Goal: Book appointment/travel/reservation

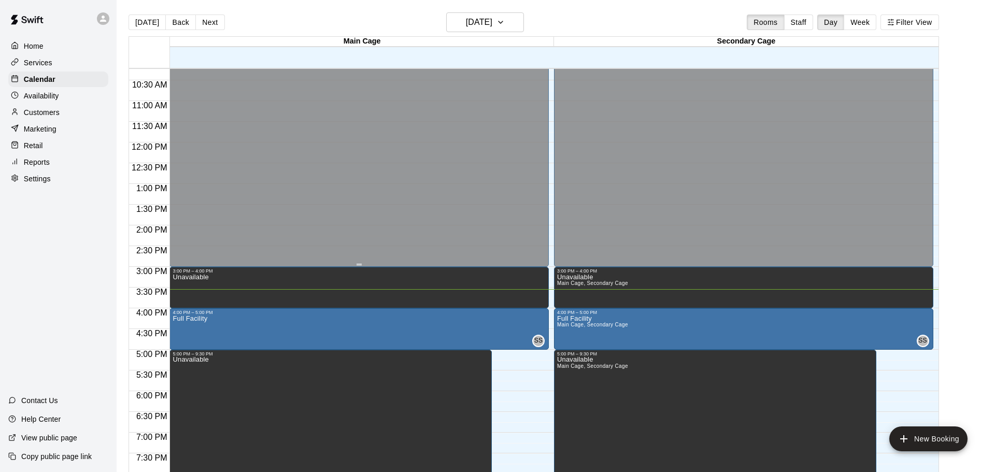
scroll to position [423, 0]
click at [358, 264] on div at bounding box center [358, 265] width 5 height 2
click at [550, 147] on div at bounding box center [362, 148] width 384 height 10
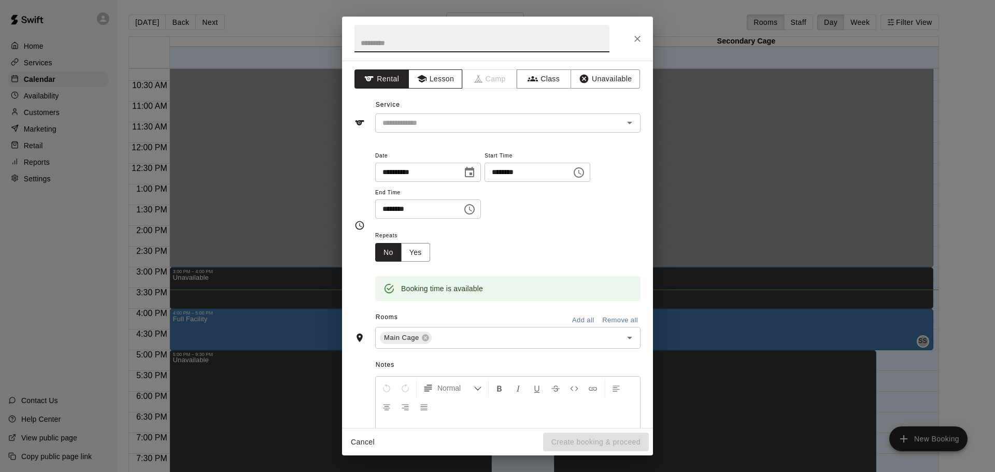
click at [437, 78] on button "Lesson" at bounding box center [435, 78] width 54 height 19
click at [631, 120] on icon "Open" at bounding box center [629, 123] width 12 height 12
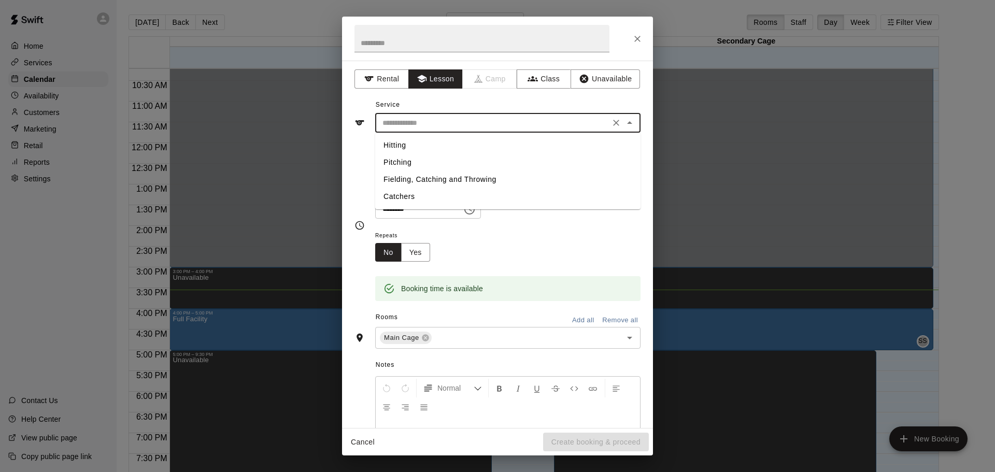
click at [419, 145] on li "Hitting" at bounding box center [507, 145] width 265 height 17
type input "*******"
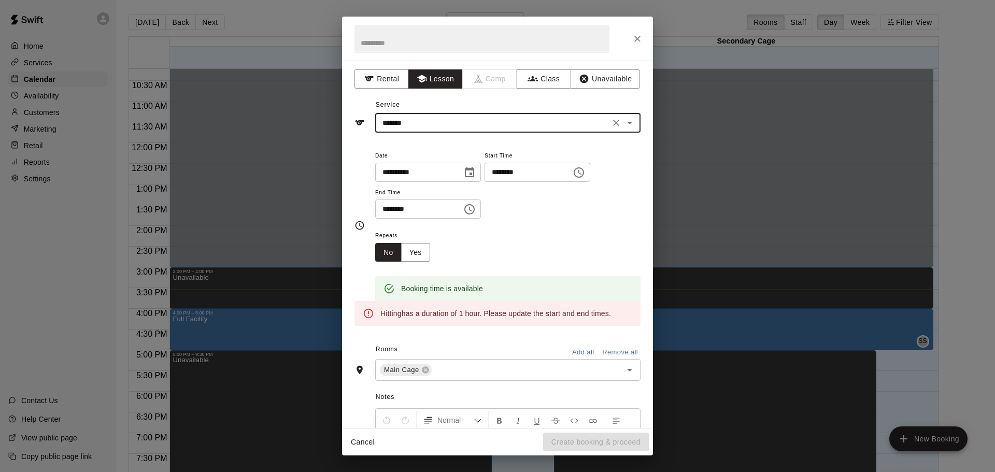
click at [476, 215] on icon "Choose time, selected time is 12:30 PM" at bounding box center [469, 209] width 12 height 12
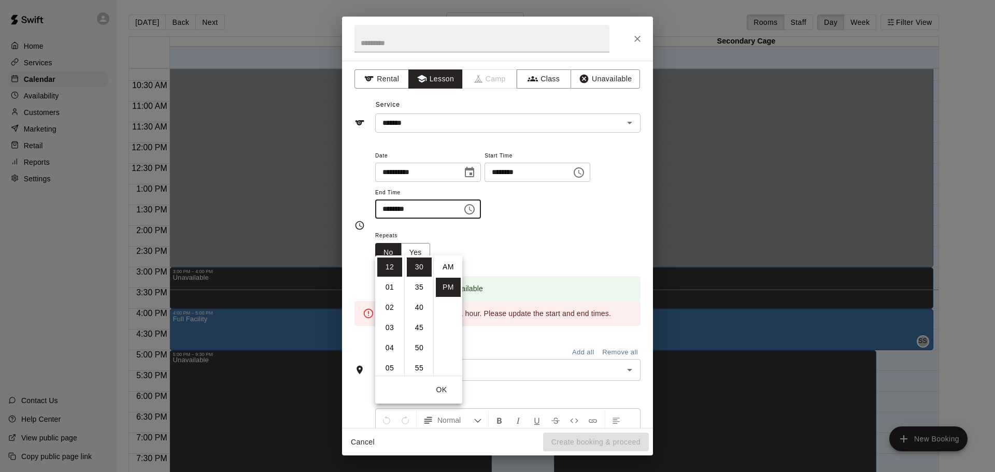
scroll to position [19, 0]
click at [387, 286] on li "01" at bounding box center [389, 287] width 25 height 19
click at [420, 264] on li "00" at bounding box center [419, 266] width 25 height 19
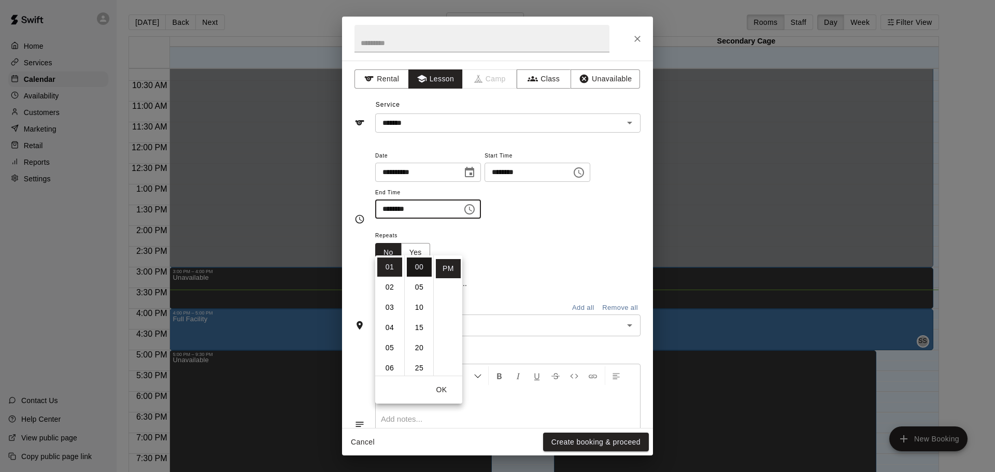
type input "********"
click at [564, 219] on div "**********" at bounding box center [507, 184] width 265 height 70
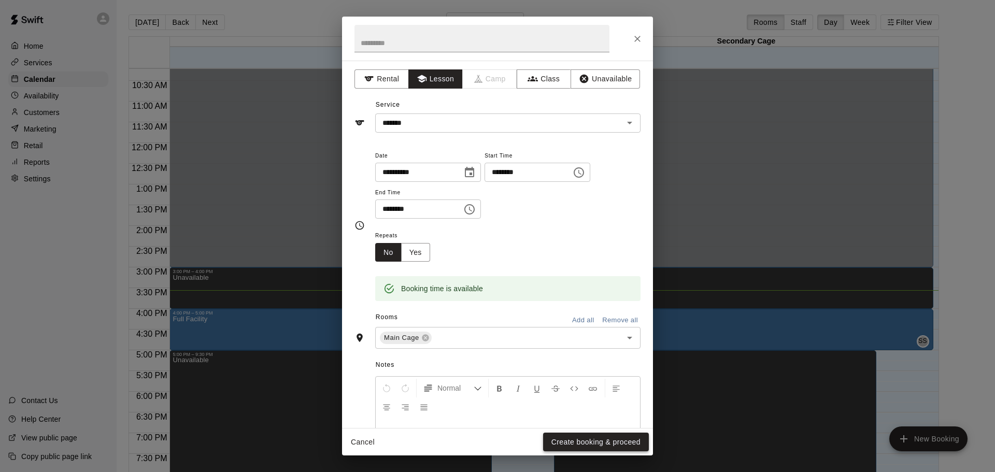
click at [591, 444] on button "Create booking & proceed" at bounding box center [596, 442] width 106 height 19
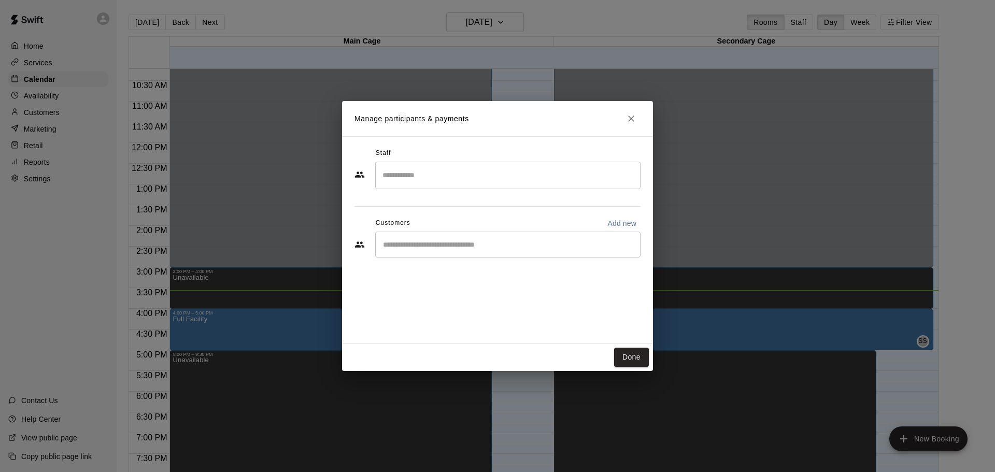
click at [477, 244] on input "Start typing to search customers..." at bounding box center [508, 244] width 256 height 10
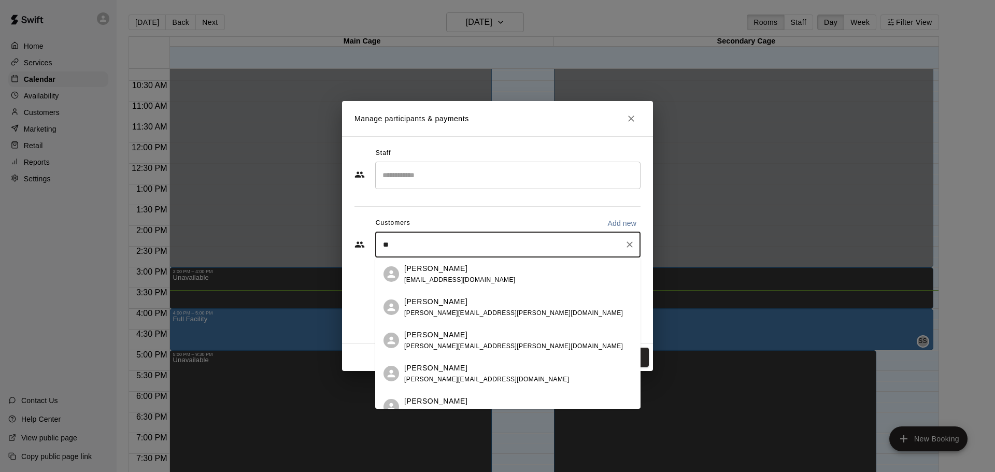
type input "*"
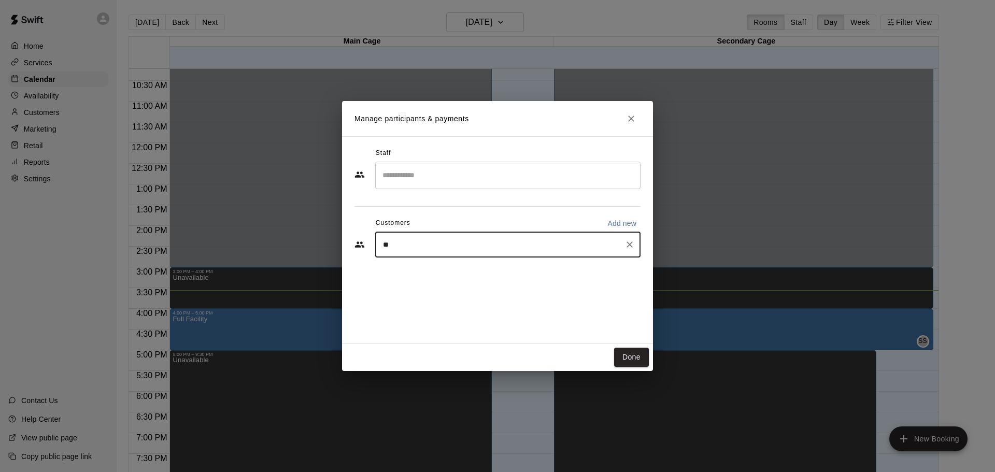
type input "*"
type input "****"
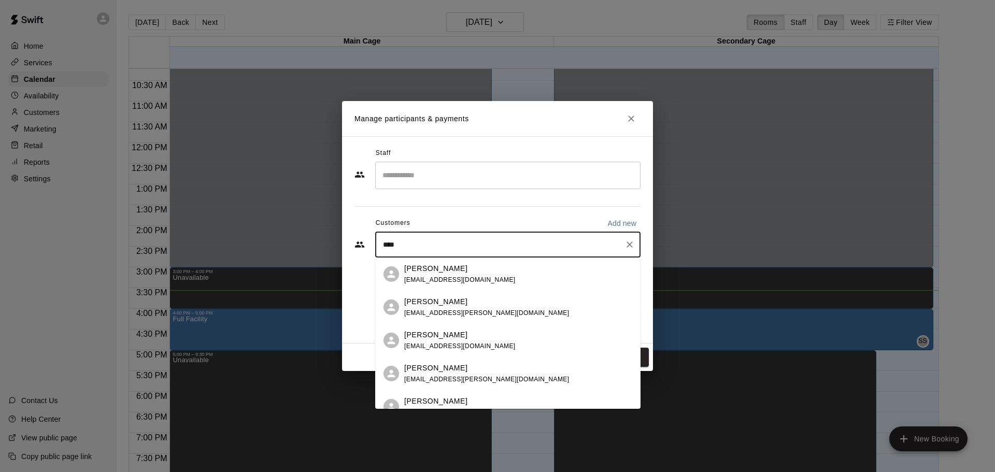
click at [444, 341] on div "[PERSON_NAME] [EMAIL_ADDRESS][DOMAIN_NAME]" at bounding box center [459, 340] width 111 height 22
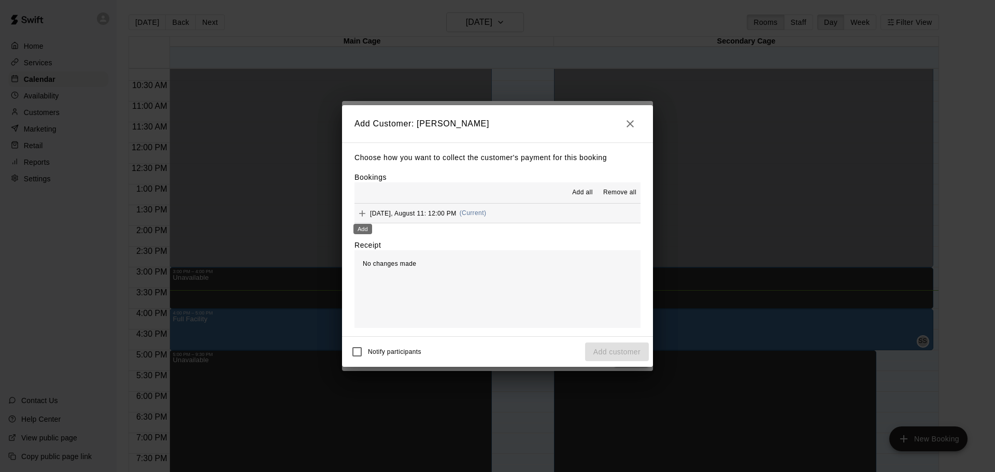
click at [363, 212] on icon "Add" at bounding box center [362, 213] width 10 height 10
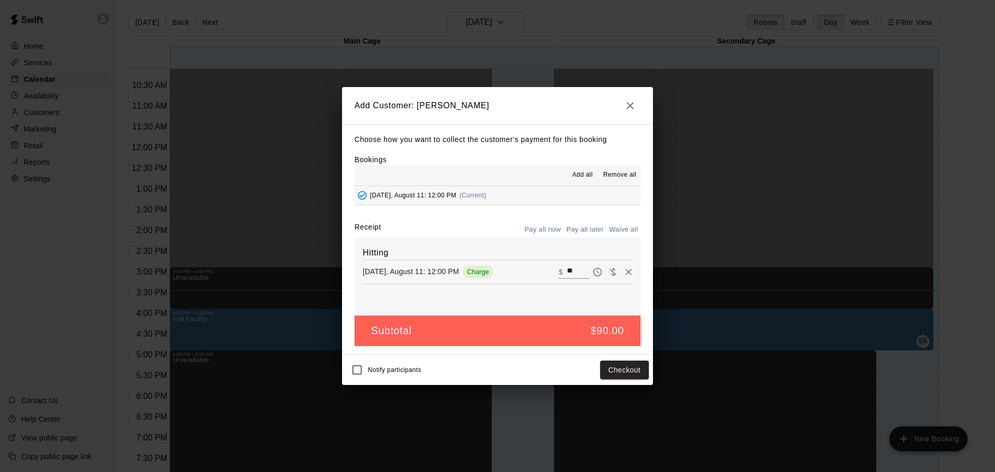
click at [579, 270] on input "**" at bounding box center [578, 271] width 23 height 13
type input "*"
type input "***"
click at [595, 230] on button "Pay all later" at bounding box center [585, 230] width 43 height 16
click at [612, 370] on button "Add customer" at bounding box center [617, 370] width 64 height 19
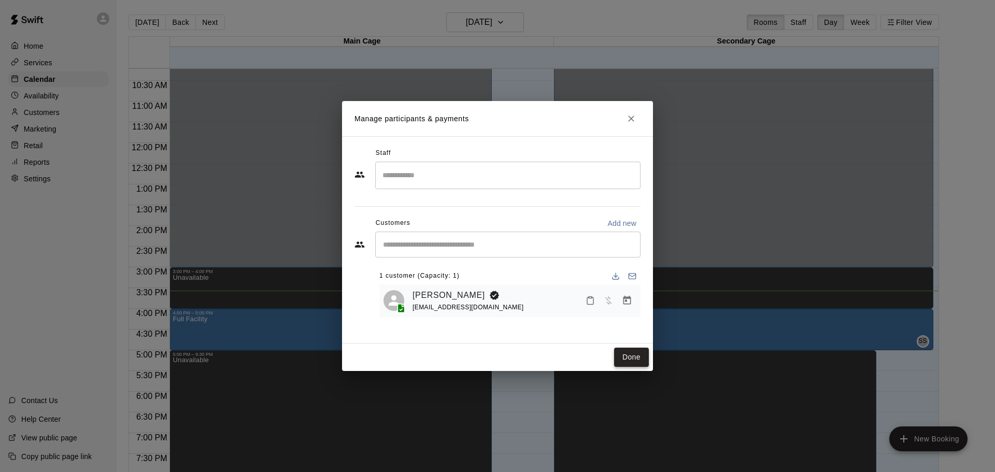
click at [624, 359] on button "Done" at bounding box center [631, 357] width 35 height 19
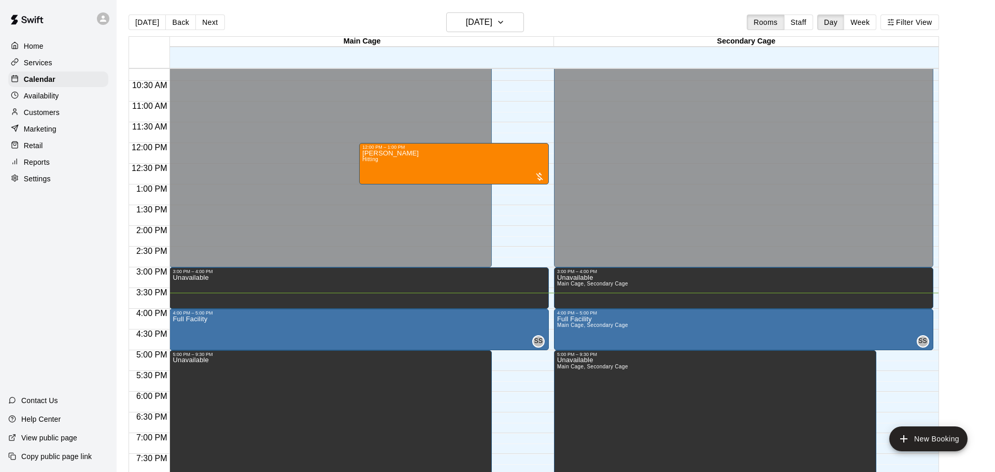
click at [504, 189] on div "12:00 AM – 3:00 PM Closed 3:00 PM – 4:00 PM Unavailable 12:00 PM – 1:00 PM [PER…" at bounding box center [358, 143] width 379 height 995
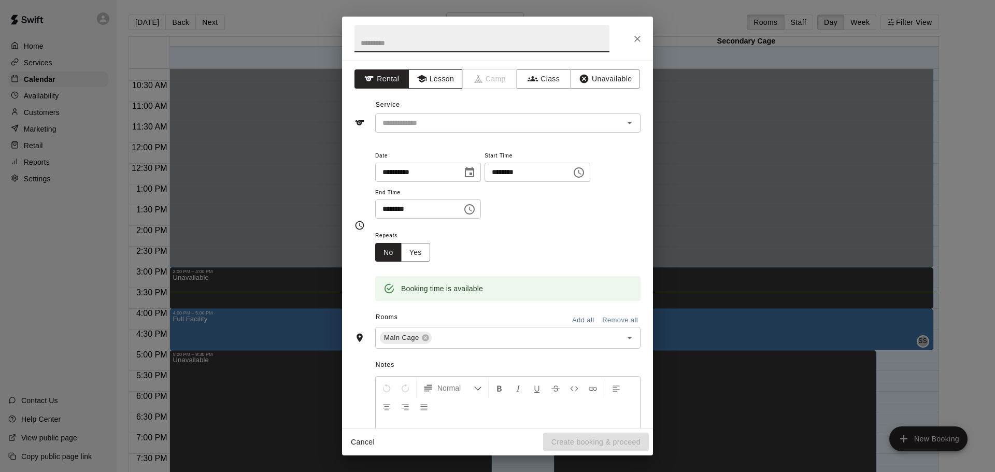
click at [442, 83] on button "Lesson" at bounding box center [435, 78] width 54 height 19
click at [538, 125] on input "text" at bounding box center [492, 123] width 228 height 13
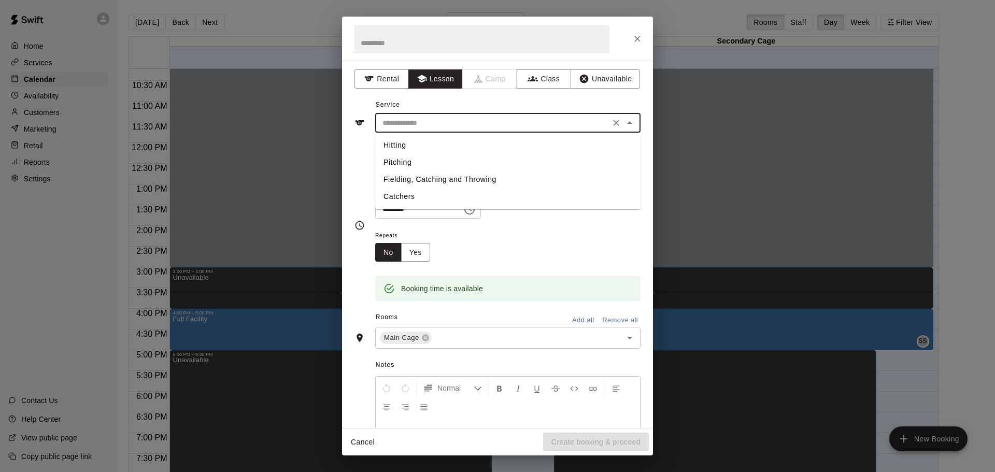
click at [449, 149] on li "Hitting" at bounding box center [507, 145] width 265 height 17
type input "*******"
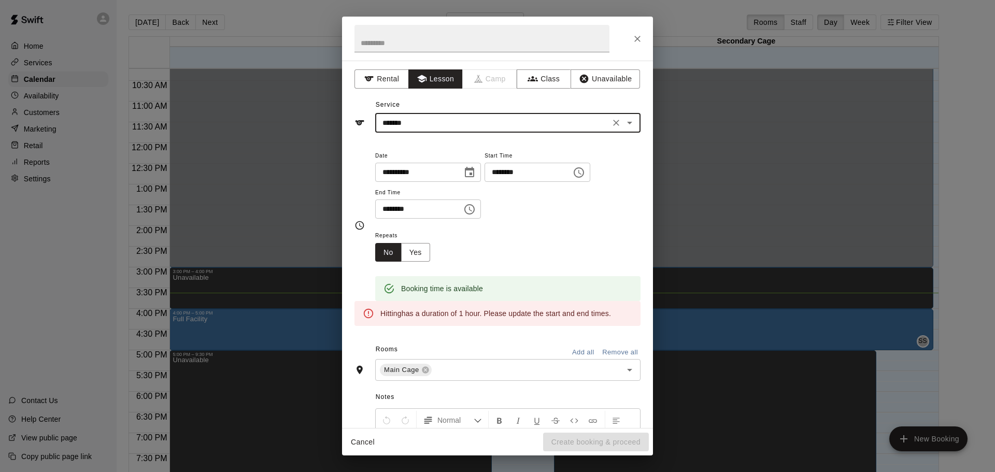
click at [474, 214] on icon "Choose time, selected time is 1:30 PM" at bounding box center [469, 209] width 10 height 10
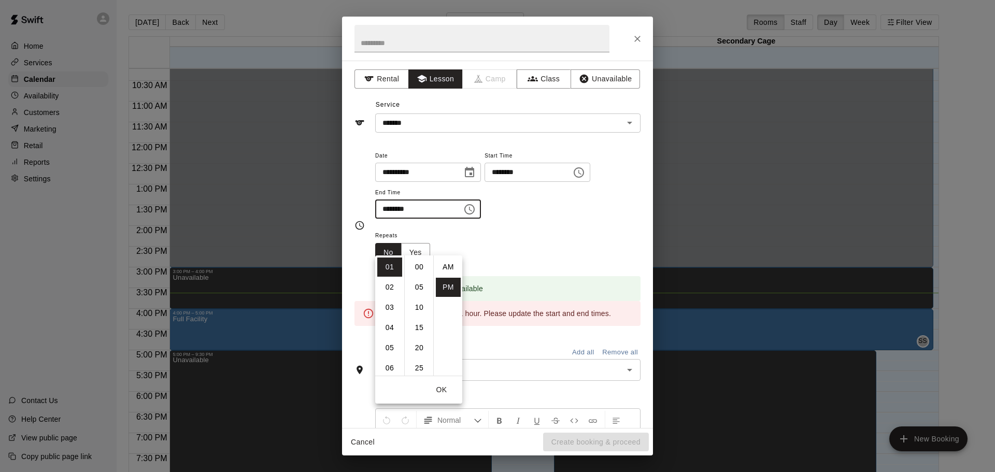
scroll to position [19, 0]
click at [390, 286] on li "02" at bounding box center [389, 287] width 25 height 19
click at [415, 264] on li "00" at bounding box center [419, 266] width 25 height 19
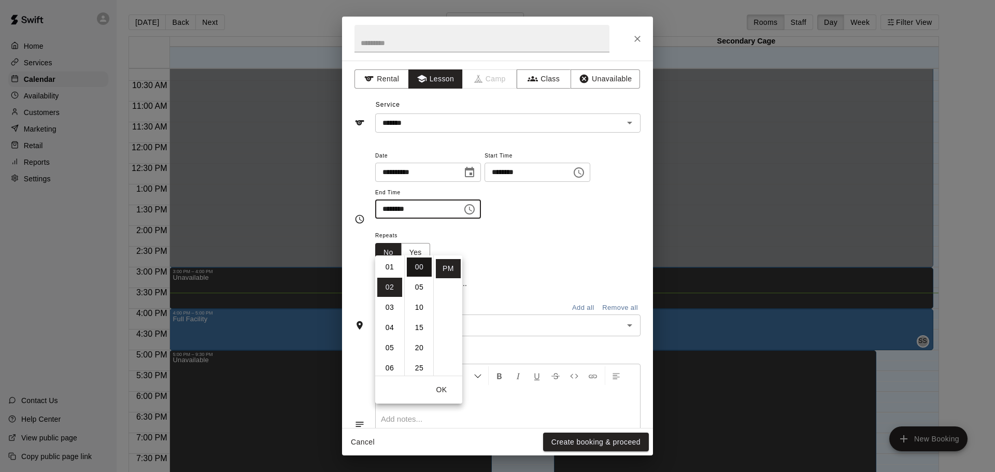
type input "********"
click at [575, 440] on button "Create booking & proceed" at bounding box center [596, 442] width 106 height 19
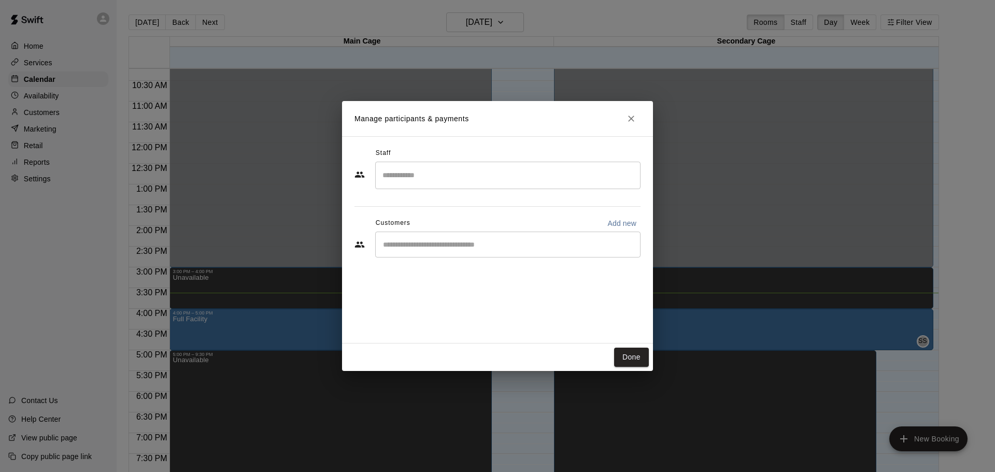
click at [500, 242] on input "Start typing to search customers..." at bounding box center [508, 244] width 256 height 10
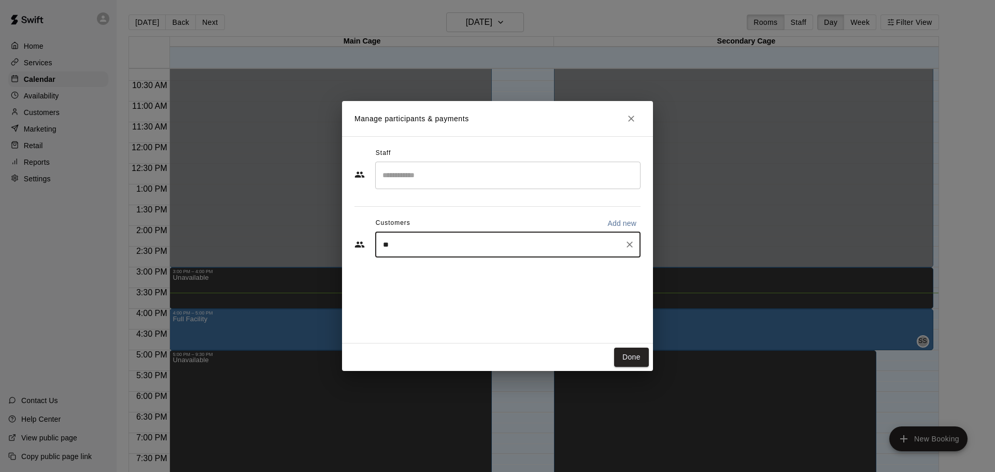
type input "***"
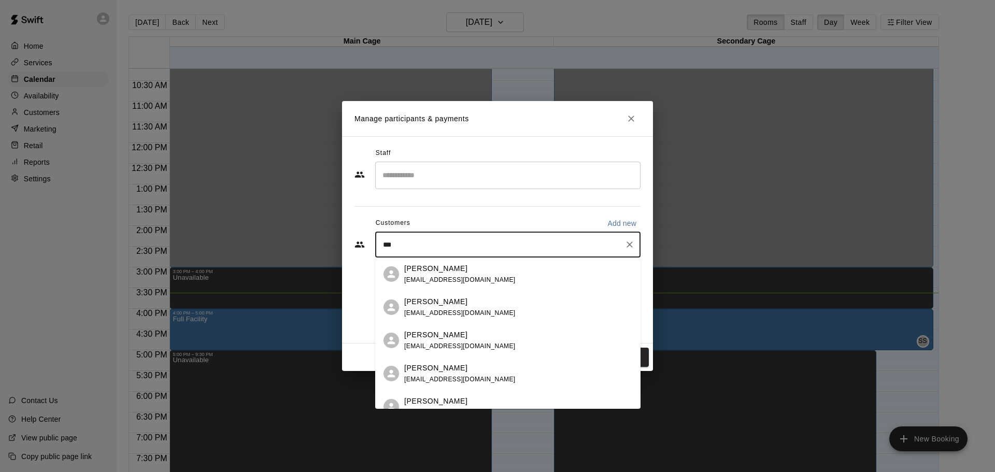
click at [448, 333] on p "[PERSON_NAME]" at bounding box center [435, 334] width 63 height 11
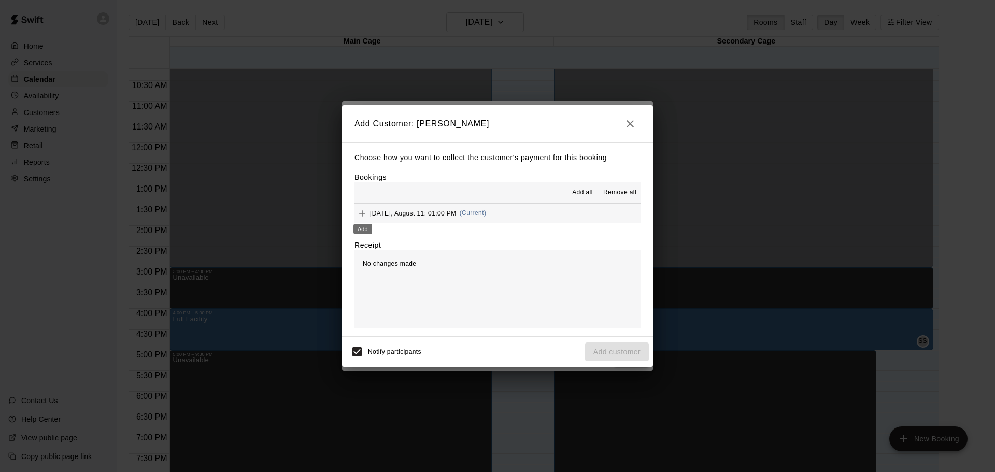
click at [365, 214] on icon "Add" at bounding box center [362, 213] width 10 height 10
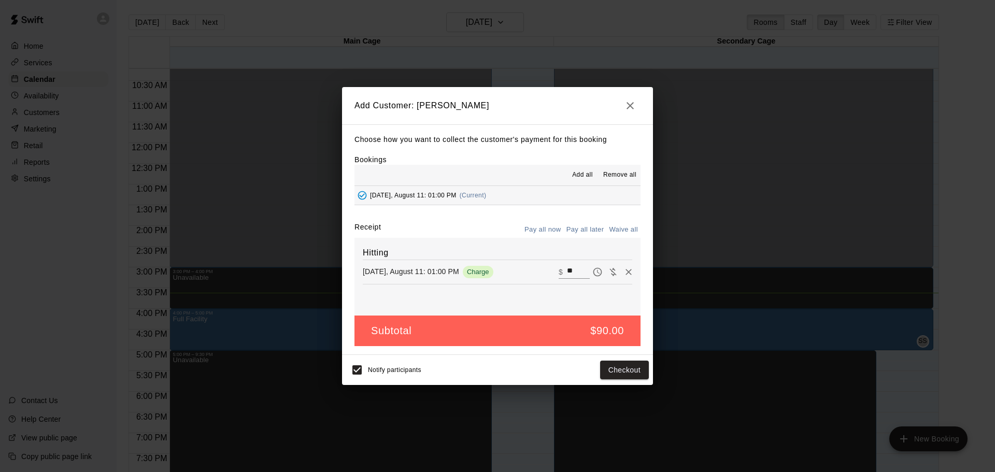
click at [581, 267] on input "**" at bounding box center [578, 271] width 23 height 13
type input "*"
type input "***"
click at [585, 228] on button "Pay all later" at bounding box center [585, 230] width 43 height 16
click at [621, 370] on button "Add customer" at bounding box center [617, 370] width 64 height 19
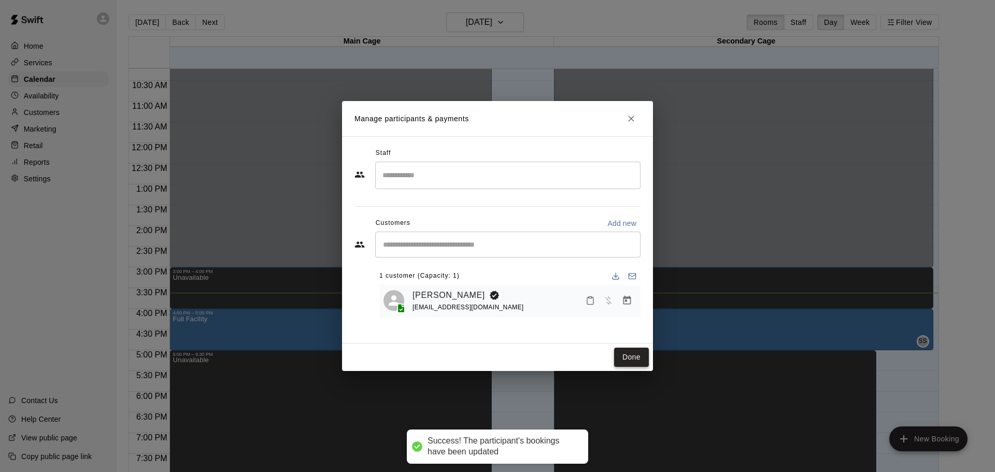
click at [635, 352] on button "Done" at bounding box center [631, 357] width 35 height 19
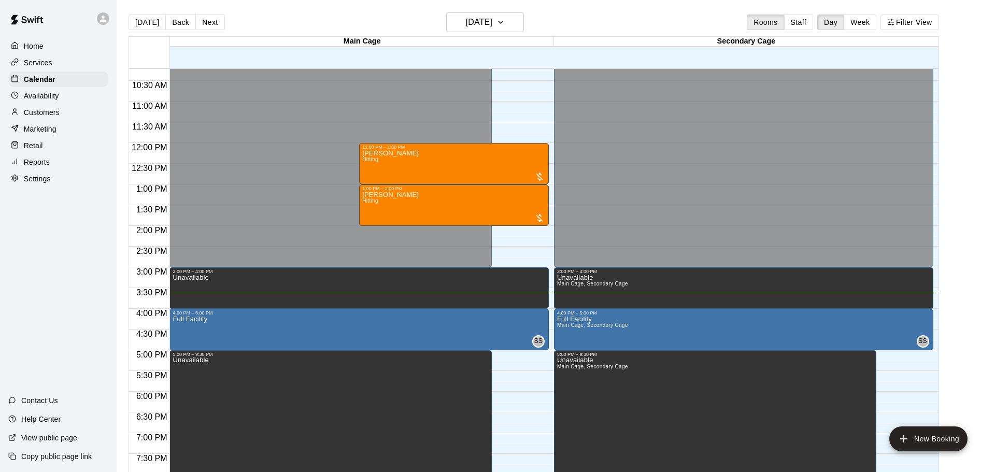
click at [511, 230] on div "12:00 AM – 3:00 PM Closed 3:00 PM – 4:00 PM Unavailable 12:00 PM – 1:00 PM [PER…" at bounding box center [358, 143] width 379 height 995
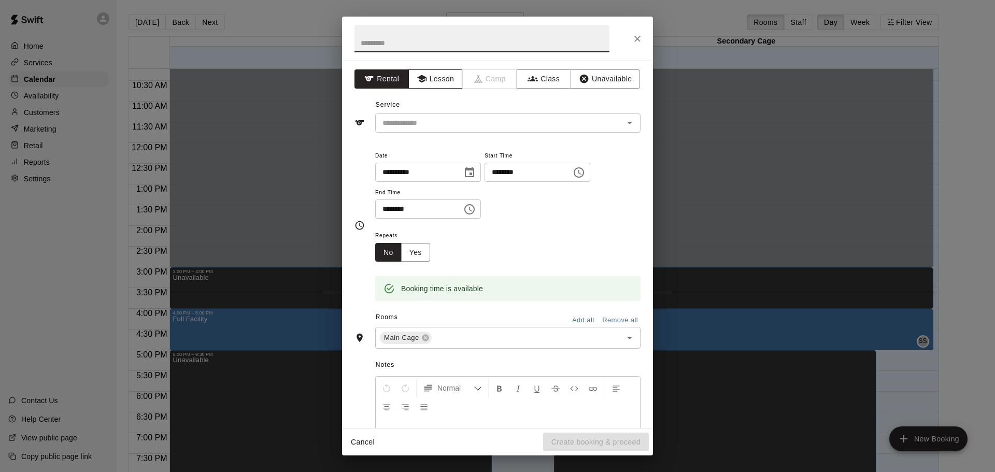
click at [439, 80] on button "Lesson" at bounding box center [435, 78] width 54 height 19
click at [483, 121] on input "text" at bounding box center [492, 123] width 228 height 13
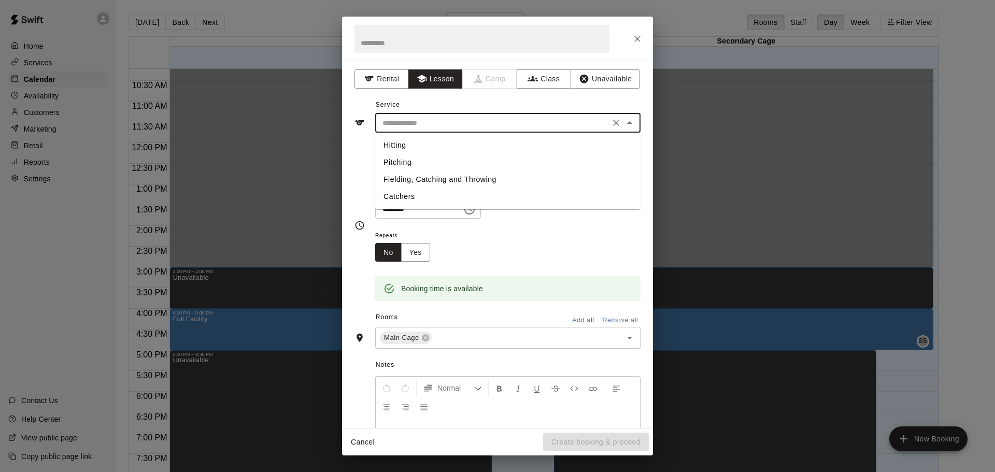
click at [442, 142] on li "Hitting" at bounding box center [507, 145] width 265 height 17
type input "*******"
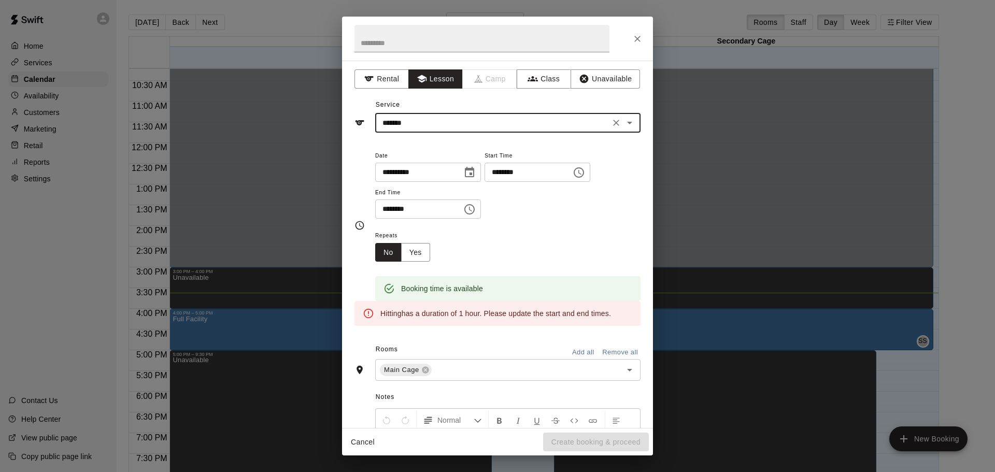
click at [474, 214] on icon "Choose time, selected time is 2:30 PM" at bounding box center [469, 209] width 10 height 10
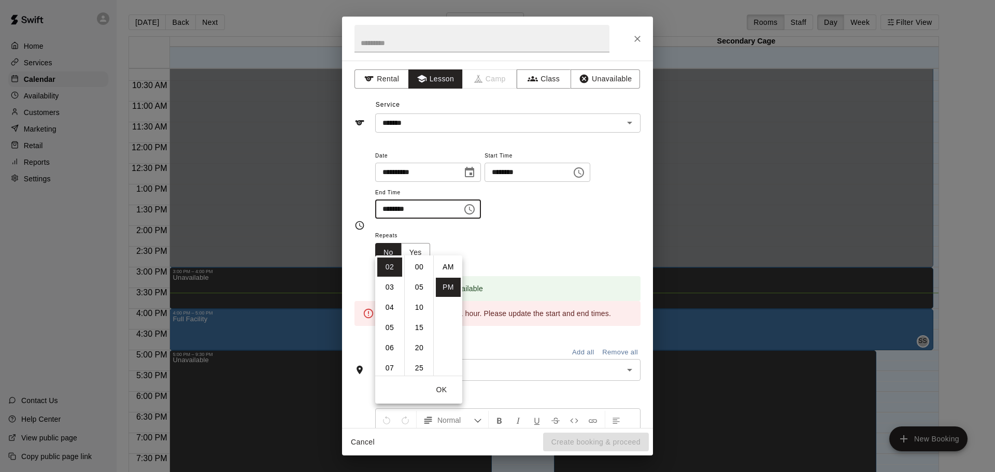
scroll to position [19, 0]
click at [391, 281] on li "03" at bounding box center [389, 287] width 25 height 19
click at [417, 267] on li "00" at bounding box center [419, 266] width 25 height 19
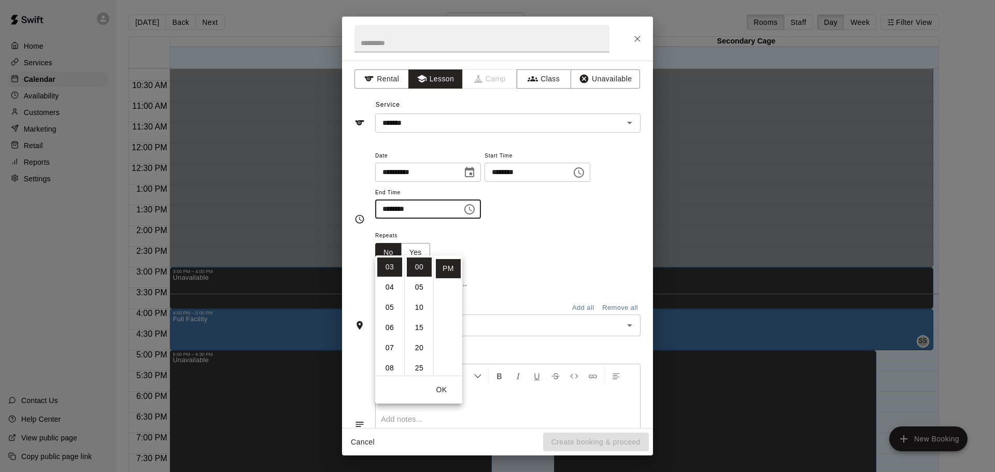
type input "********"
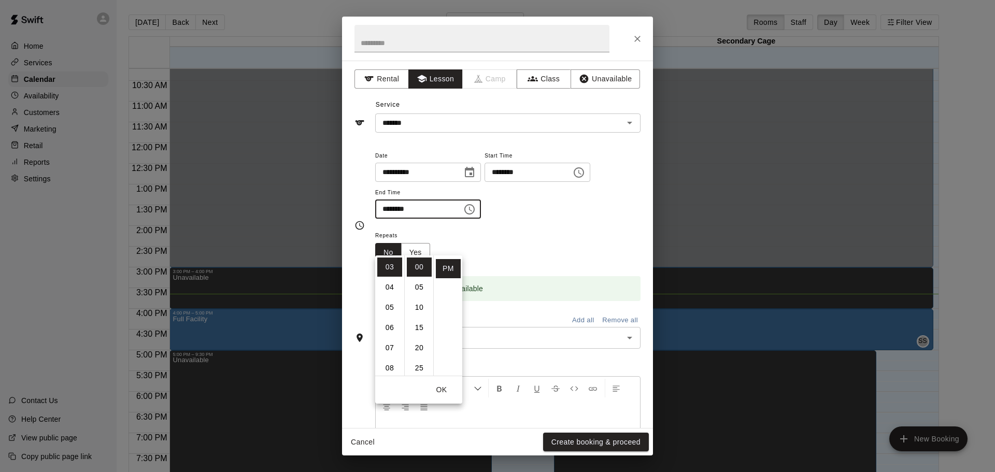
click at [557, 219] on div "**********" at bounding box center [507, 184] width 265 height 70
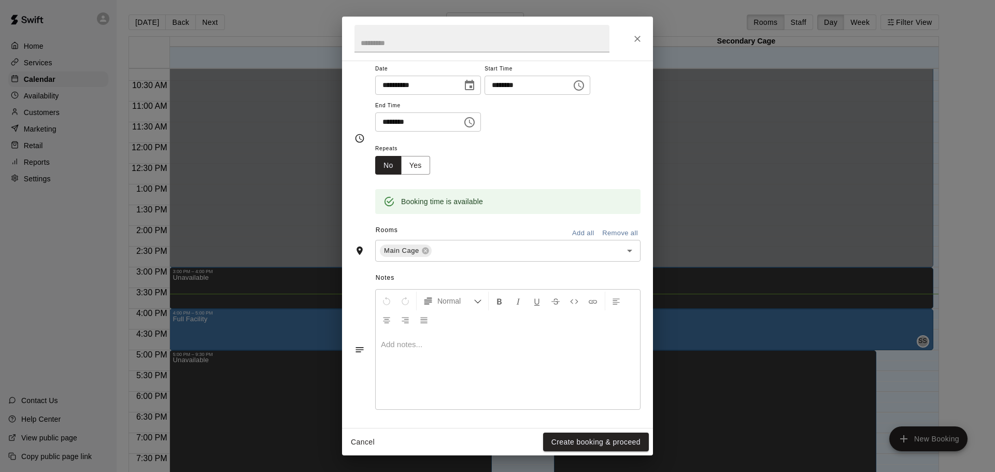
scroll to position [88, 0]
click at [594, 441] on button "Create booking & proceed" at bounding box center [596, 442] width 106 height 19
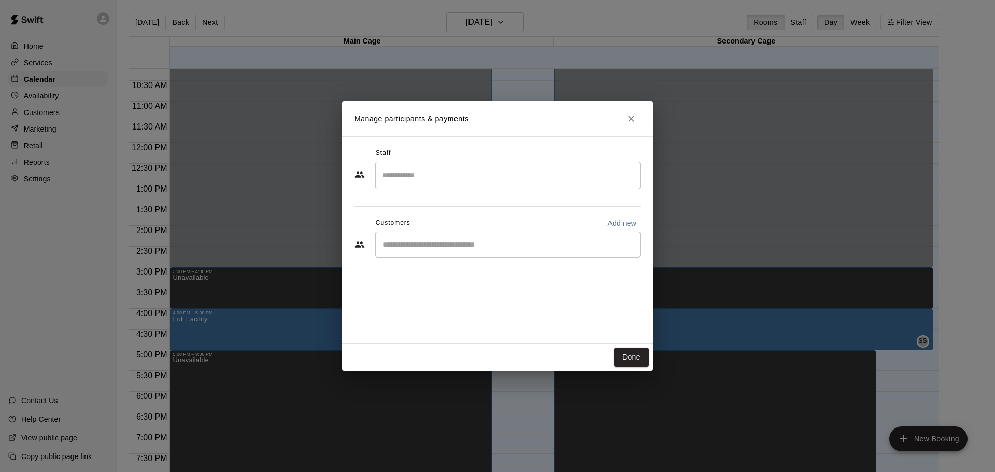
click at [514, 246] on input "Start typing to search customers..." at bounding box center [508, 244] width 256 height 10
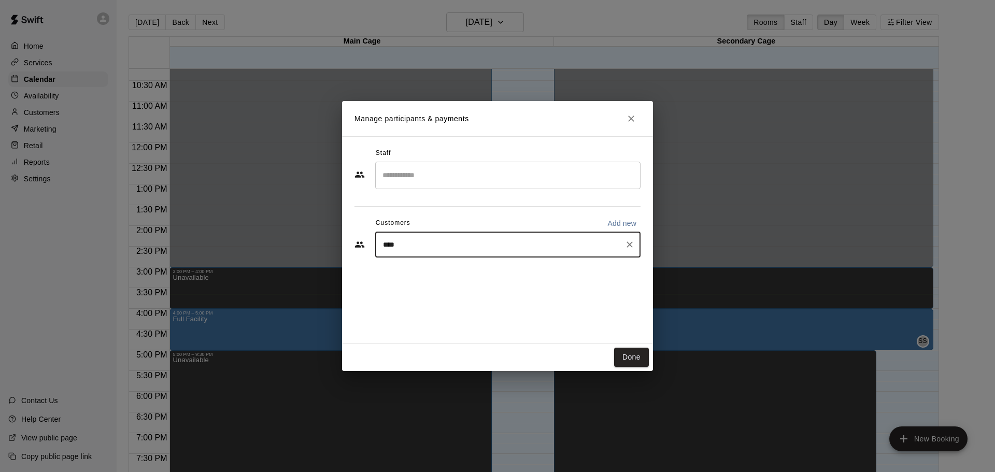
type input "*****"
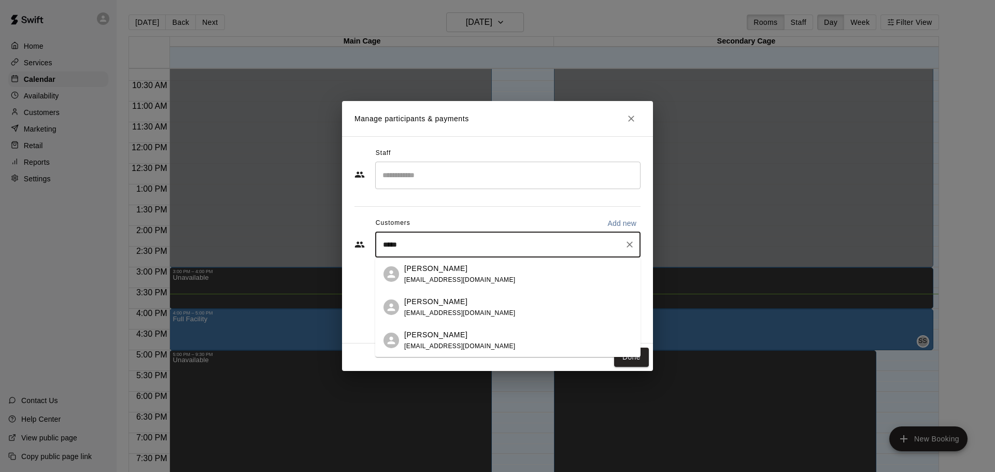
click at [423, 303] on p "[PERSON_NAME]" at bounding box center [435, 301] width 63 height 11
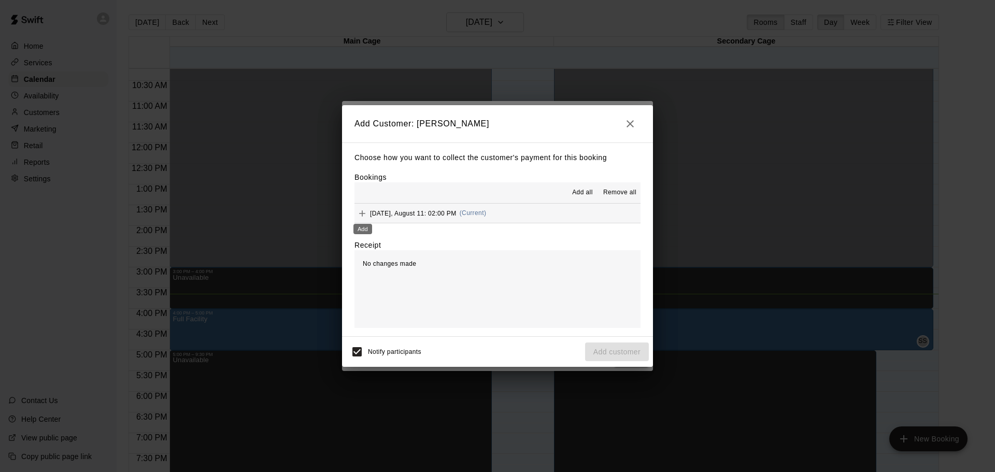
click at [362, 213] on icon "Add" at bounding box center [362, 213] width 6 height 6
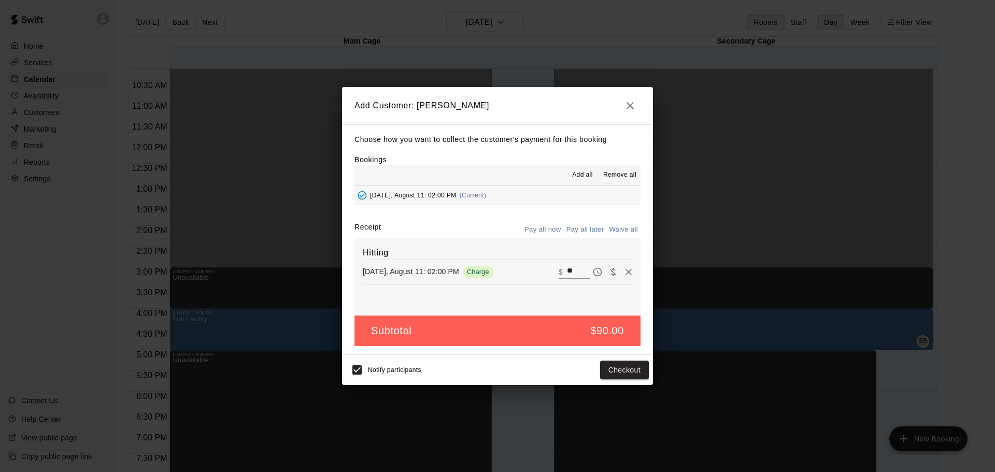
click at [583, 270] on input "**" at bounding box center [578, 271] width 23 height 13
type input "*"
type input "***"
click at [610, 366] on button "Checkout" at bounding box center [624, 370] width 49 height 19
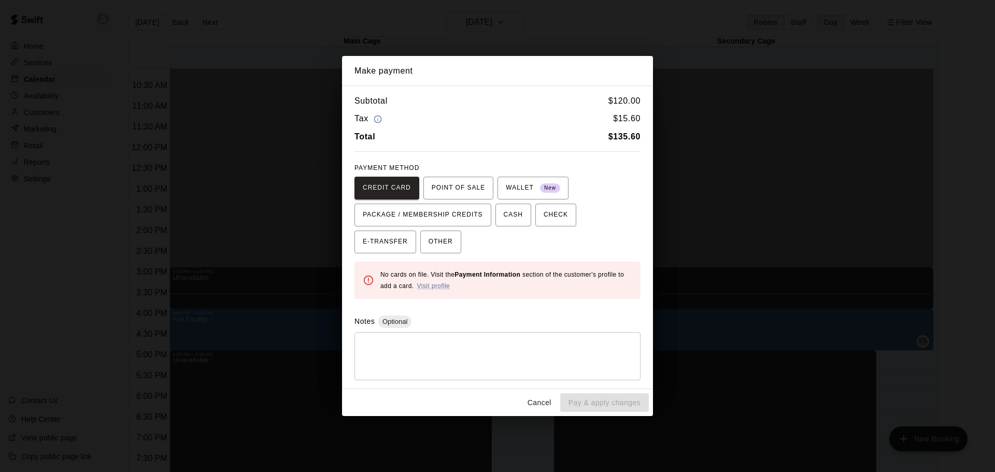
click at [540, 402] on button "Cancel" at bounding box center [539, 402] width 33 height 19
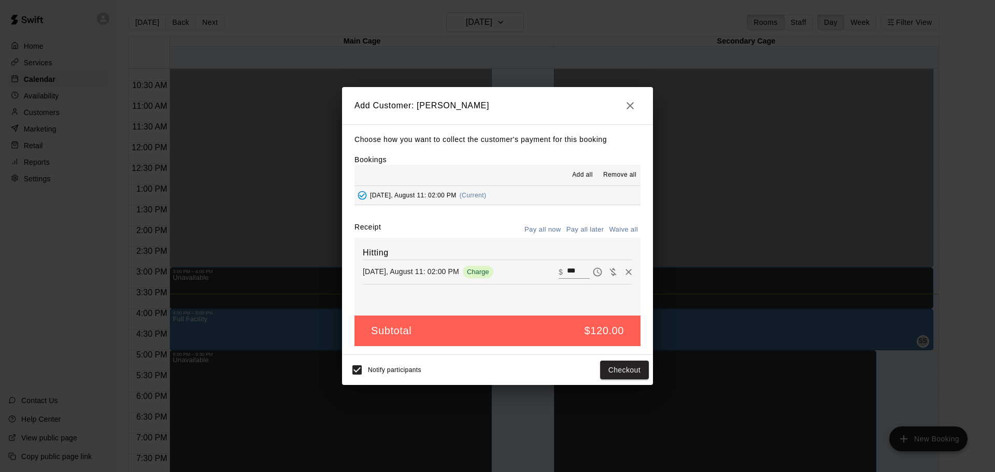
click at [586, 231] on button "Pay all later" at bounding box center [585, 230] width 43 height 16
click at [617, 374] on button "Add customer" at bounding box center [617, 370] width 64 height 19
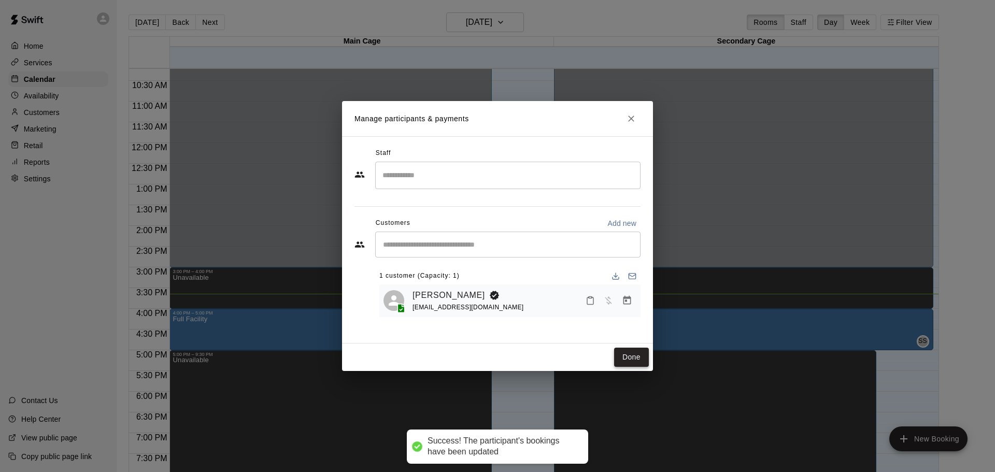
click at [633, 361] on button "Done" at bounding box center [631, 357] width 35 height 19
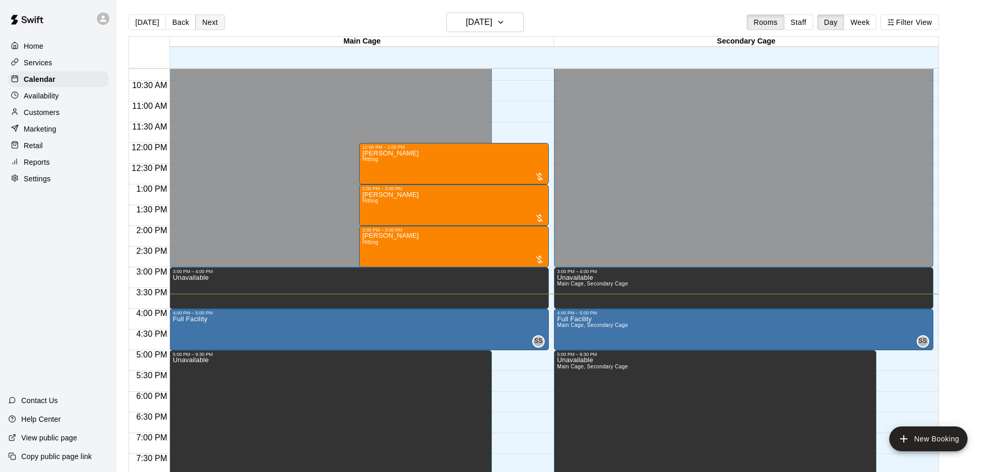
click at [204, 24] on button "Next" at bounding box center [209, 23] width 29 height 16
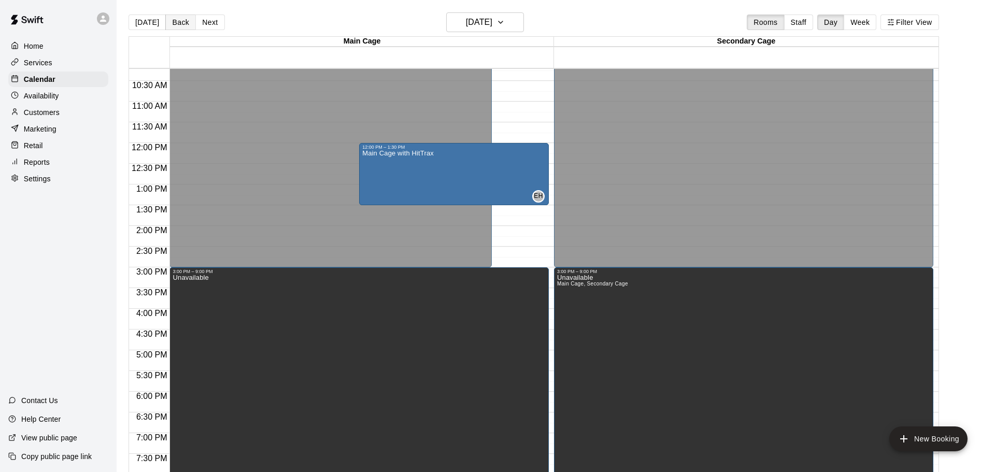
click at [175, 21] on button "Back" at bounding box center [180, 23] width 31 height 16
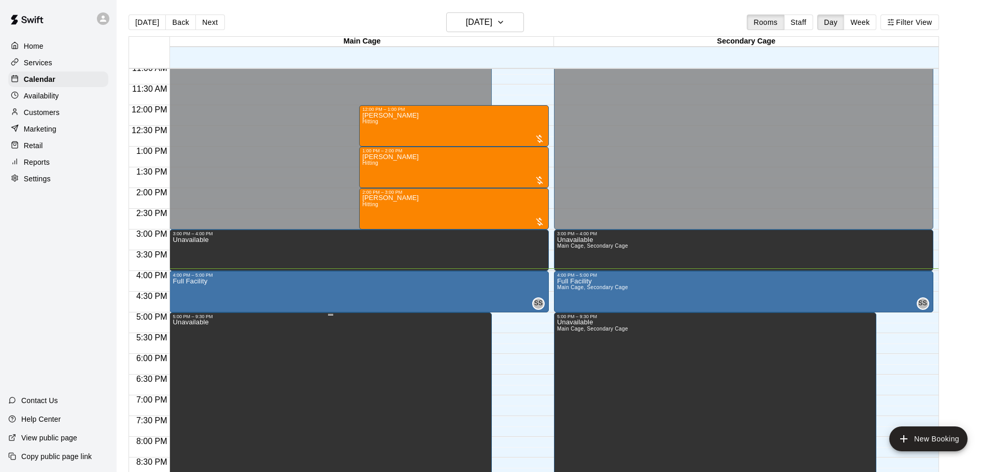
scroll to position [471, 0]
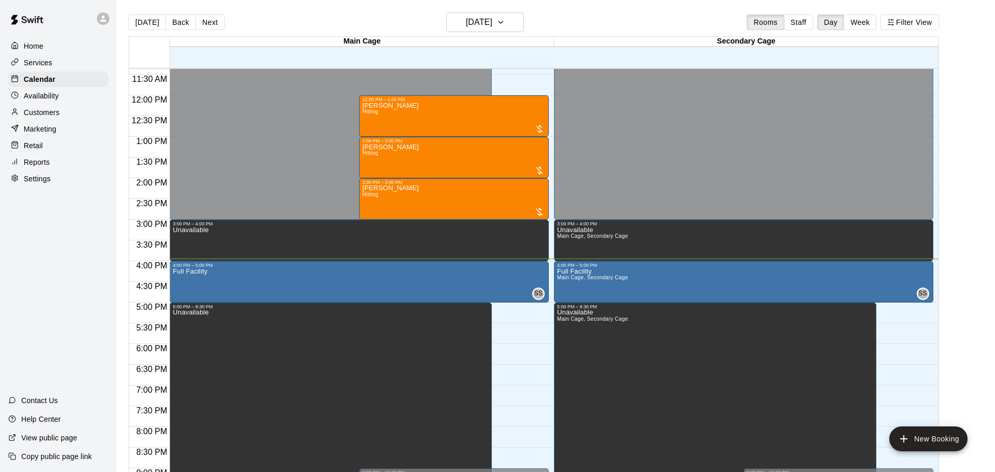
click at [505, 350] on div "12:00 AM – 3:00 PM Closed 3:00 PM – 4:00 PM Unavailable 12:00 PM – 1:00 PM [PER…" at bounding box center [358, 95] width 379 height 995
click at [498, 347] on div "12:00 AM – 3:00 PM Closed 3:00 PM – 4:00 PM Unavailable 12:00 PM – 1:00 PM [PER…" at bounding box center [358, 95] width 379 height 995
click at [521, 349] on div "12:00 AM – 3:00 PM Closed 3:00 PM – 4:00 PM Unavailable 12:00 PM – 1:00 PM [PER…" at bounding box center [358, 95] width 379 height 995
click at [508, 347] on div "12:00 AM – 3:00 PM Closed 3:00 PM – 4:00 PM Unavailable 12:00 PM – 1:00 PM [PER…" at bounding box center [358, 95] width 379 height 995
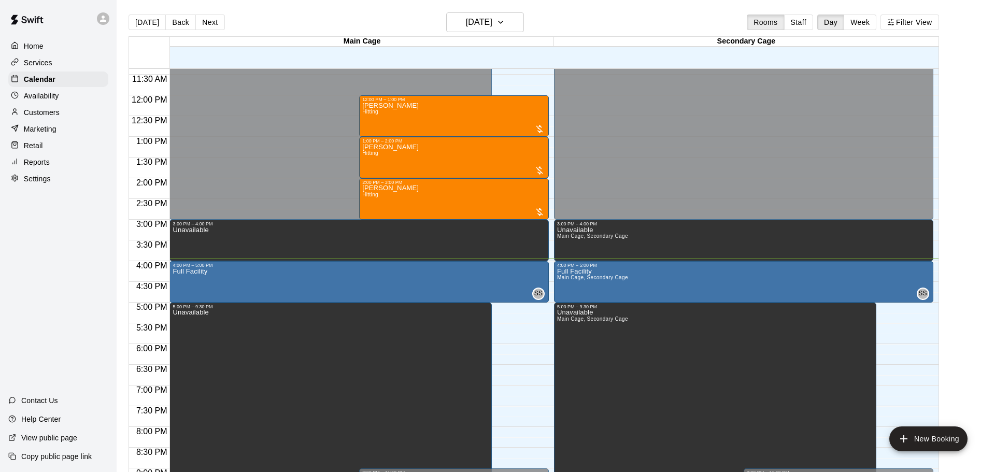
click at [508, 347] on div "12:00 AM – 3:00 PM Closed 3:00 PM – 4:00 PM Unavailable 12:00 PM – 1:00 PM [PER…" at bounding box center [358, 95] width 379 height 995
click at [895, 347] on div "12:00 AM – 3:00 PM Closed 3:00 PM – 4:00 PM Unavailable Main Cage, Secondary Ca…" at bounding box center [743, 95] width 379 height 995
click at [185, 319] on icon "edit" at bounding box center [182, 319] width 9 height 9
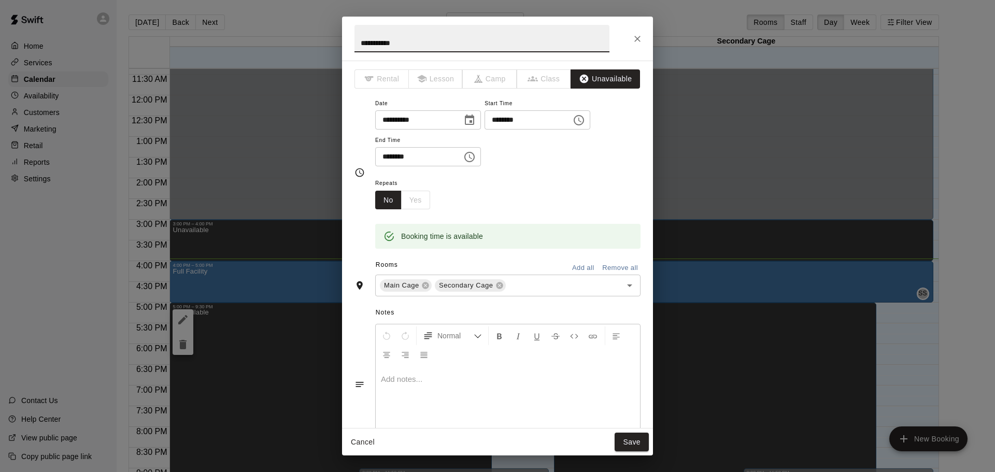
click at [572, 126] on icon "Choose time, selected time is 5:00 PM" at bounding box center [578, 120] width 12 height 12
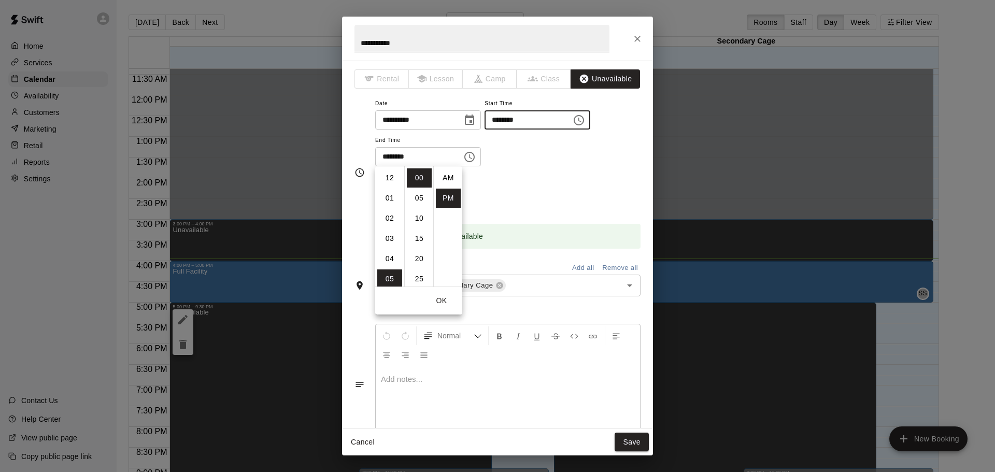
scroll to position [19, 0]
click at [391, 220] on li "07" at bounding box center [389, 218] width 25 height 19
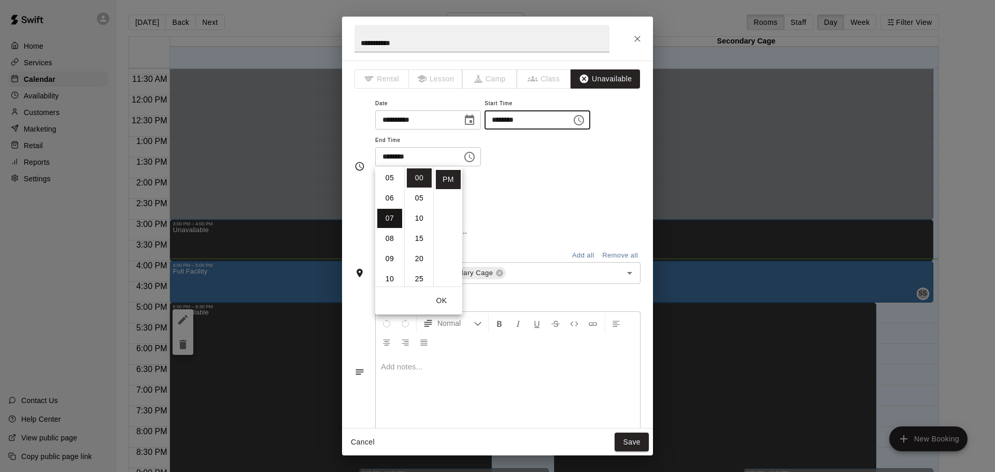
type input "********"
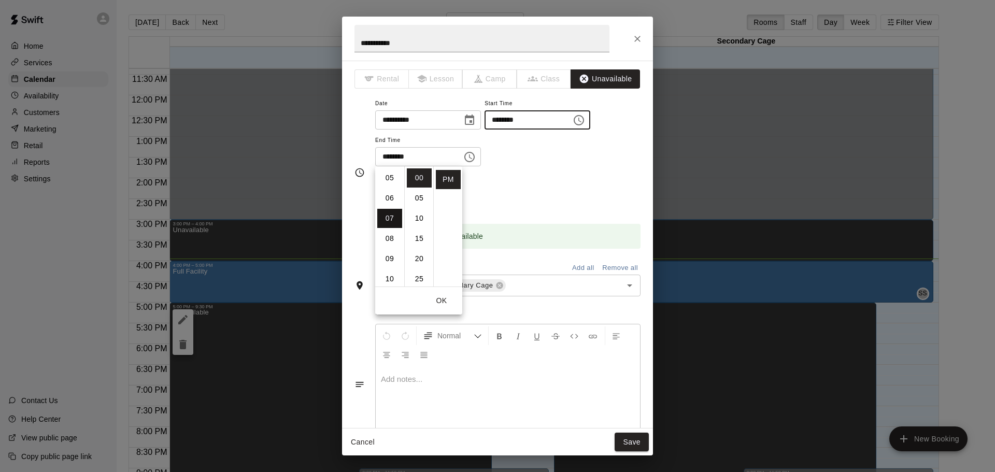
scroll to position [141, 0]
click at [537, 177] on div "**********" at bounding box center [507, 137] width 265 height 80
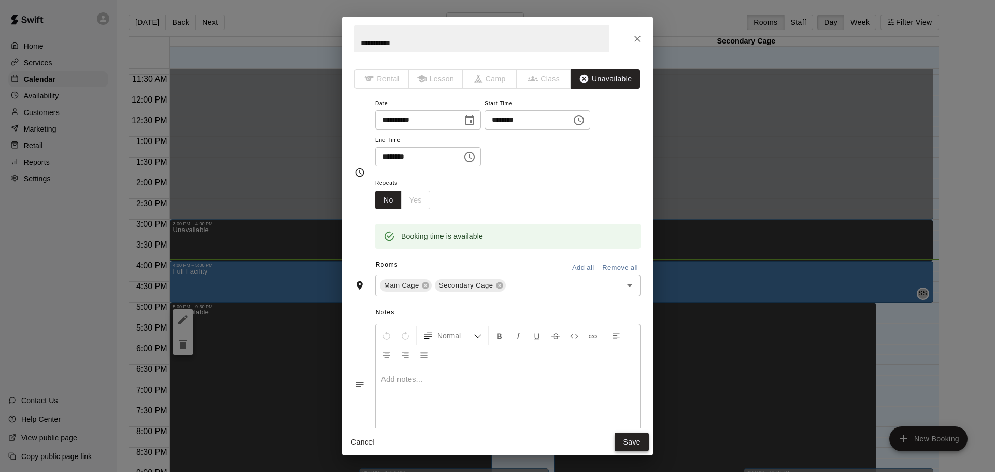
click at [627, 443] on button "Save" at bounding box center [631, 442] width 34 height 19
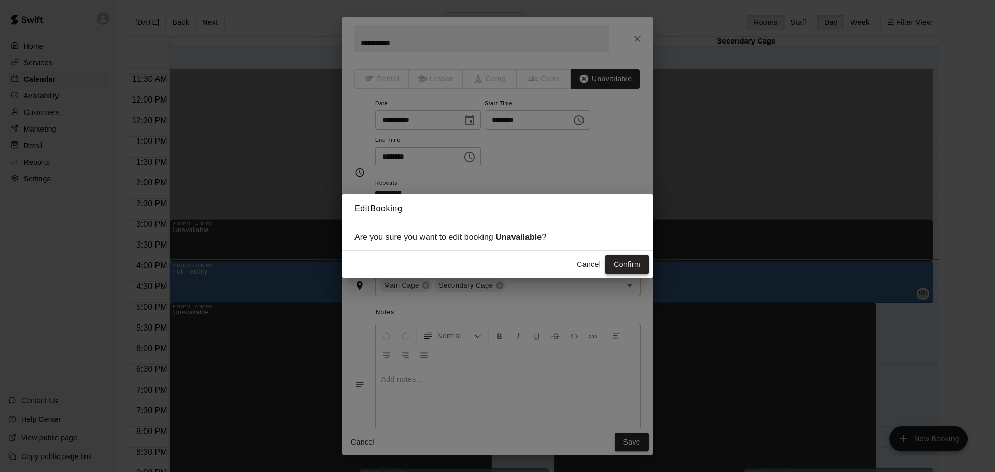
click at [635, 269] on button "Confirm" at bounding box center [627, 264] width 44 height 19
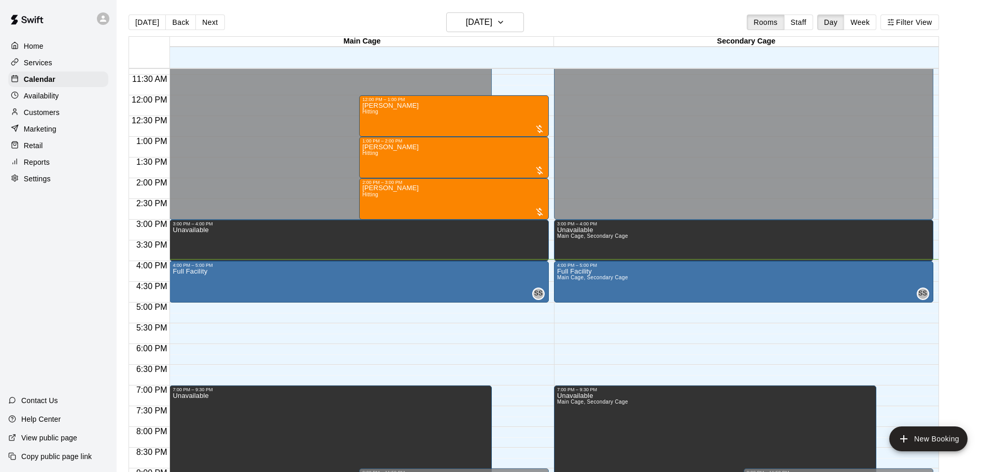
click at [221, 348] on div "12:00 AM – 3:00 PM Closed 3:00 PM – 4:00 PM Unavailable 12:00 PM – 1:00 PM [PER…" at bounding box center [358, 95] width 379 height 995
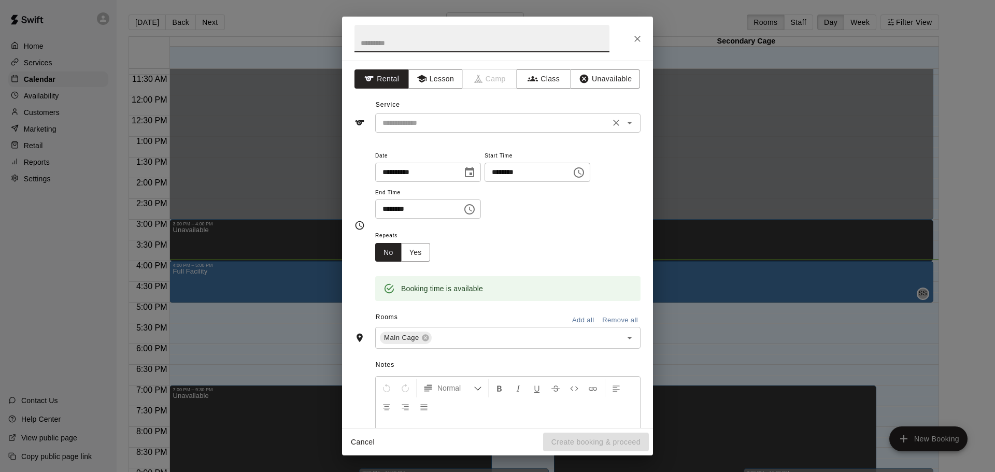
click at [483, 121] on input "text" at bounding box center [492, 123] width 228 height 13
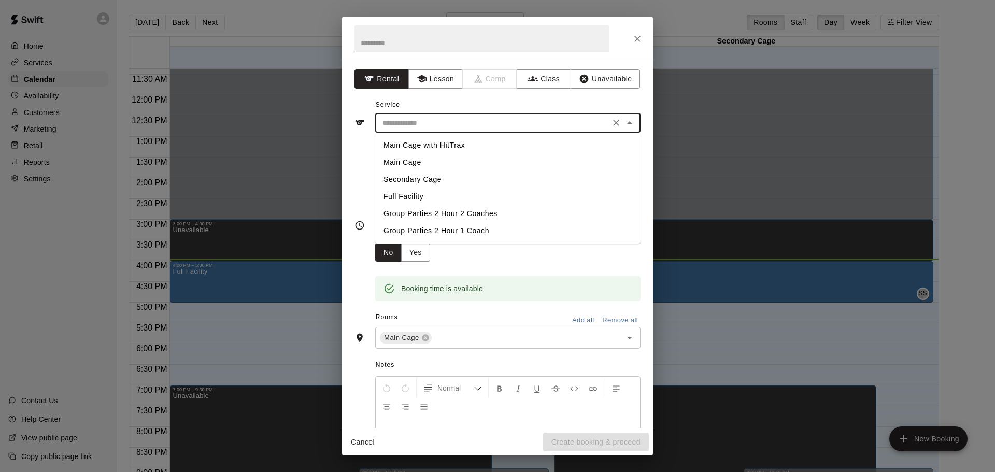
click at [411, 198] on li "Full Facility" at bounding box center [507, 196] width 265 height 17
type input "**********"
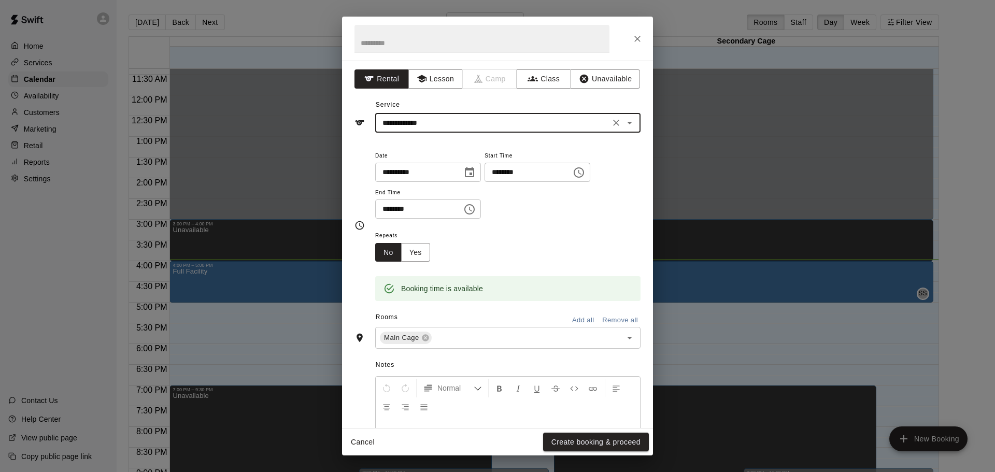
click at [480, 220] on button "Choose time, selected time is 6:30 PM" at bounding box center [469, 209] width 21 height 21
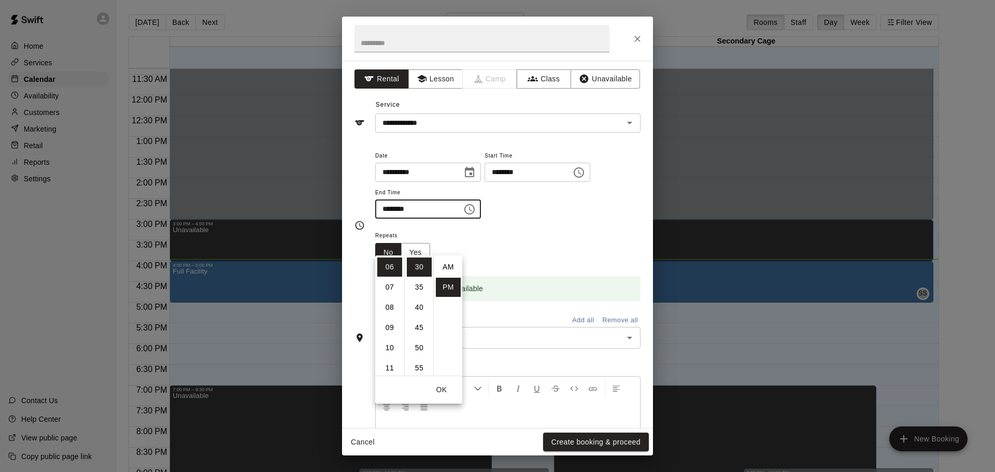
scroll to position [19, 0]
click at [386, 286] on li "07" at bounding box center [389, 287] width 25 height 19
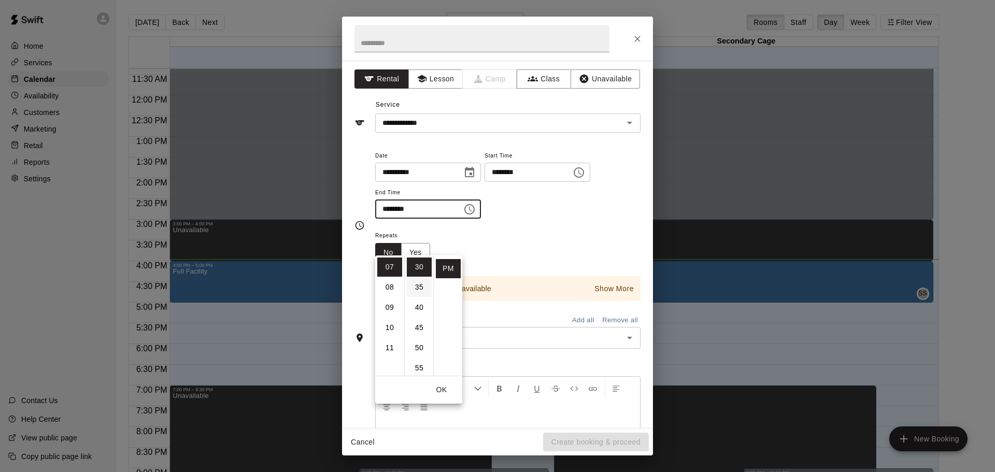
scroll to position [0, 0]
click at [421, 265] on li "00" at bounding box center [419, 266] width 25 height 19
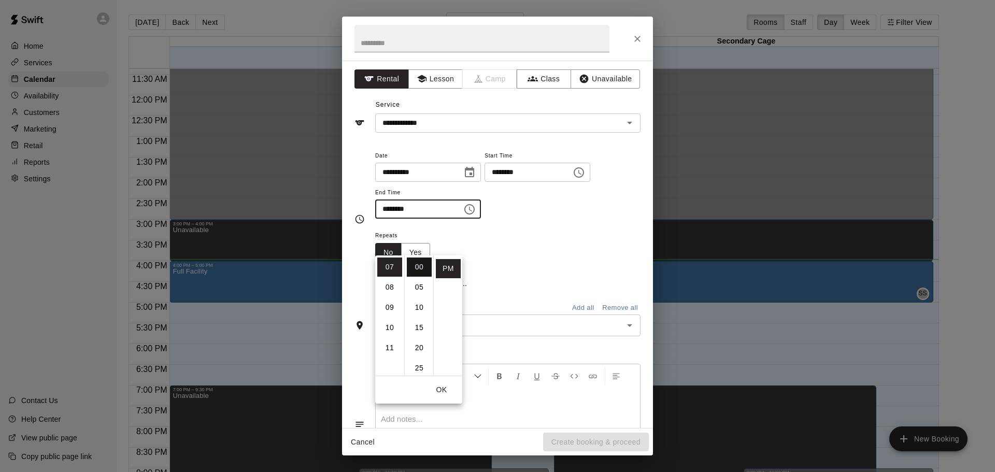
type input "********"
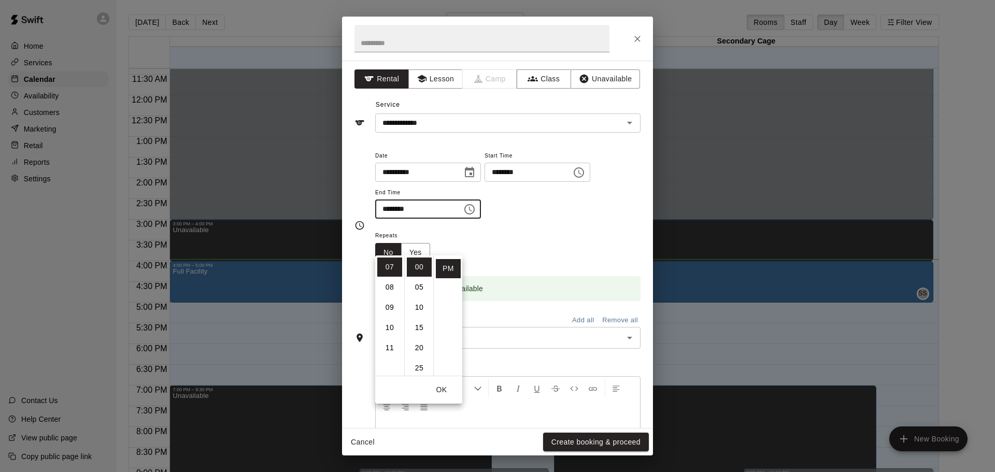
click at [563, 219] on div "**********" at bounding box center [507, 184] width 265 height 70
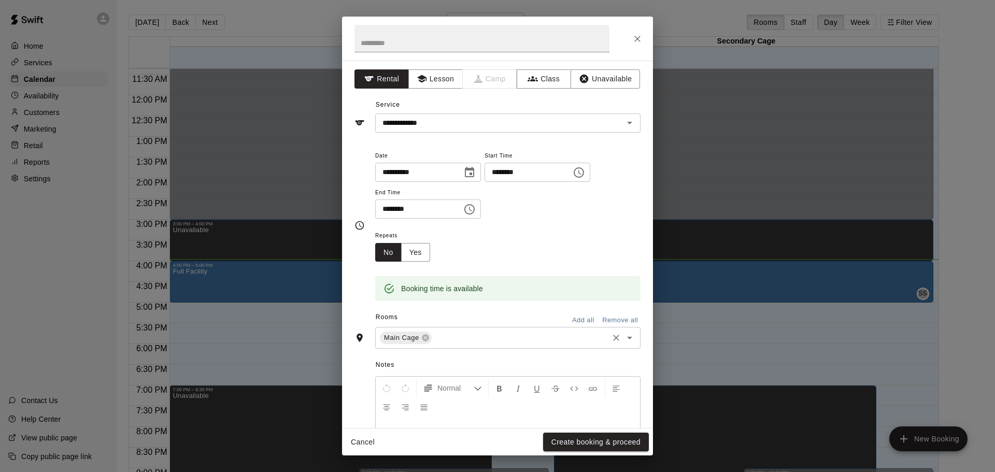
click at [534, 344] on input "text" at bounding box center [520, 338] width 174 height 13
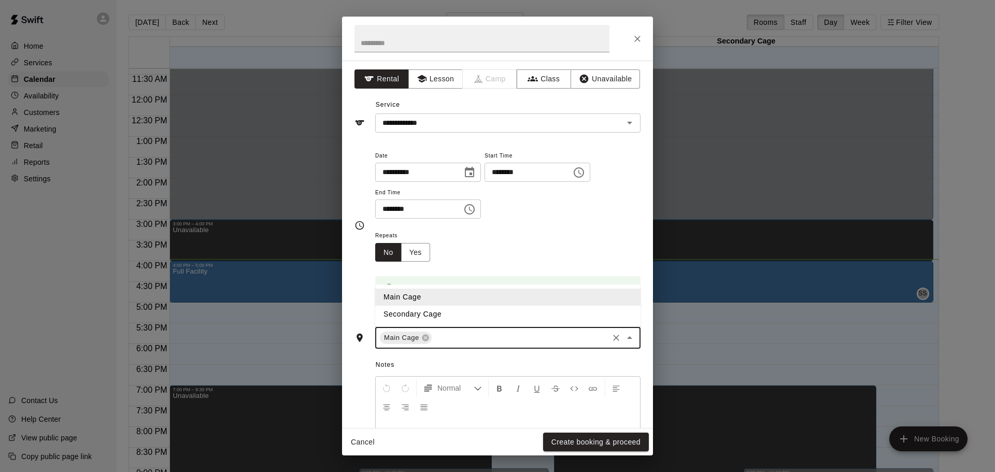
click at [500, 323] on li "Secondary Cage" at bounding box center [507, 314] width 265 height 17
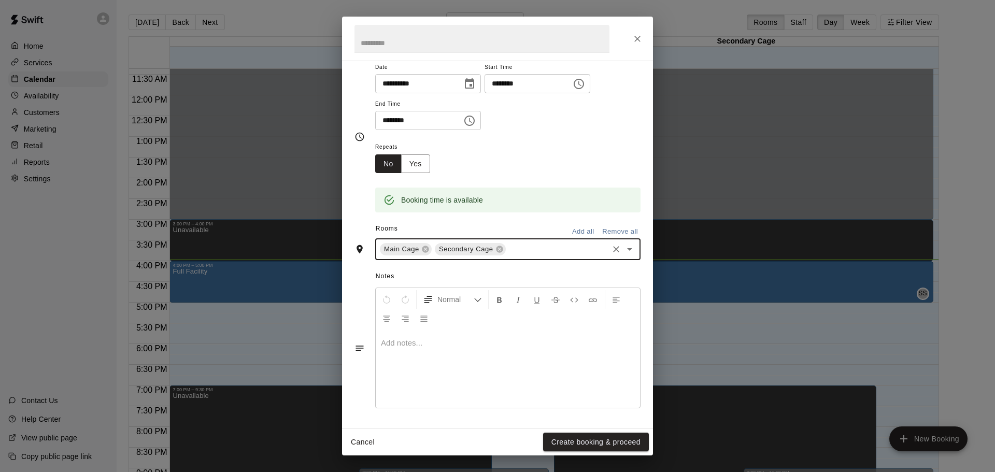
scroll to position [125, 0]
click at [581, 441] on button "Create booking & proceed" at bounding box center [596, 442] width 106 height 19
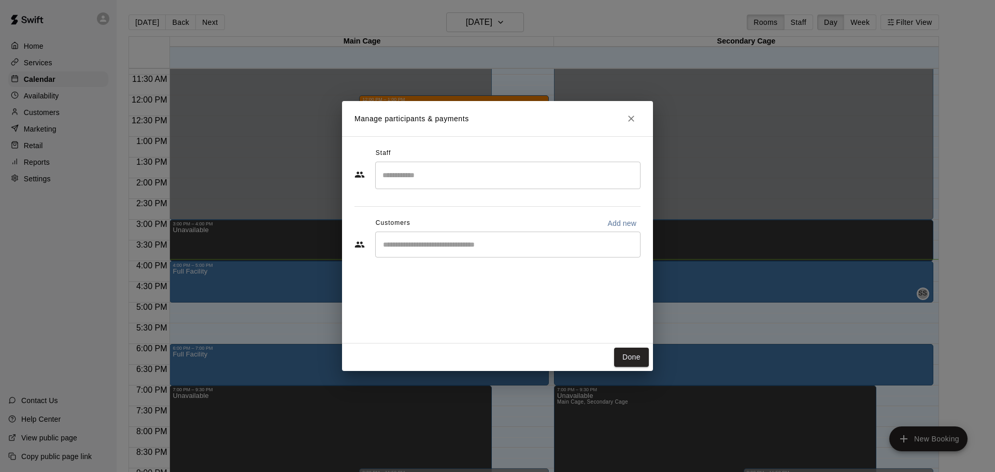
click at [472, 252] on div "​" at bounding box center [507, 245] width 265 height 26
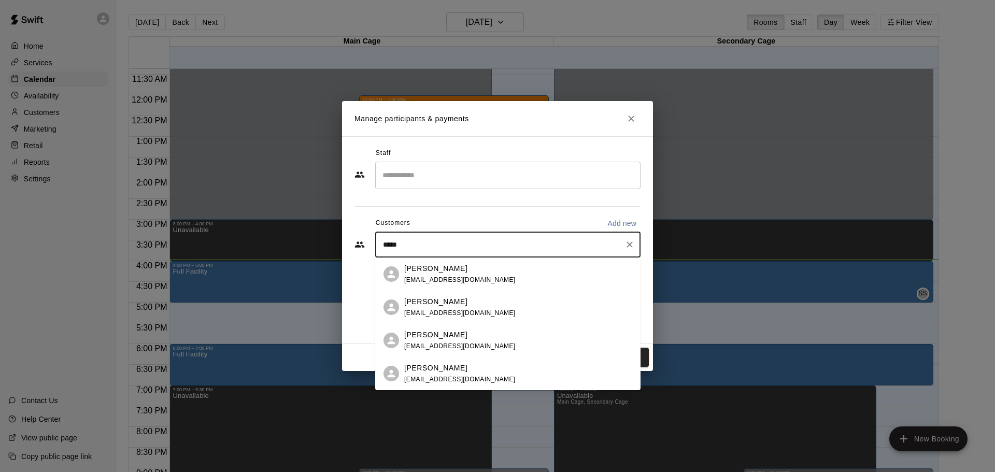
click at [391, 248] on input "*****" at bounding box center [500, 244] width 240 height 10
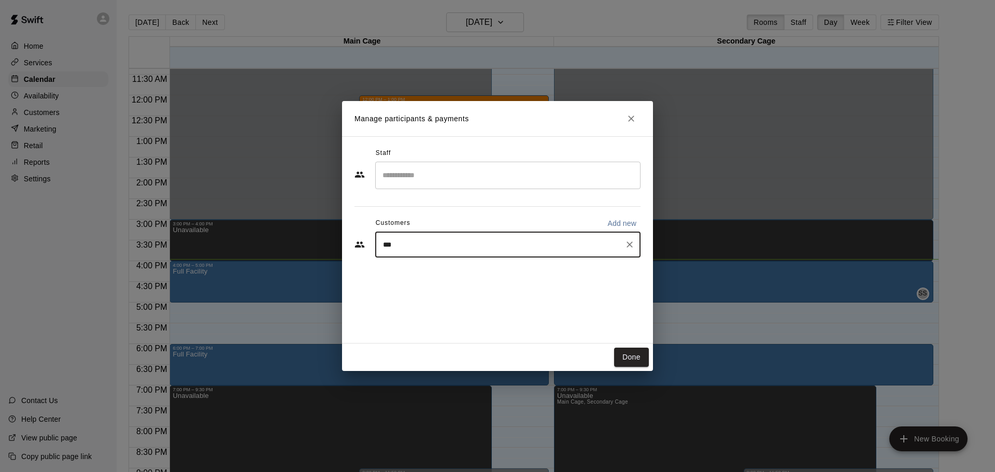
type input "****"
click at [410, 278] on span "[EMAIL_ADDRESS][DOMAIN_NAME]" at bounding box center [459, 279] width 111 height 7
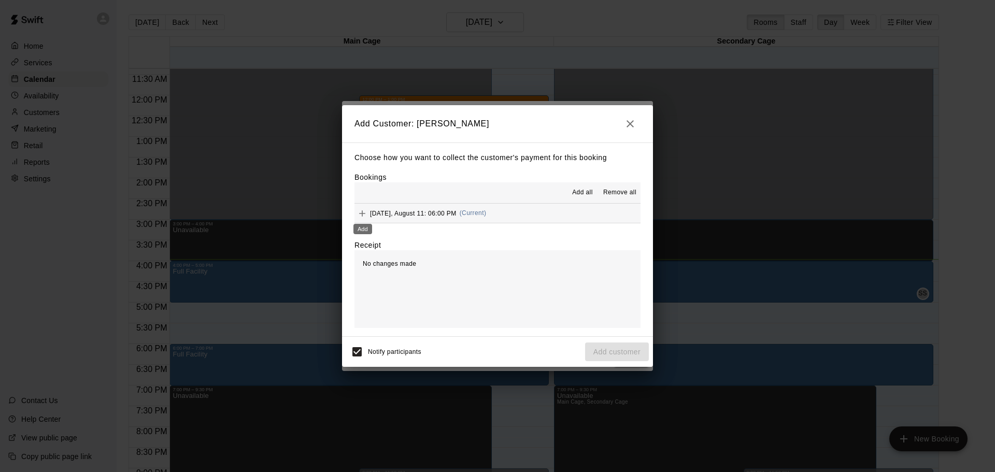
click at [365, 214] on icon "Add" at bounding box center [362, 213] width 10 height 10
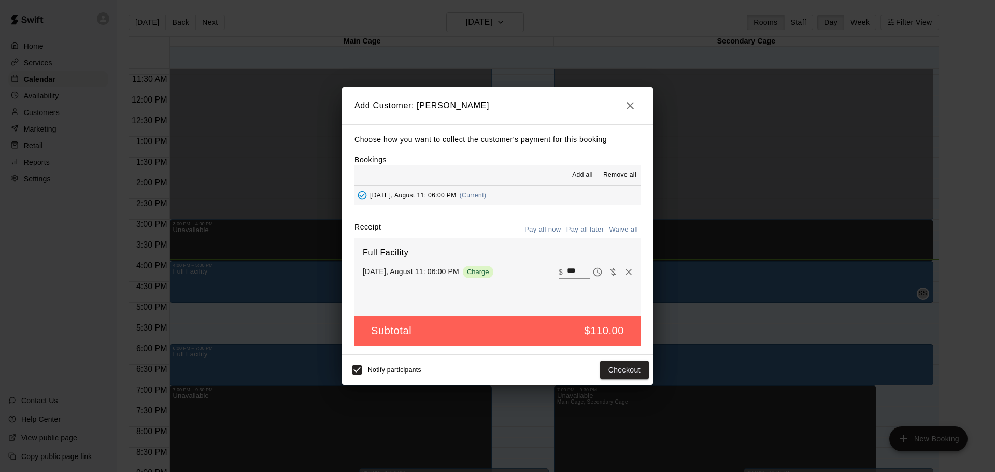
click at [622, 229] on button "Waive all" at bounding box center [623, 230] width 34 height 16
type input "*"
click at [618, 370] on button "Add customer" at bounding box center [617, 370] width 64 height 19
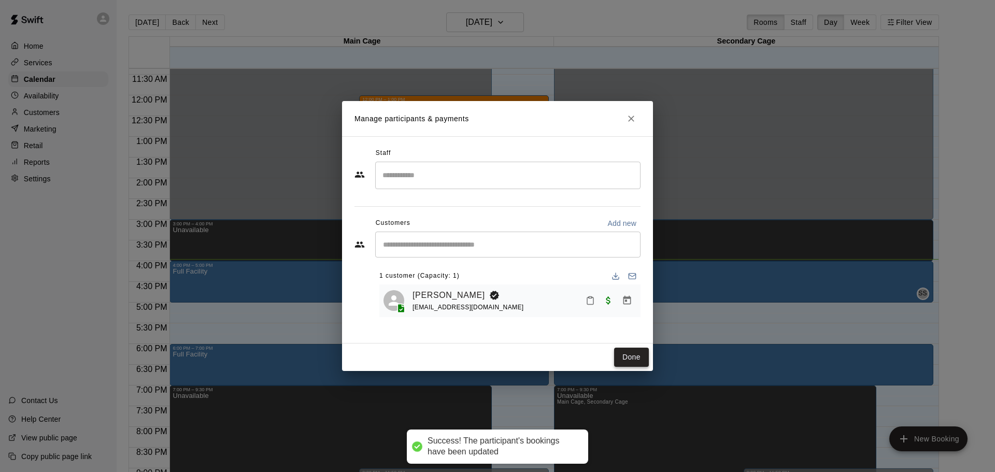
click at [627, 354] on button "Done" at bounding box center [631, 357] width 35 height 19
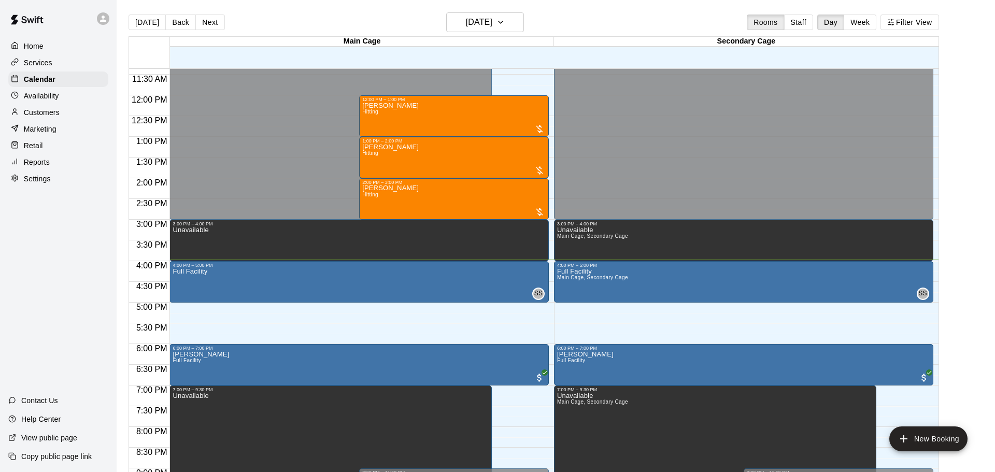
click at [239, 306] on div "12:00 AM – 3:00 PM Closed 3:00 PM – 4:00 PM Unavailable 12:00 PM – 1:00 PM [PER…" at bounding box center [358, 95] width 379 height 995
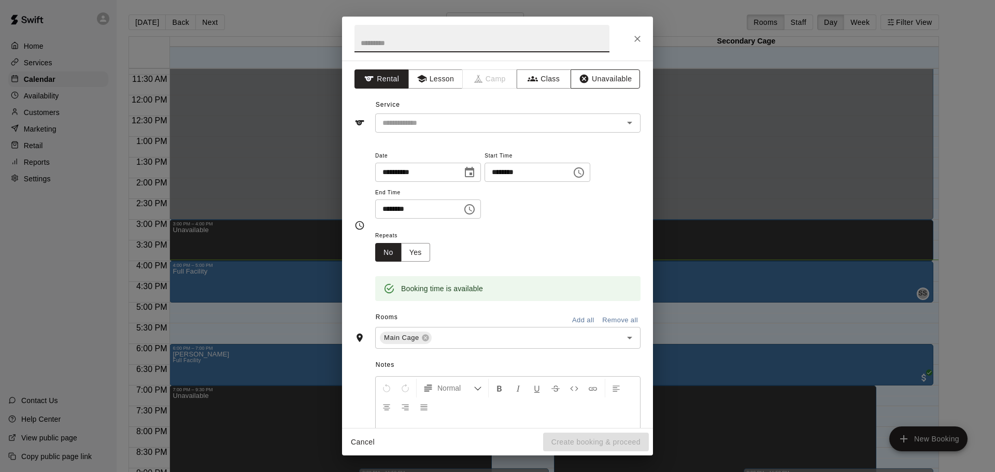
click at [600, 76] on button "Unavailable" at bounding box center [604, 78] width 69 height 19
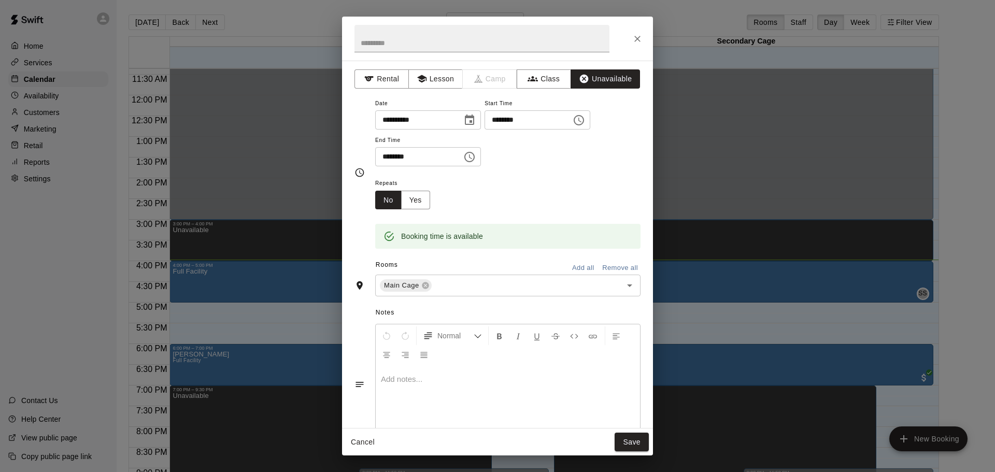
click at [476, 163] on icon "Choose time, selected time is 5:30 PM" at bounding box center [469, 157] width 12 height 12
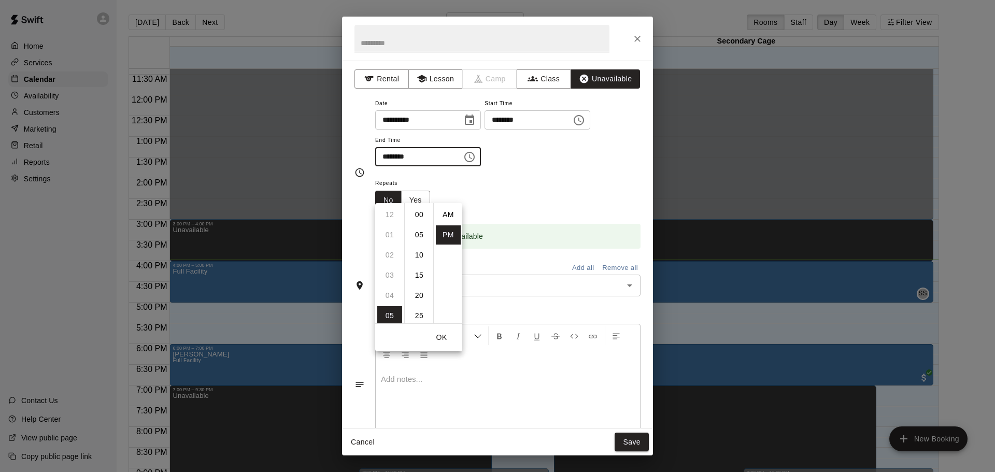
scroll to position [19, 0]
click at [387, 234] on li "06" at bounding box center [389, 234] width 25 height 19
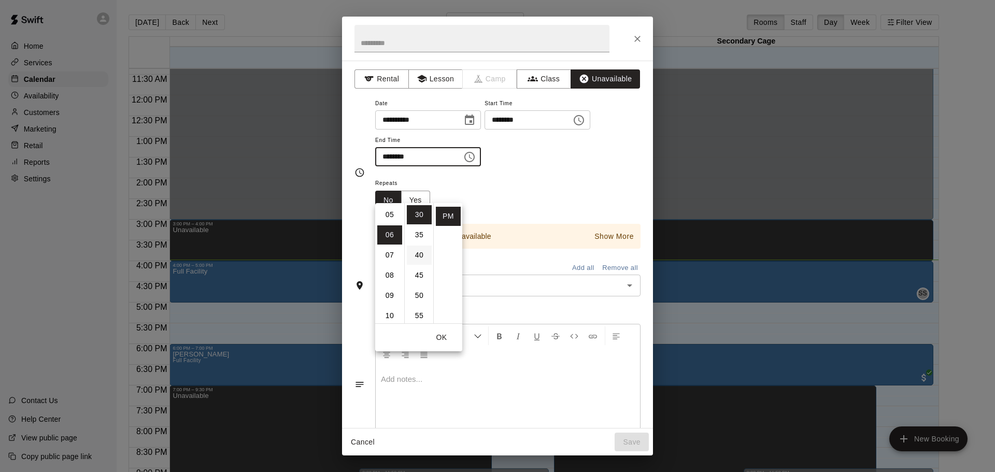
scroll to position [0, 0]
click at [422, 213] on li "00" at bounding box center [419, 214] width 25 height 19
type input "********"
click at [561, 177] on div "**********" at bounding box center [507, 137] width 265 height 80
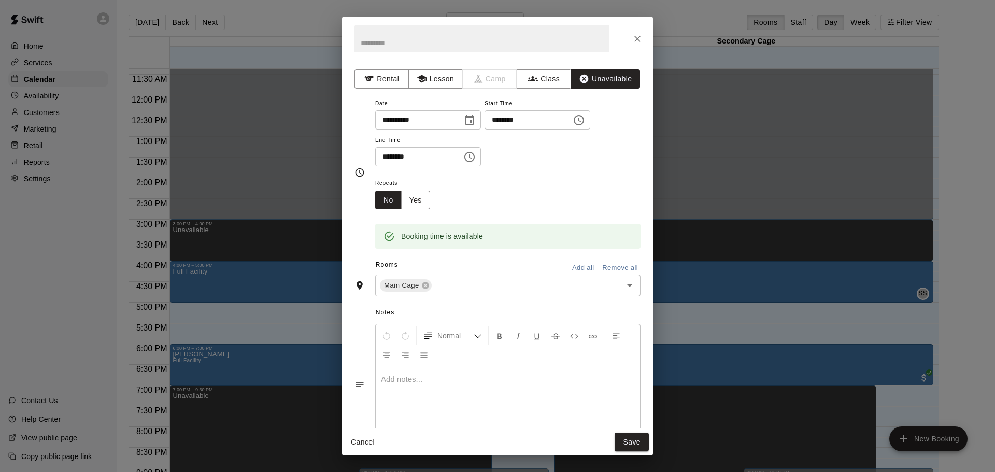
click at [589, 276] on button "Add all" at bounding box center [582, 268] width 33 height 16
click at [627, 441] on button "Save" at bounding box center [631, 442] width 34 height 19
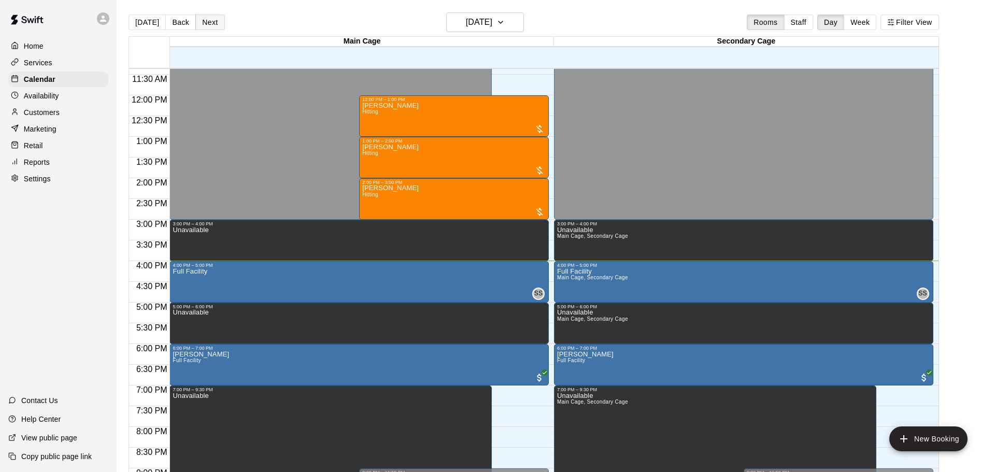
click at [207, 27] on button "Next" at bounding box center [209, 23] width 29 height 16
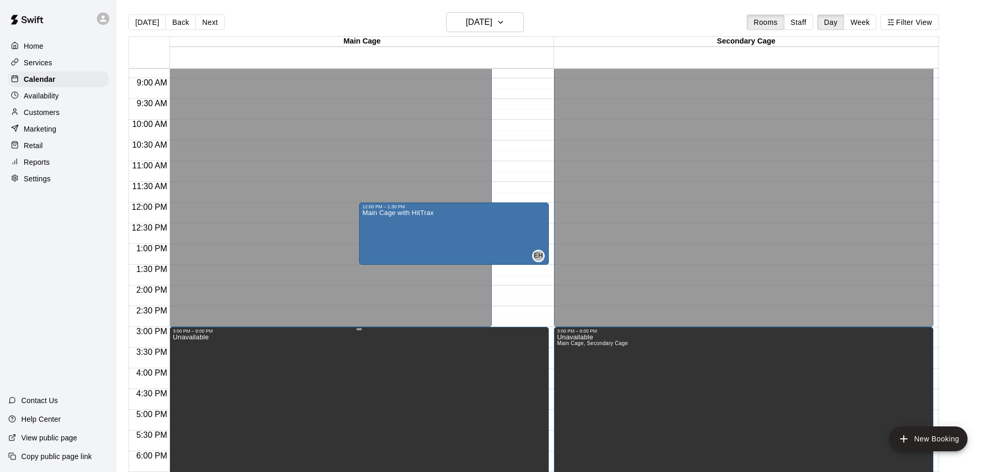
scroll to position [358, 0]
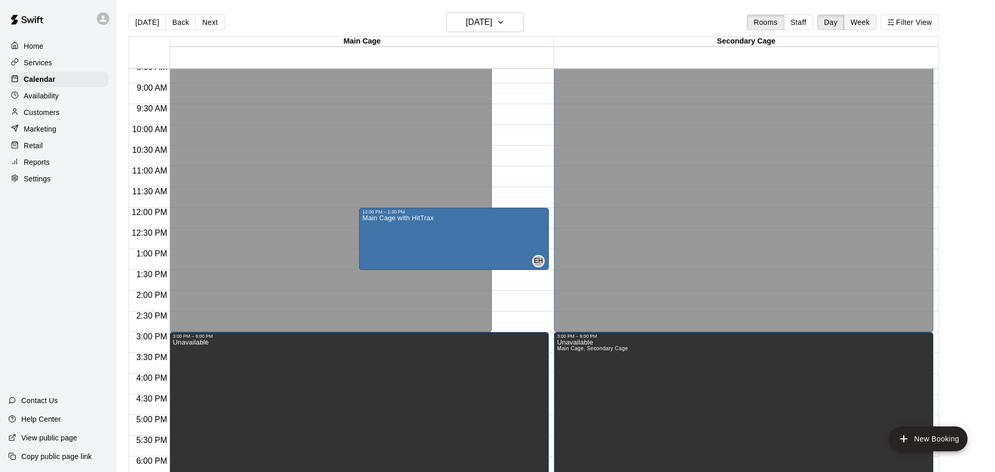
click at [861, 22] on button "Week" at bounding box center [859, 23] width 33 height 16
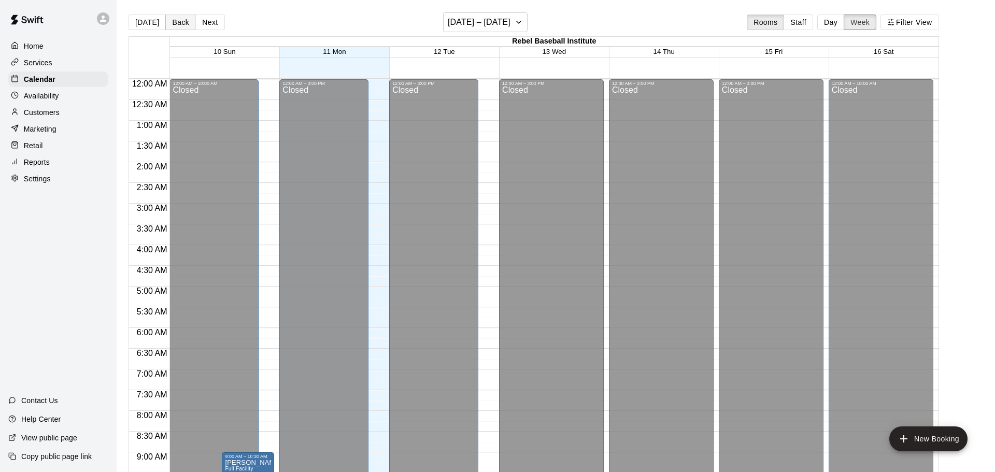
scroll to position [590, 0]
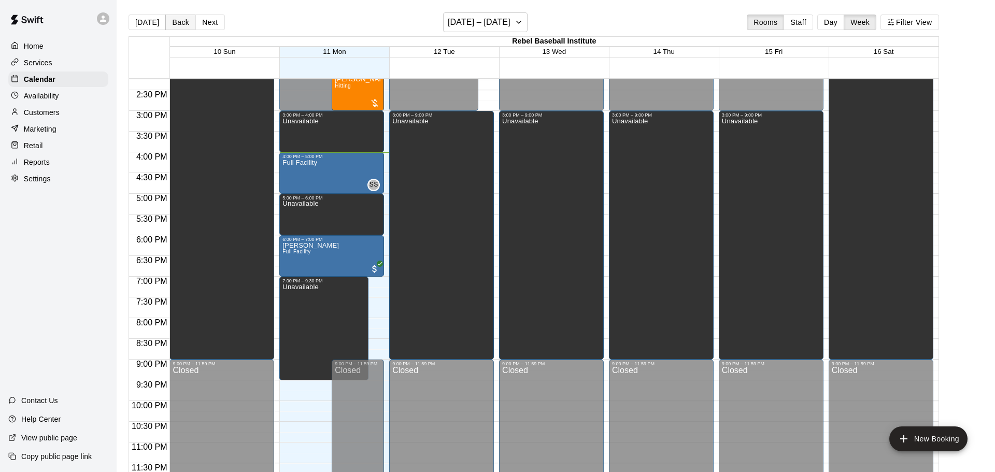
click at [176, 22] on button "Back" at bounding box center [180, 23] width 31 height 16
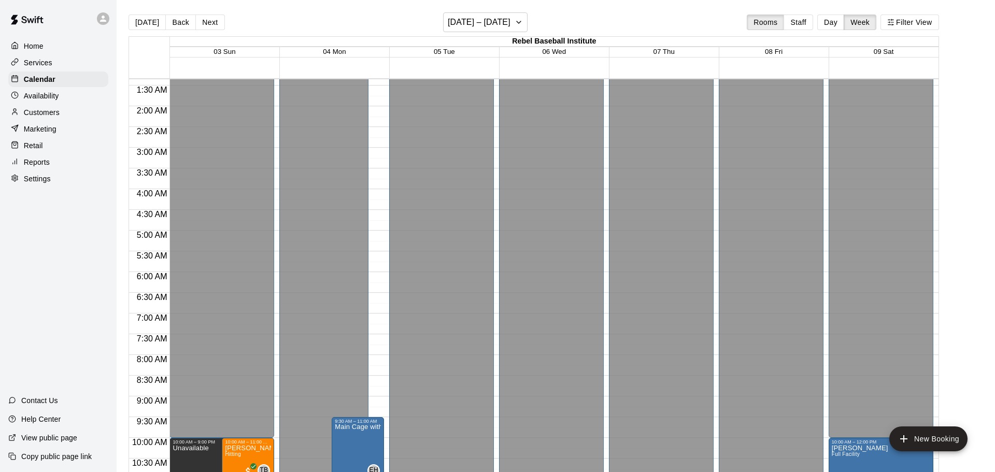
scroll to position [0, 0]
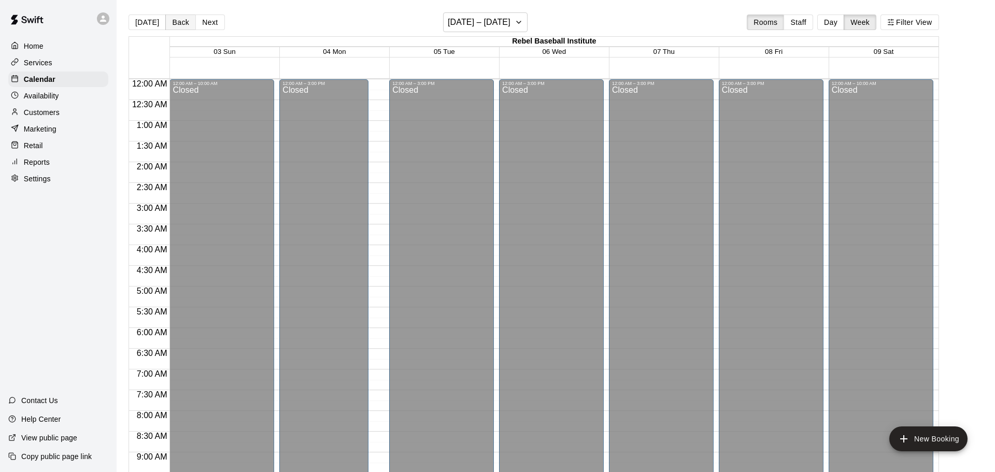
click at [178, 22] on button "Back" at bounding box center [180, 23] width 31 height 16
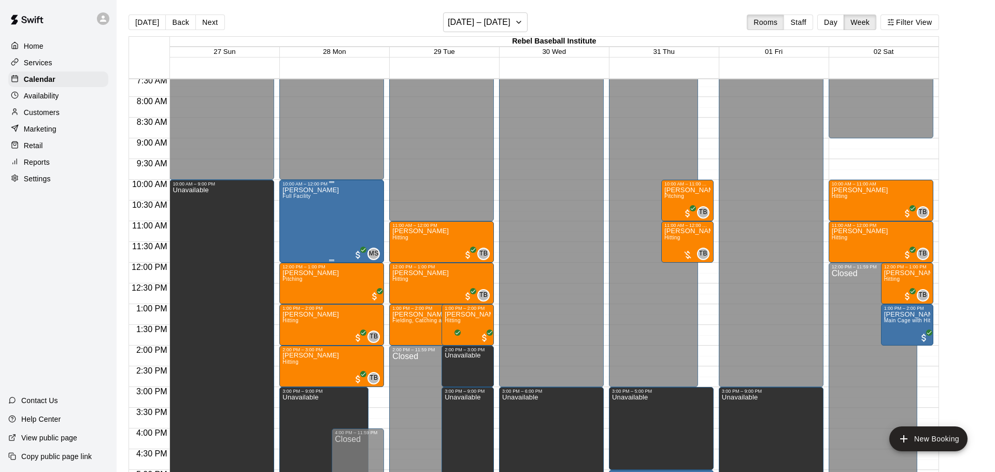
scroll to position [316, 0]
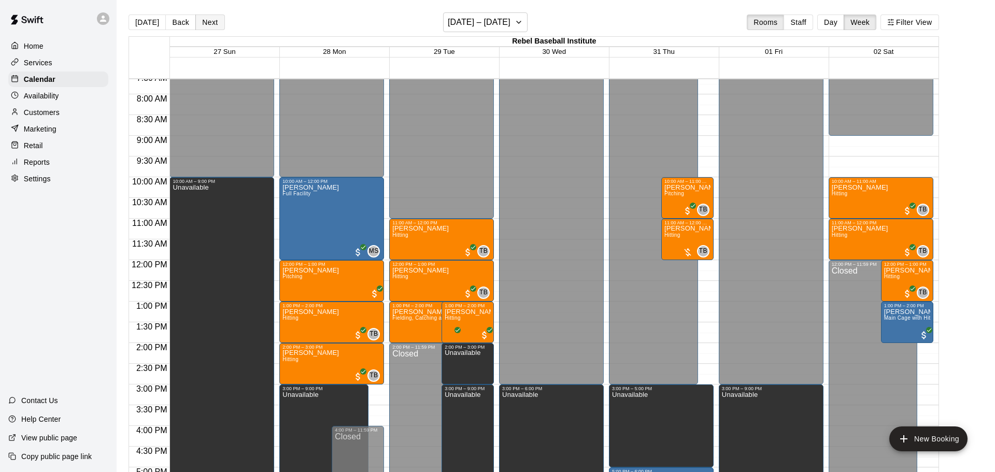
click at [213, 19] on button "Next" at bounding box center [209, 23] width 29 height 16
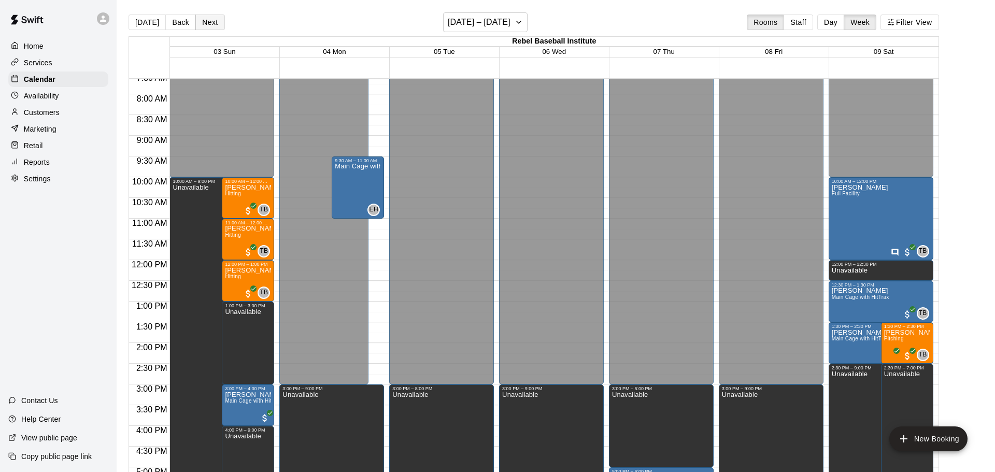
click at [213, 19] on button "Next" at bounding box center [209, 23] width 29 height 16
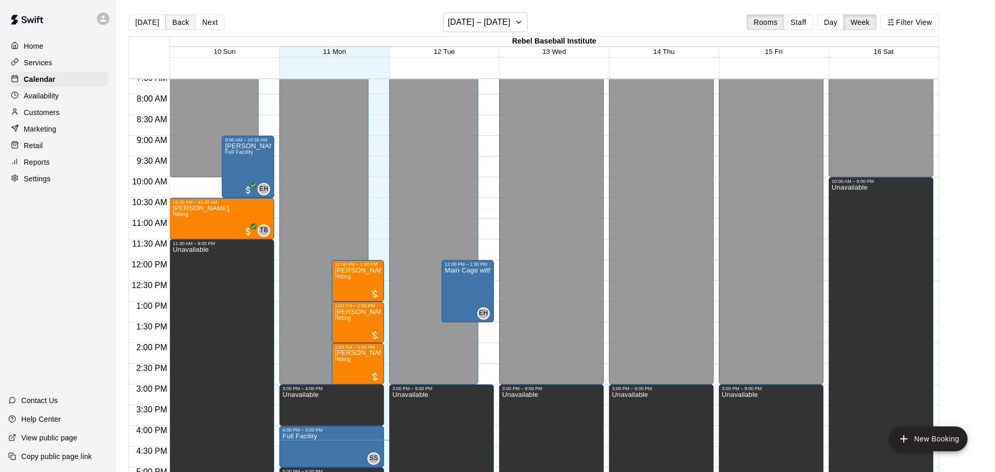
click at [186, 22] on button "Back" at bounding box center [180, 23] width 31 height 16
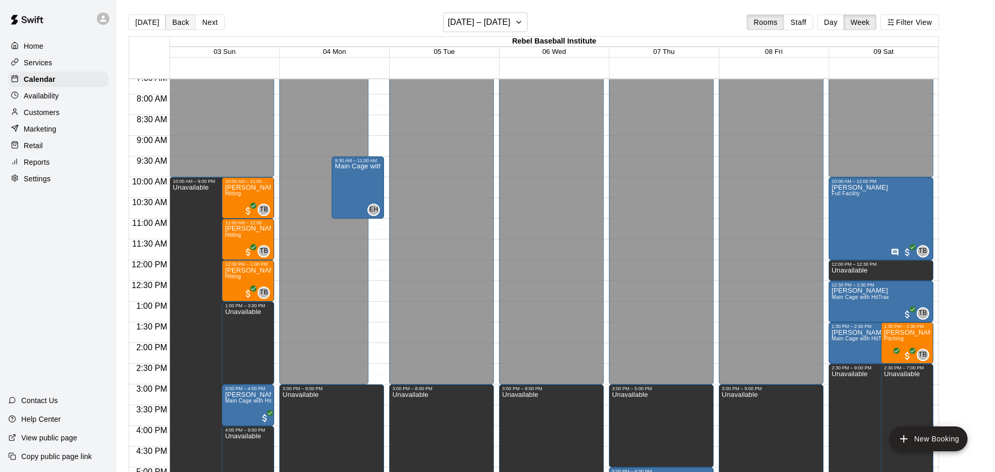
click at [186, 22] on button "Back" at bounding box center [180, 23] width 31 height 16
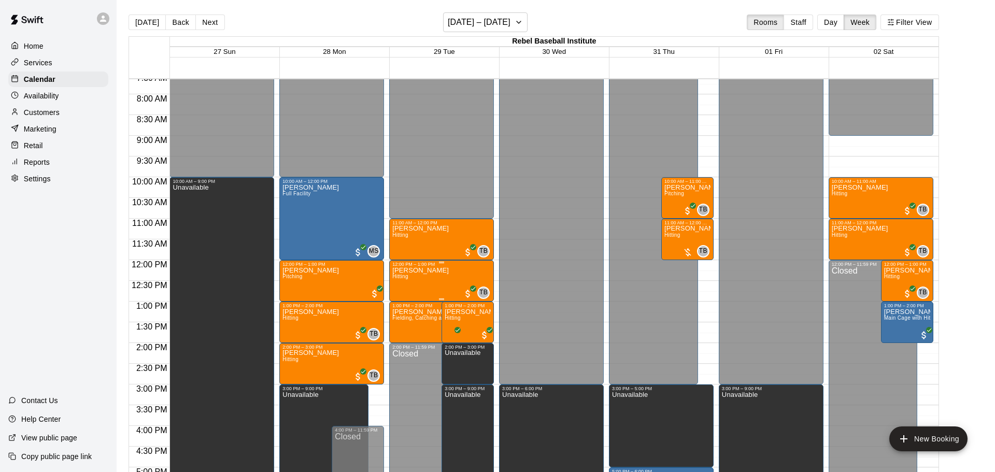
click at [407, 270] on p "[PERSON_NAME]" at bounding box center [420, 270] width 56 height 0
click at [404, 304] on img "edit" at bounding box center [403, 305] width 12 height 12
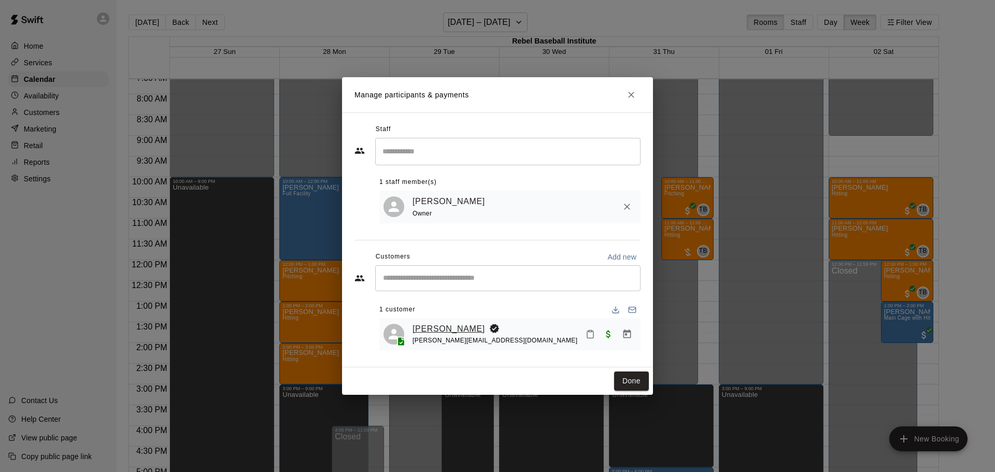
click at [427, 327] on link "[PERSON_NAME]" at bounding box center [448, 328] width 73 height 13
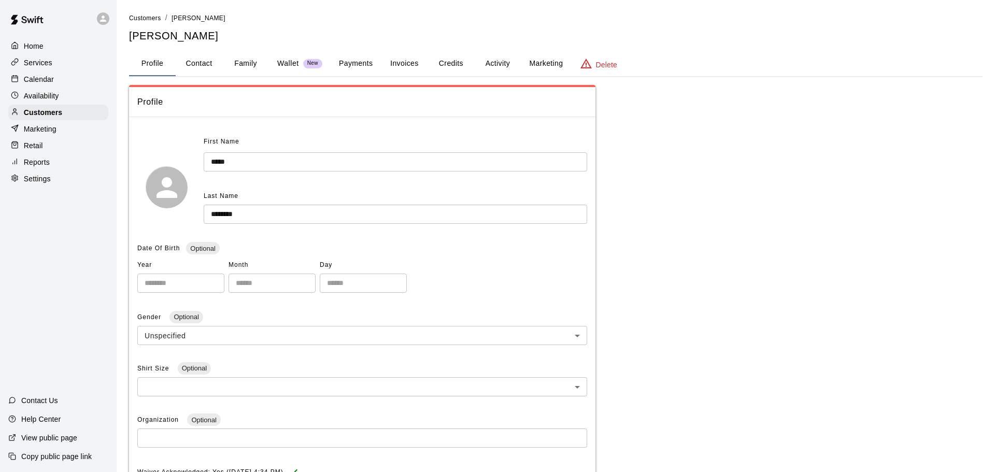
click at [491, 64] on button "Activity" at bounding box center [497, 63] width 47 height 25
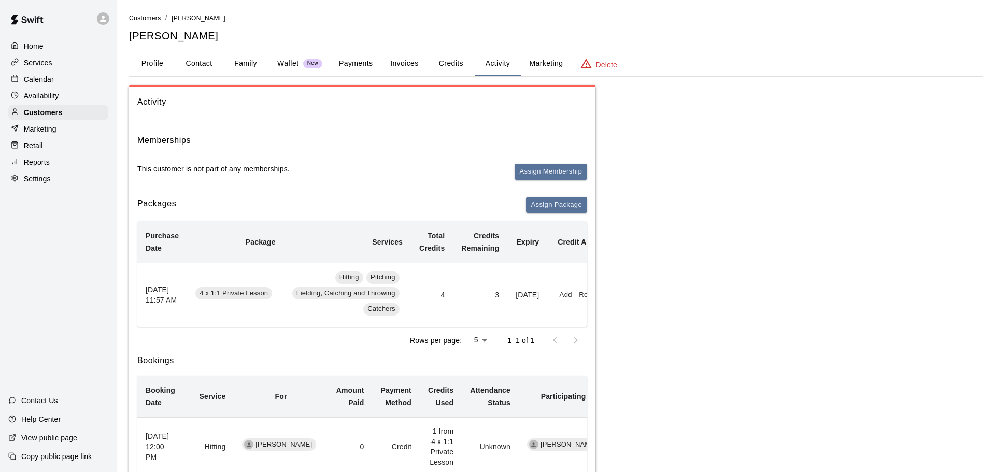
click at [458, 62] on button "Credits" at bounding box center [450, 63] width 47 height 25
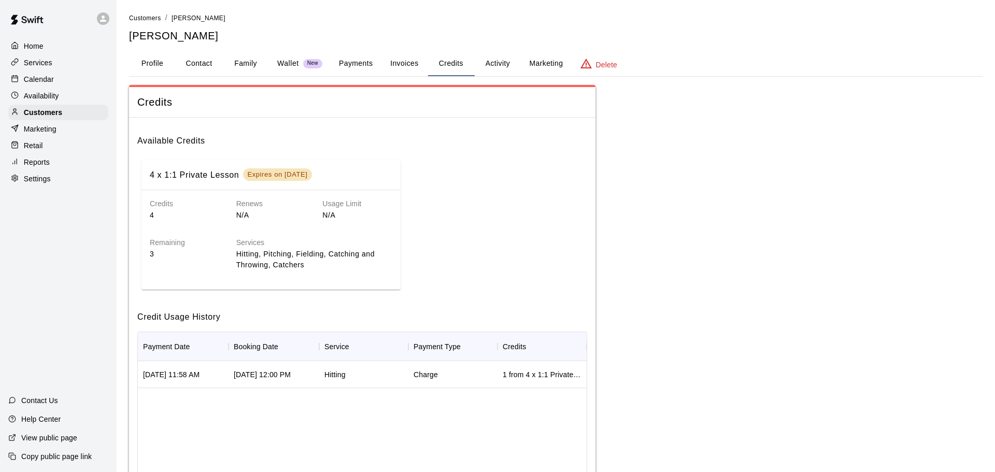
click at [200, 63] on button "Contact" at bounding box center [199, 63] width 47 height 25
select select "**"
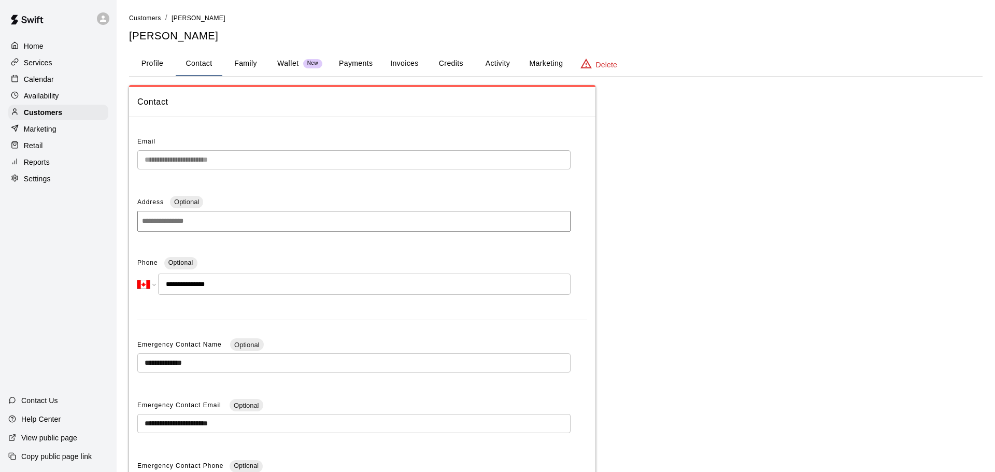
click at [52, 81] on p "Calendar" at bounding box center [39, 79] width 30 height 10
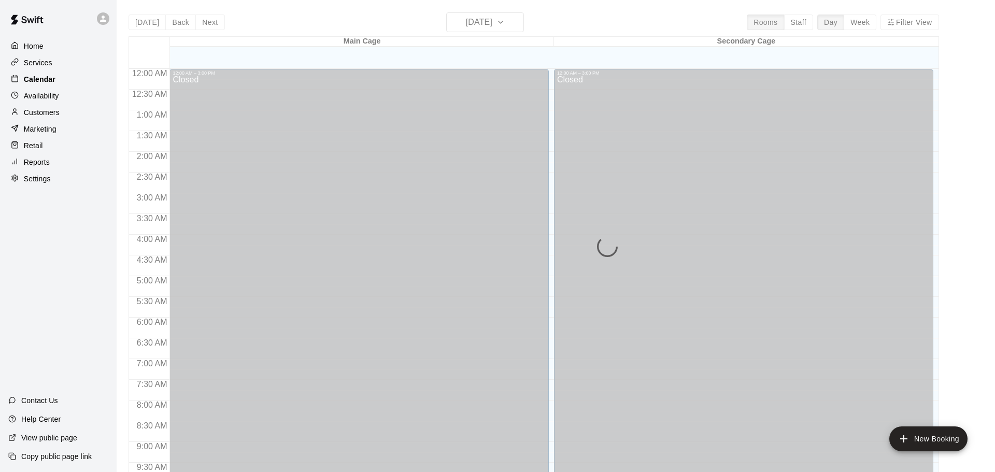
scroll to position [549, 0]
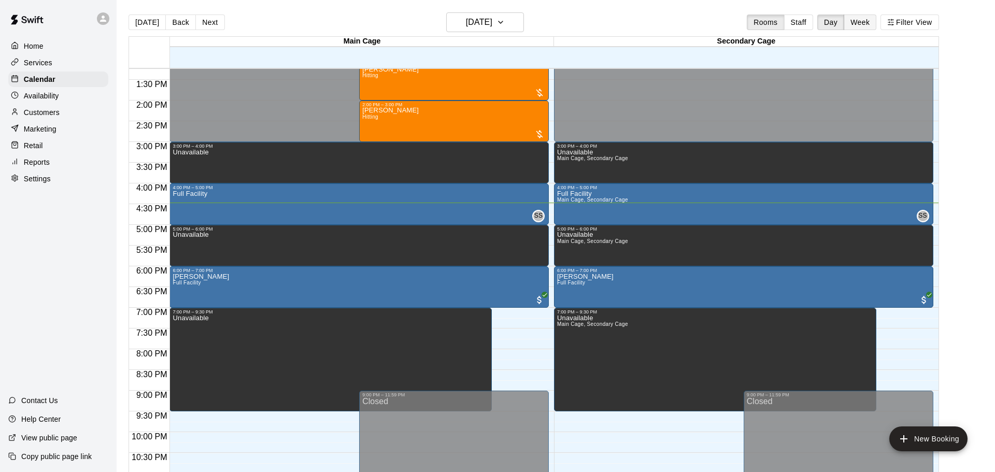
click at [849, 24] on button "Week" at bounding box center [859, 23] width 33 height 16
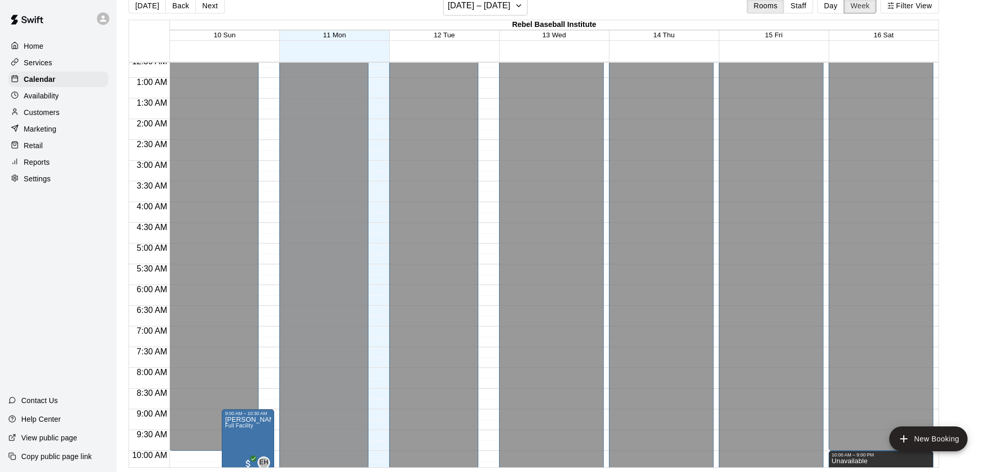
scroll to position [22, 0]
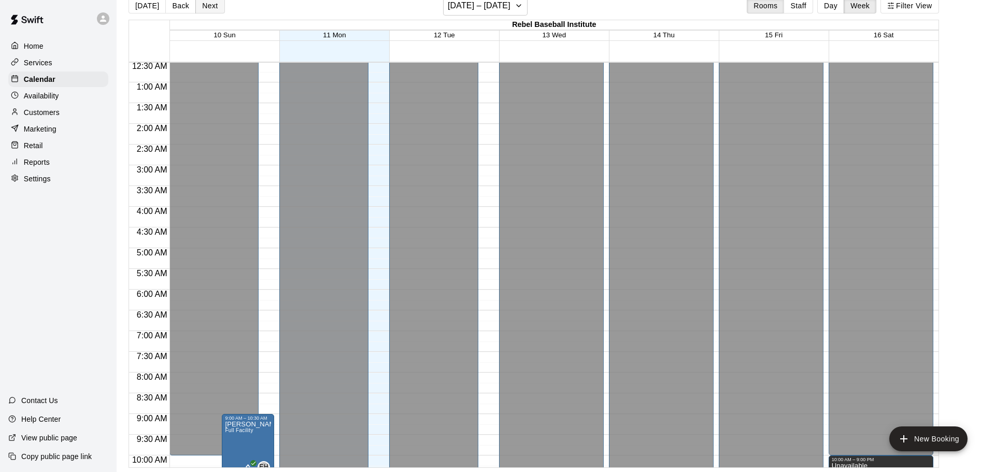
click at [211, 8] on button "Next" at bounding box center [209, 6] width 29 height 16
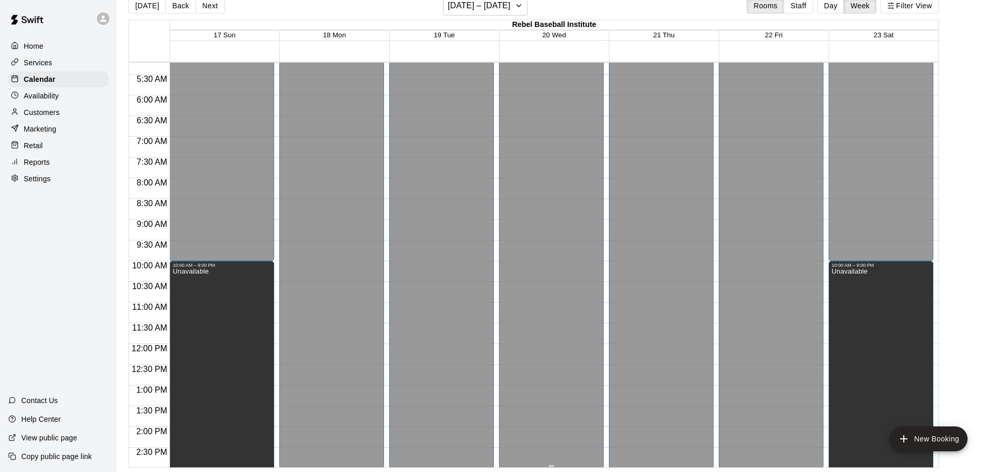
scroll to position [242, 0]
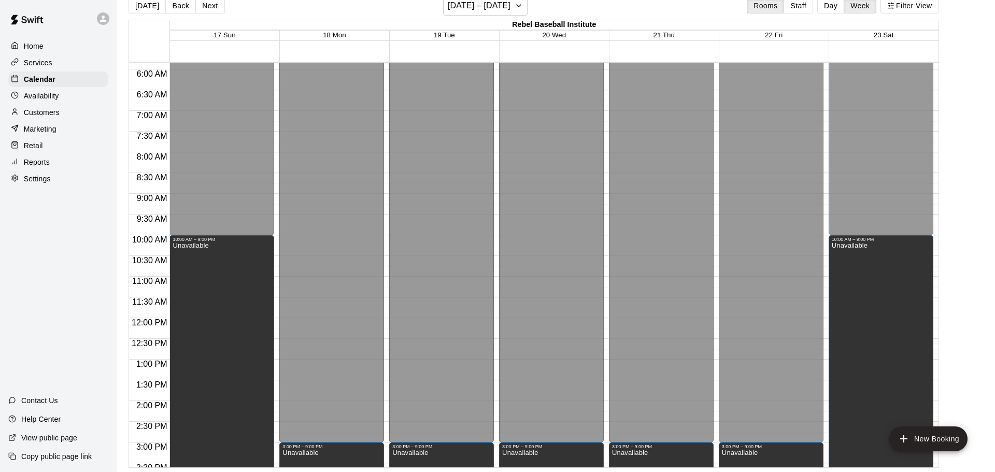
click at [714, 195] on div at bounding box center [663, 199] width 109 height 10
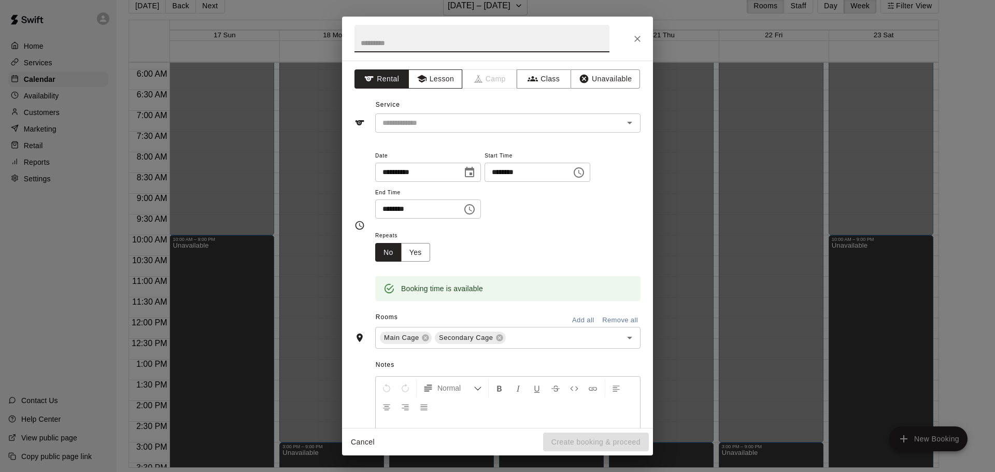
click at [435, 85] on button "Lesson" at bounding box center [435, 78] width 54 height 19
click at [630, 124] on icon "Open" at bounding box center [629, 123] width 12 height 12
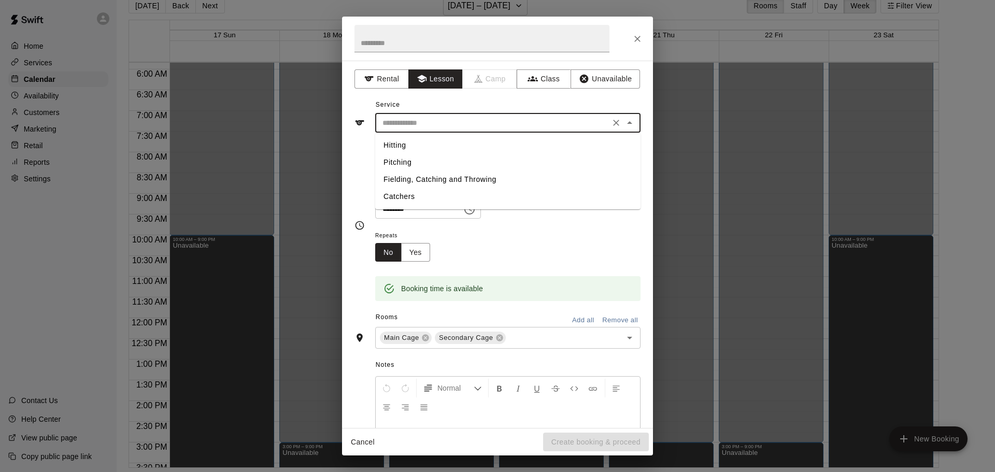
click at [545, 148] on li "Hitting" at bounding box center [507, 145] width 265 height 17
type input "*******"
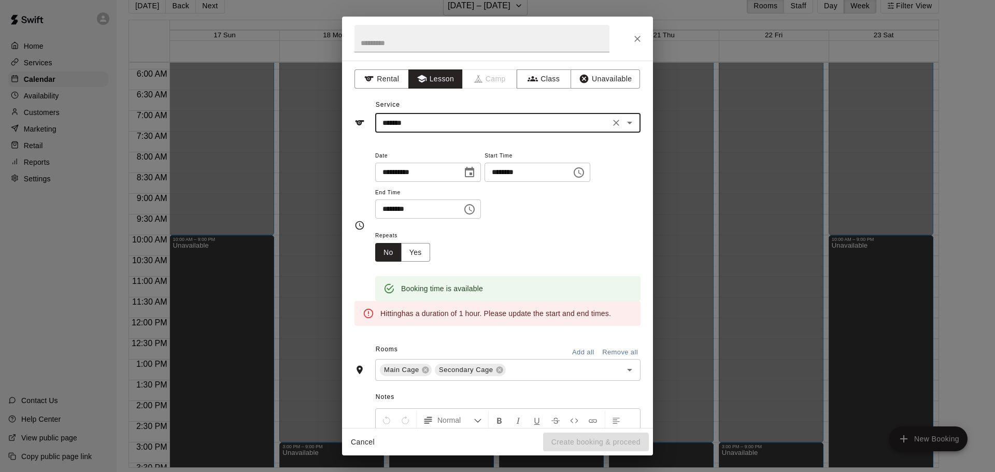
click at [476, 215] on icon "Choose time, selected time is 9:30 AM" at bounding box center [469, 209] width 12 height 12
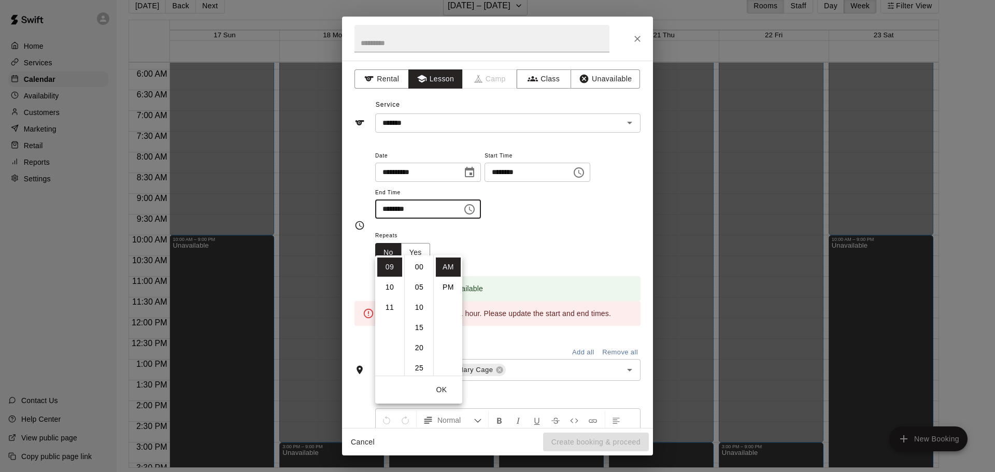
scroll to position [121, 0]
click at [386, 287] on li "10" at bounding box center [389, 287] width 25 height 19
click at [418, 267] on li "00" at bounding box center [419, 266] width 25 height 19
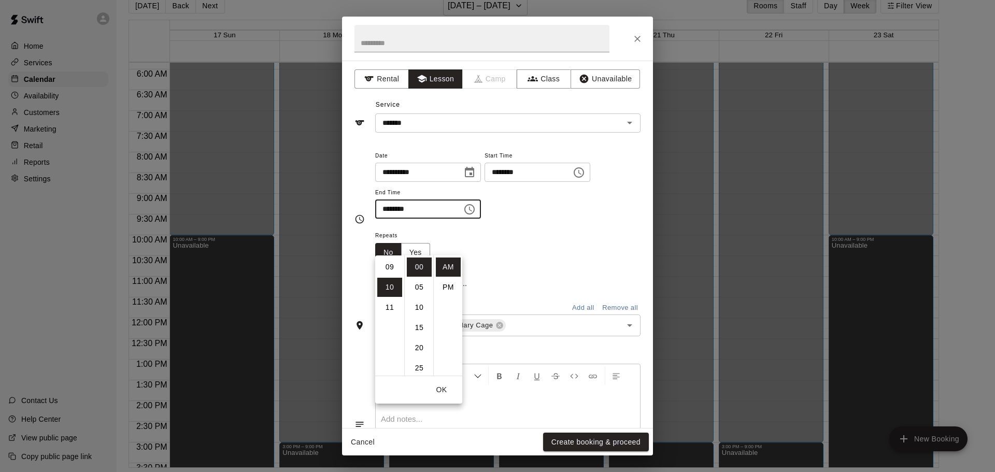
type input "********"
click at [563, 229] on div "**********" at bounding box center [507, 189] width 265 height 80
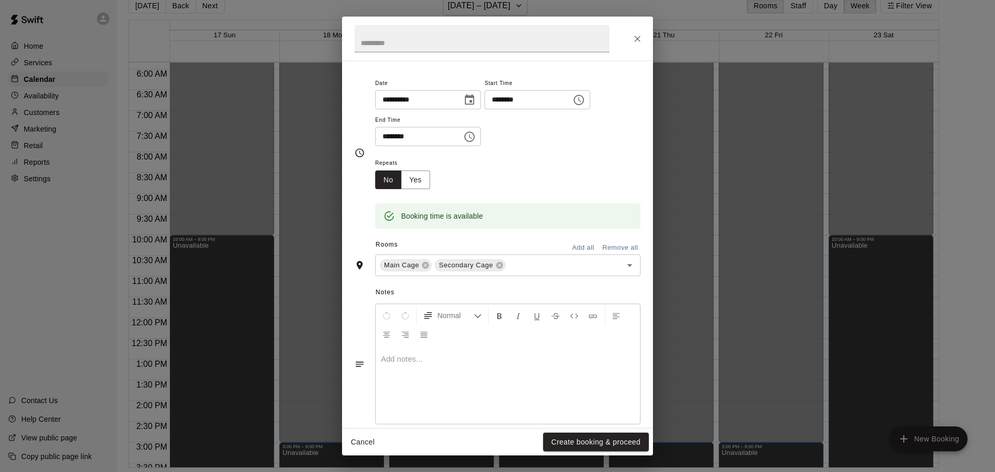
scroll to position [78, 0]
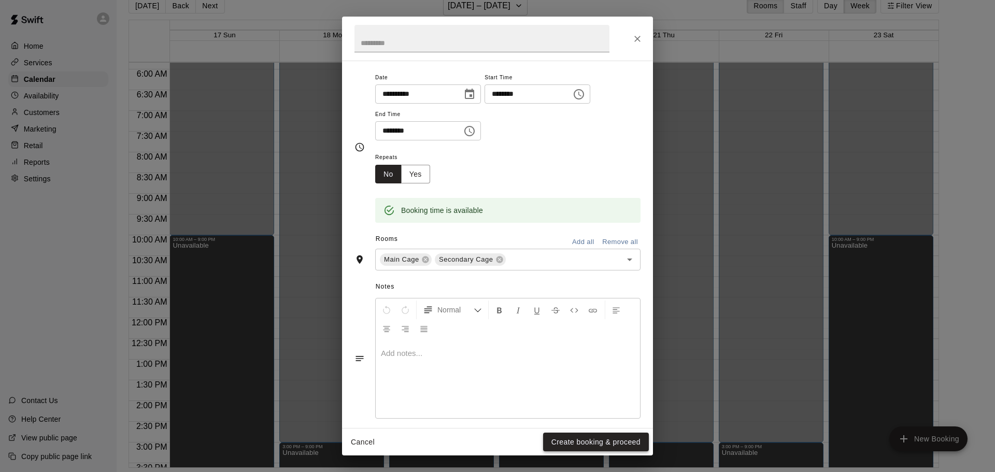
click at [576, 438] on button "Create booking & proceed" at bounding box center [596, 442] width 106 height 19
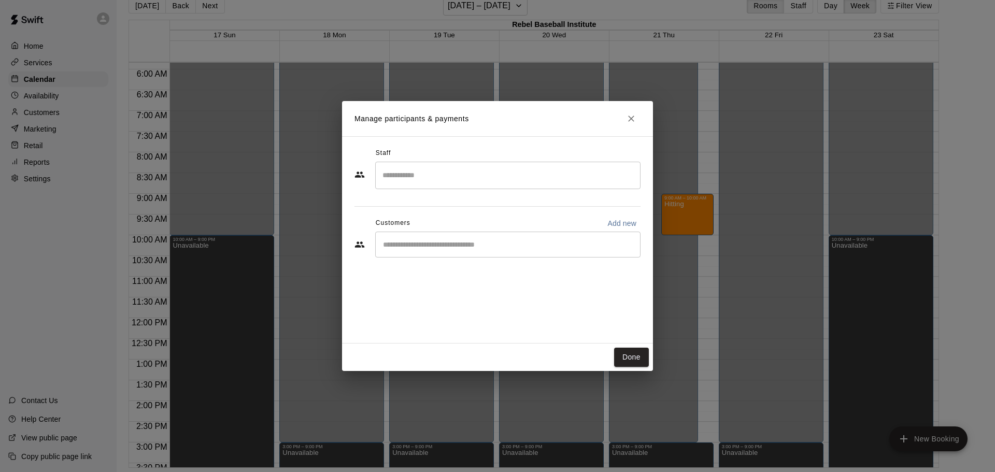
click at [450, 174] on input "Search staff" at bounding box center [508, 175] width 256 height 18
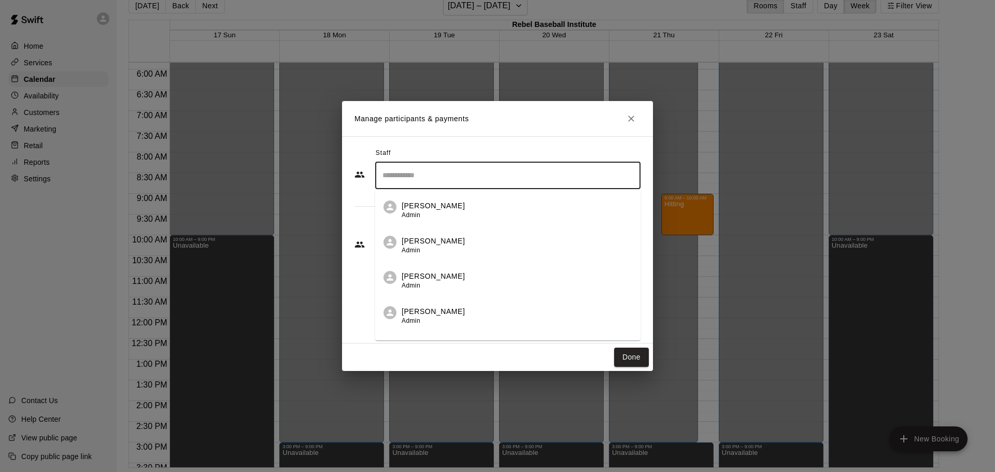
scroll to position [25, 0]
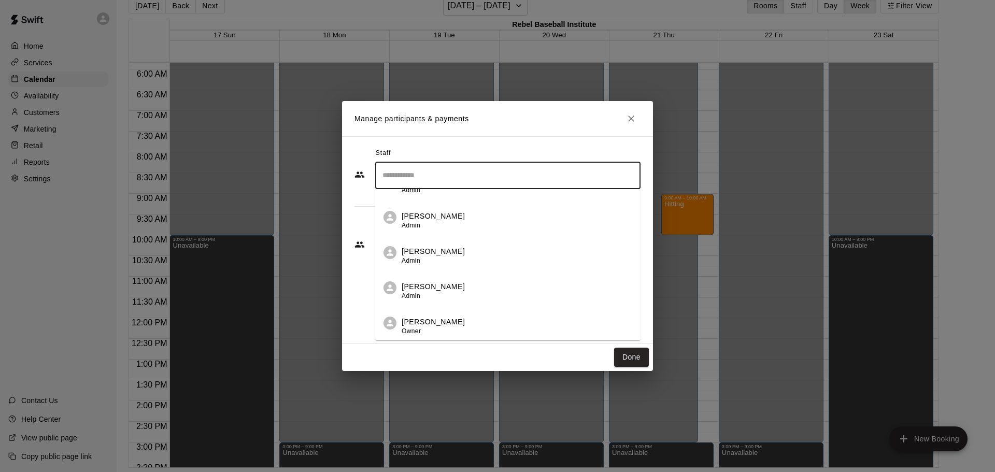
click at [427, 320] on p "[PERSON_NAME]" at bounding box center [432, 321] width 63 height 11
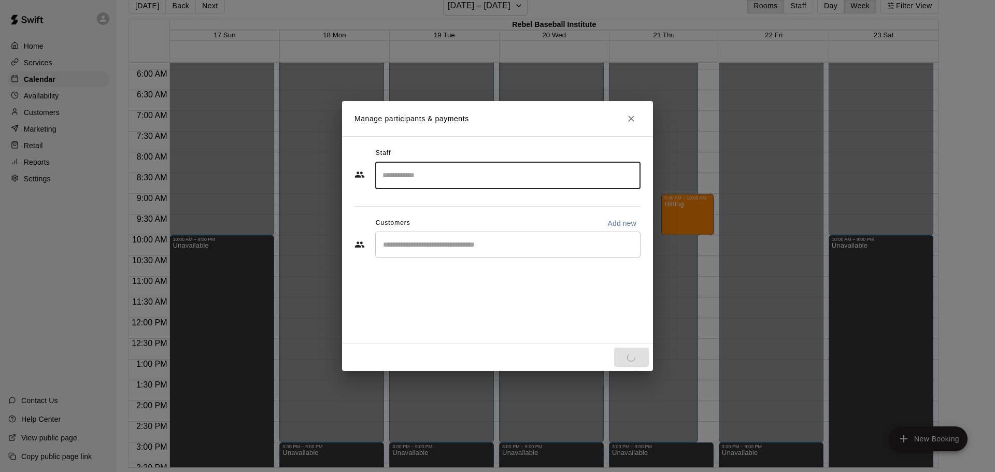
click at [452, 240] on input "Start typing to search customers..." at bounding box center [508, 244] width 256 height 10
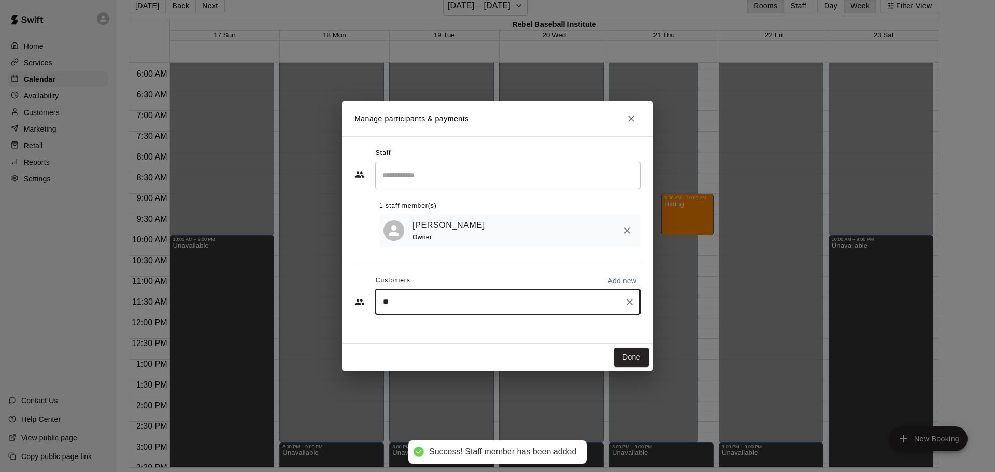
type input "***"
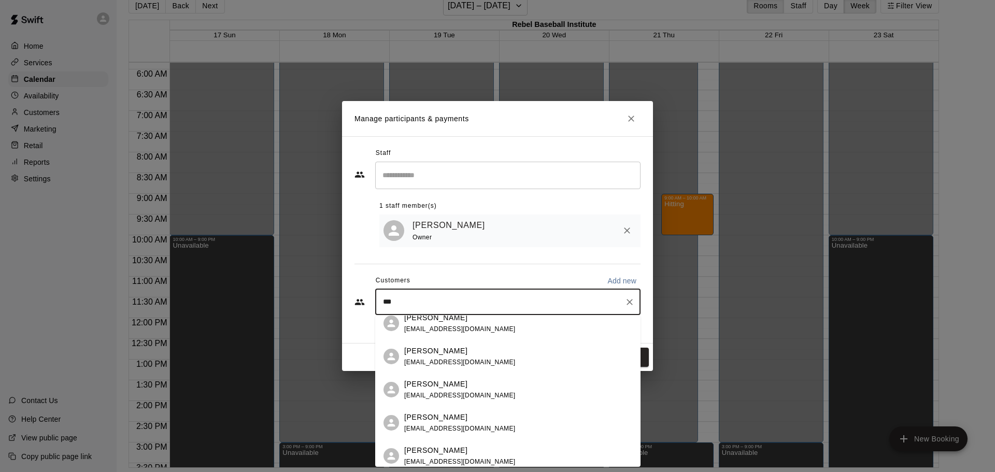
scroll to position [111, 0]
click at [464, 387] on div "[PERSON_NAME] [EMAIL_ADDRESS][DOMAIN_NAME]" at bounding box center [459, 387] width 111 height 22
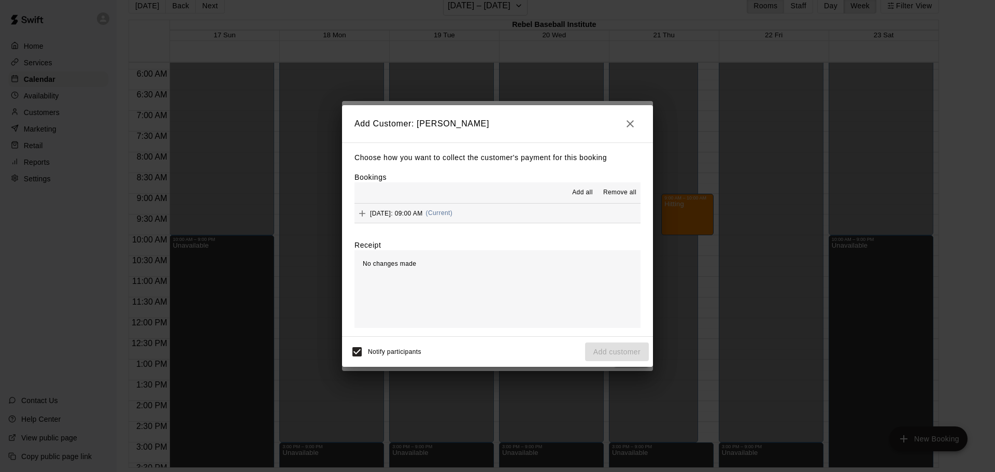
click at [361, 213] on icon "Add" at bounding box center [362, 213] width 6 height 6
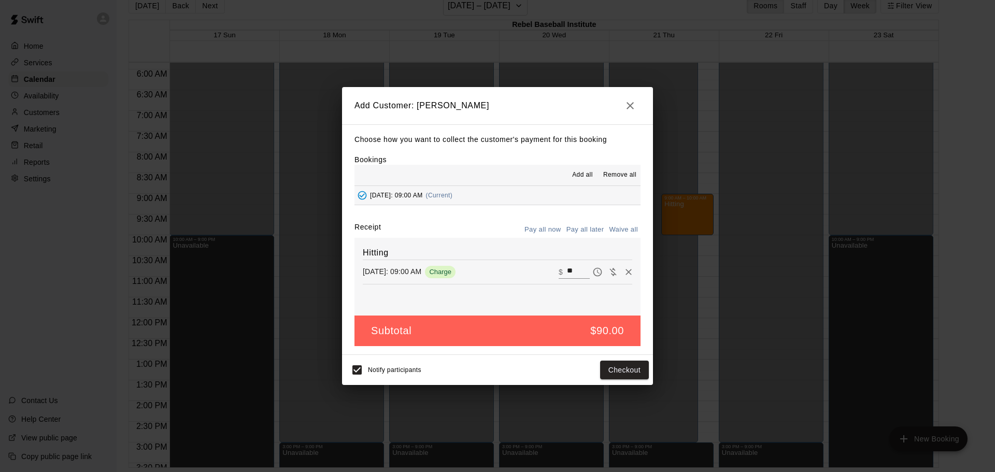
click at [579, 228] on button "Pay all later" at bounding box center [585, 230] width 43 height 16
click at [627, 372] on button "Add customer" at bounding box center [617, 370] width 64 height 19
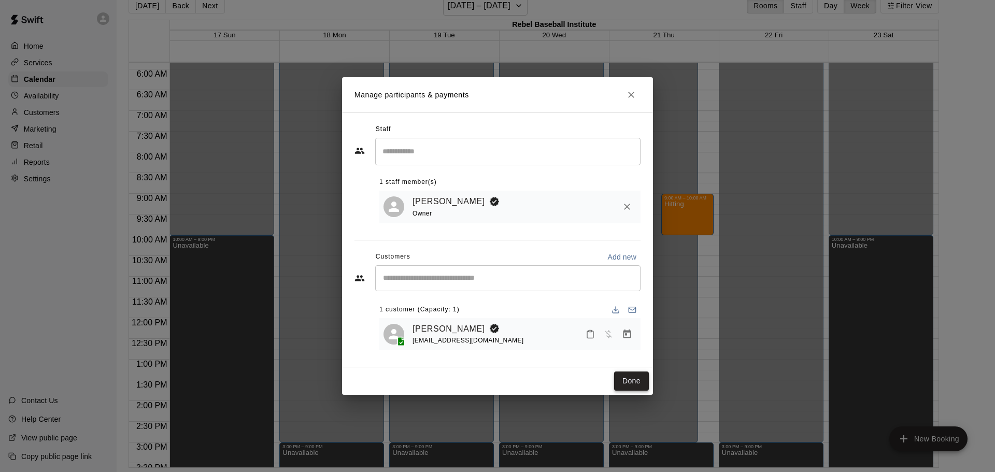
click at [623, 383] on button "Done" at bounding box center [631, 380] width 35 height 19
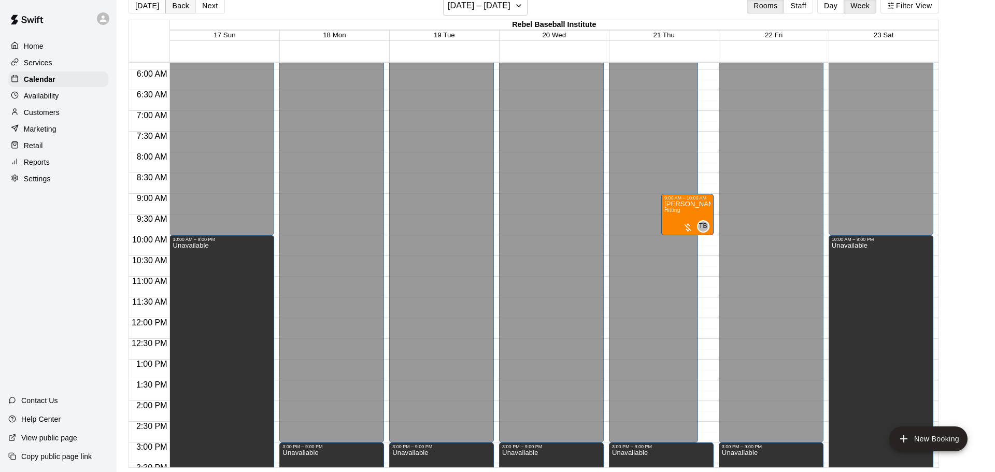
click at [180, 8] on button "Back" at bounding box center [180, 6] width 31 height 16
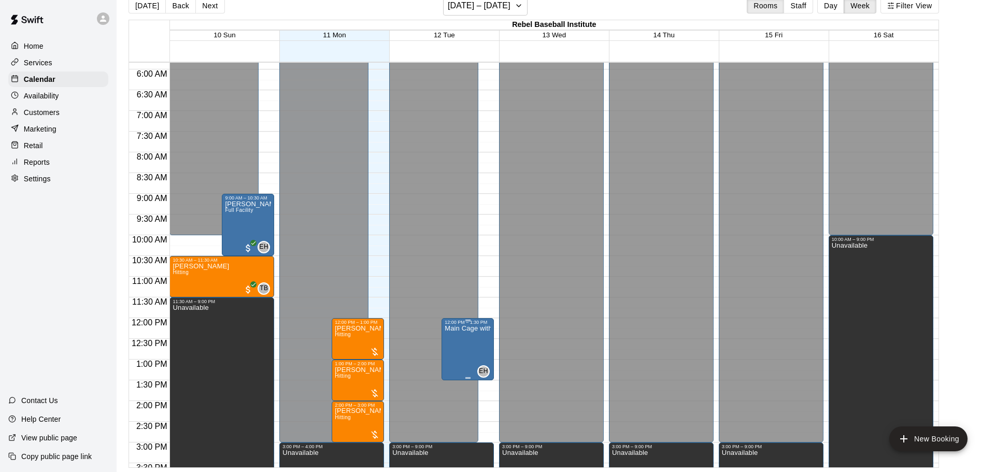
click at [468, 328] on p "Main Cage with HitTrax" at bounding box center [467, 328] width 46 height 0
click at [477, 323] on div at bounding box center [497, 236] width 995 height 472
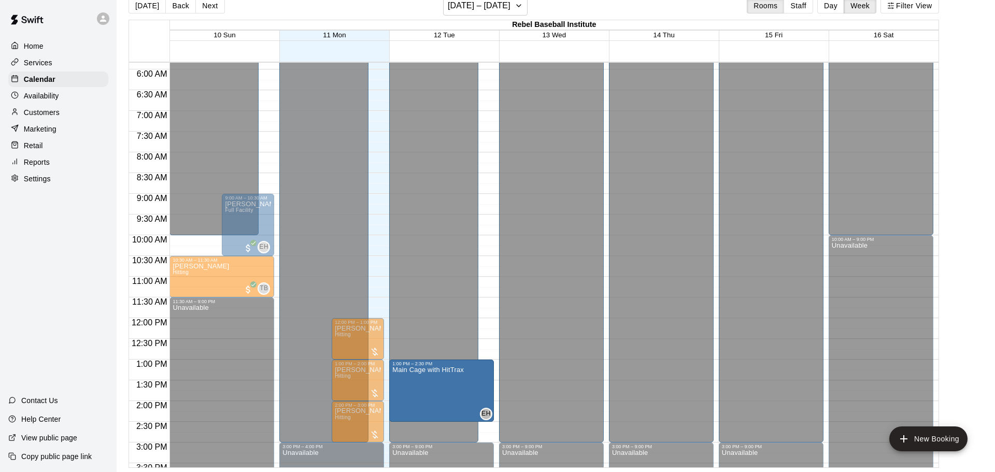
drag, startPoint x: 477, startPoint y: 323, endPoint x: 478, endPoint y: 365, distance: 42.0
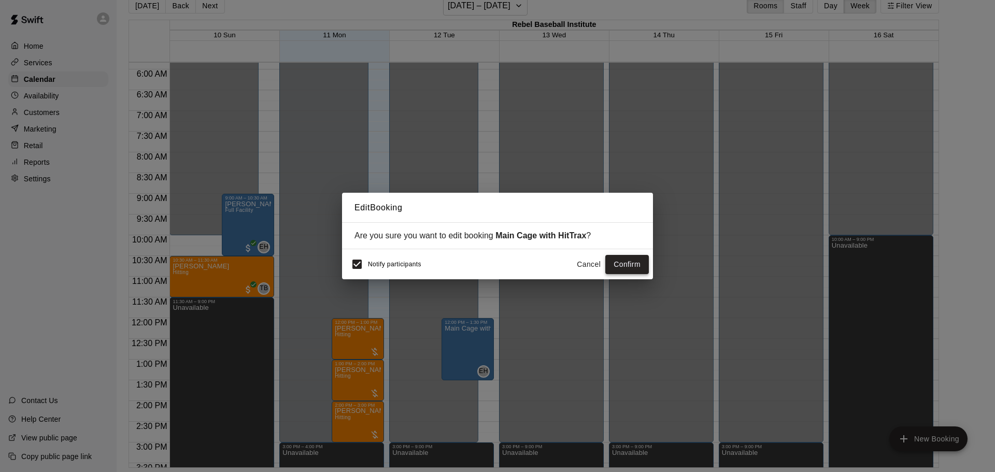
click at [631, 266] on button "Confirm" at bounding box center [627, 264] width 44 height 19
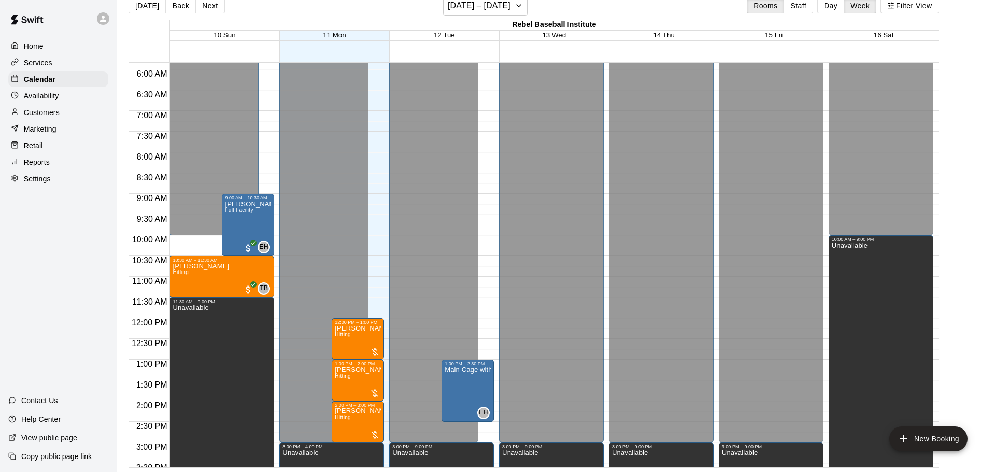
click at [481, 320] on div "12:00 AM – 3:00 PM Closed 3:00 PM – 9:00 PM Unavailable 1:00 PM – 2:30 PM Main …" at bounding box center [441, 318] width 105 height 995
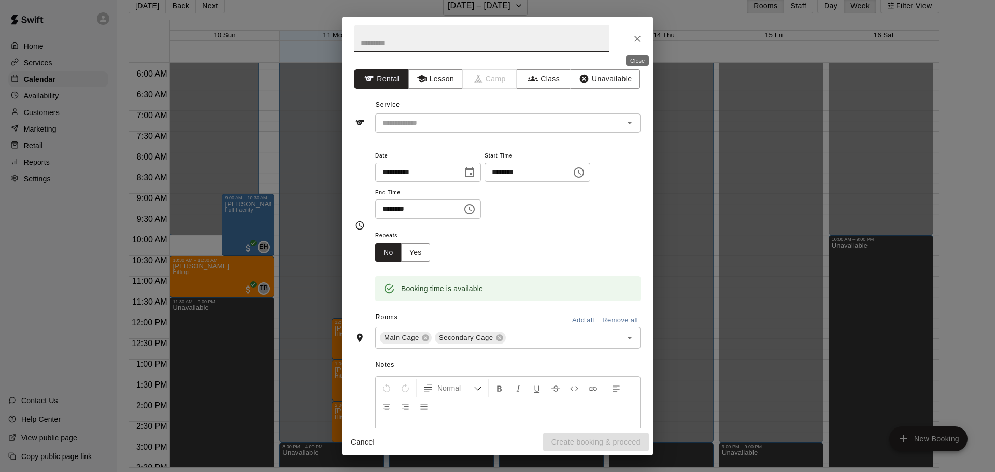
click at [640, 41] on icon "Close" at bounding box center [637, 39] width 10 height 10
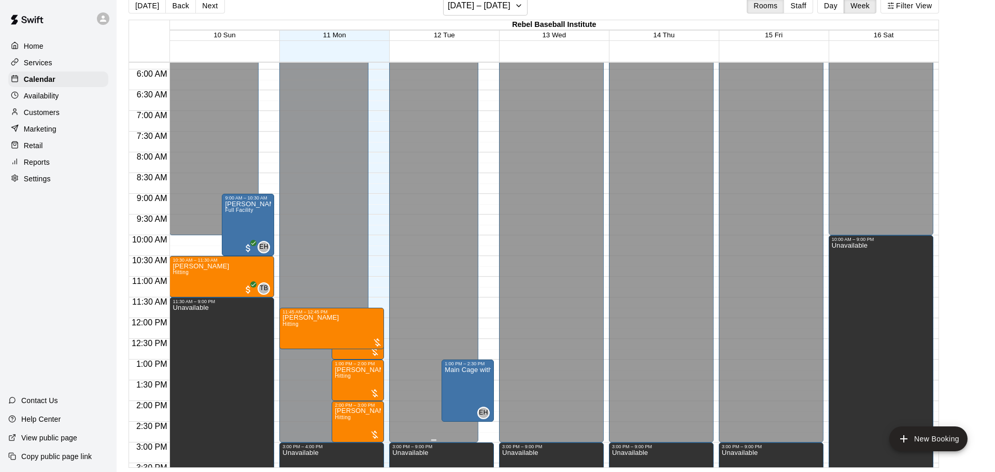
drag, startPoint x: 361, startPoint y: 330, endPoint x: 444, endPoint y: 336, distance: 84.1
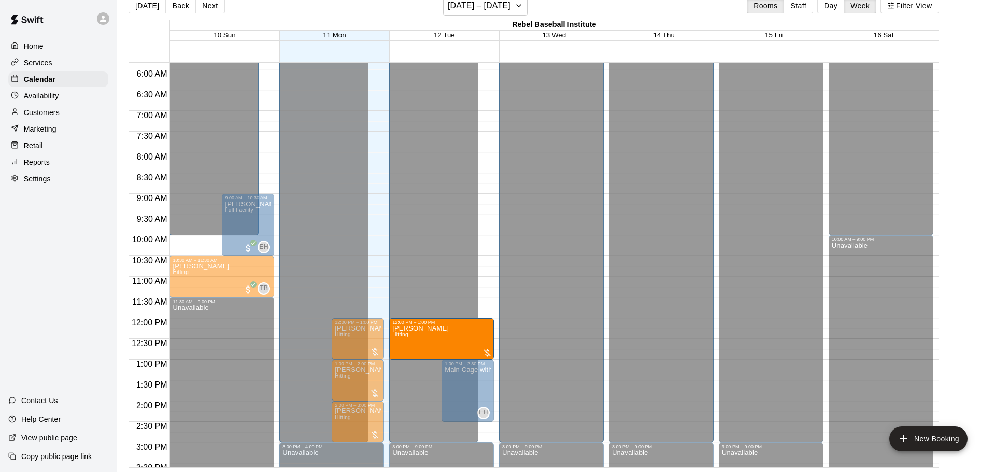
drag, startPoint x: 347, startPoint y: 319, endPoint x: 485, endPoint y: 332, distance: 138.9
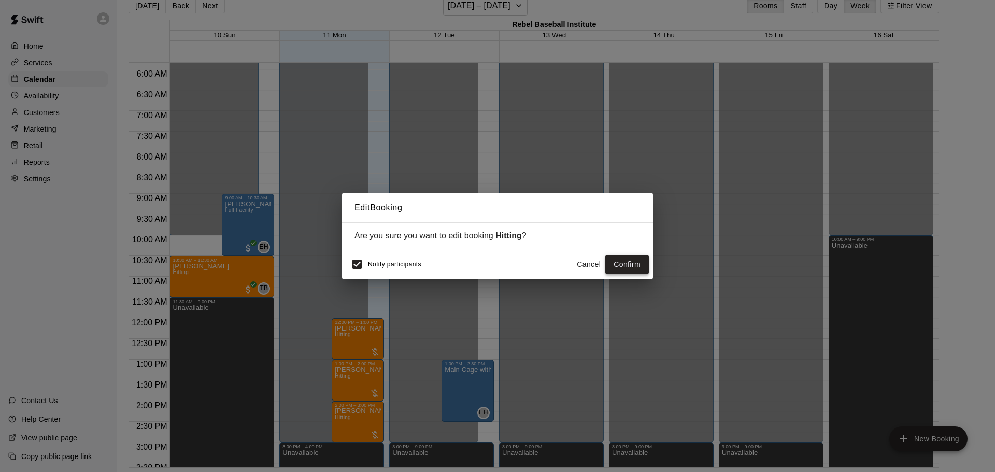
click at [622, 267] on button "Confirm" at bounding box center [627, 264] width 44 height 19
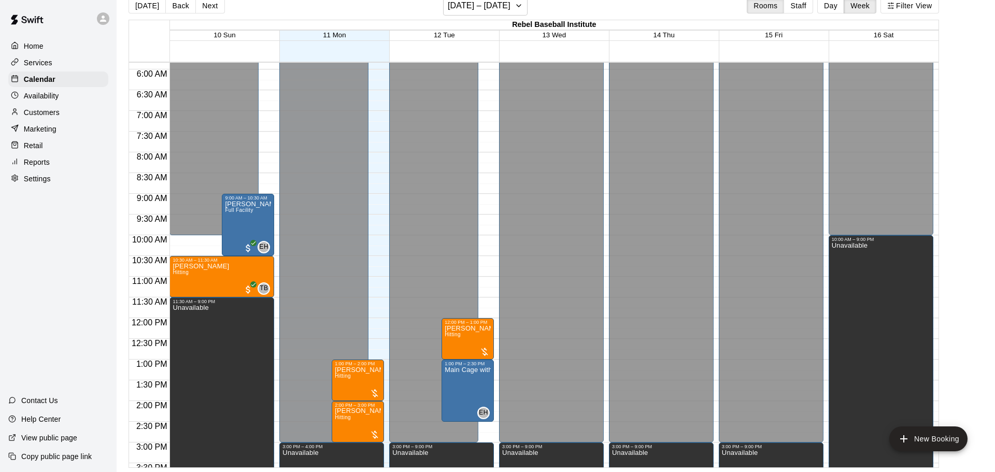
click at [495, 365] on div at bounding box center [444, 364] width 109 height 10
click at [410, 365] on div "Closed" at bounding box center [433, 137] width 83 height 618
click at [481, 426] on div "12:00 AM – 3:00 PM Closed 3:00 PM – 9:00 PM Unavailable 12:00 PM – 1:00 PM [PER…" at bounding box center [441, 318] width 105 height 995
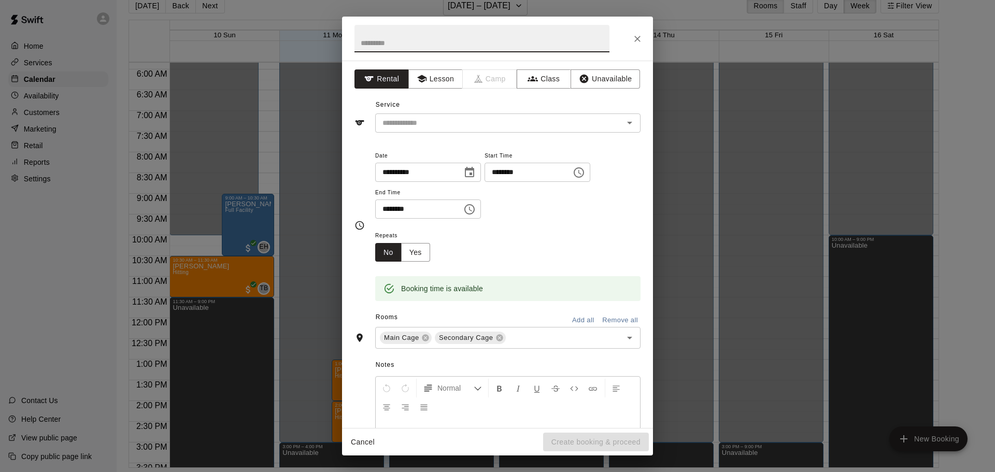
click at [572, 179] on icon "Choose time, selected time is 2:30 PM" at bounding box center [578, 172] width 12 height 12
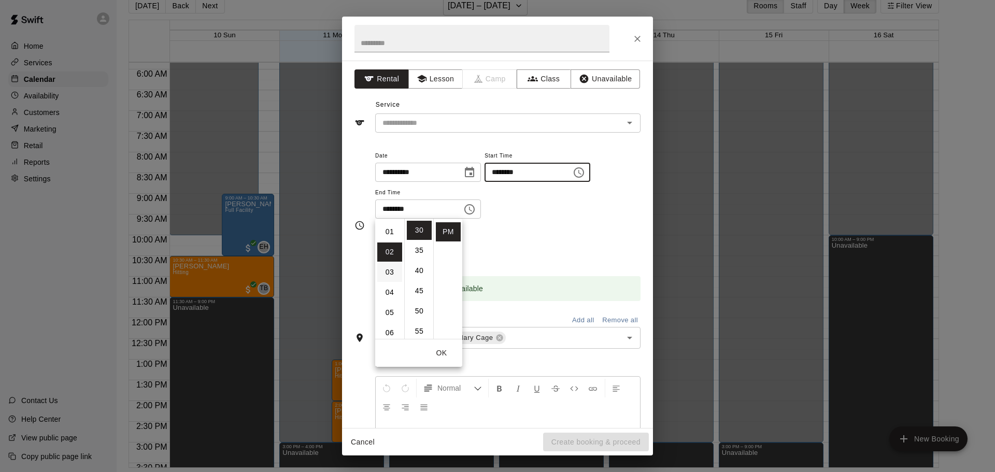
scroll to position [0, 0]
click at [392, 252] on li "01" at bounding box center [389, 250] width 25 height 19
click at [421, 224] on li "00" at bounding box center [419, 227] width 25 height 19
type input "********"
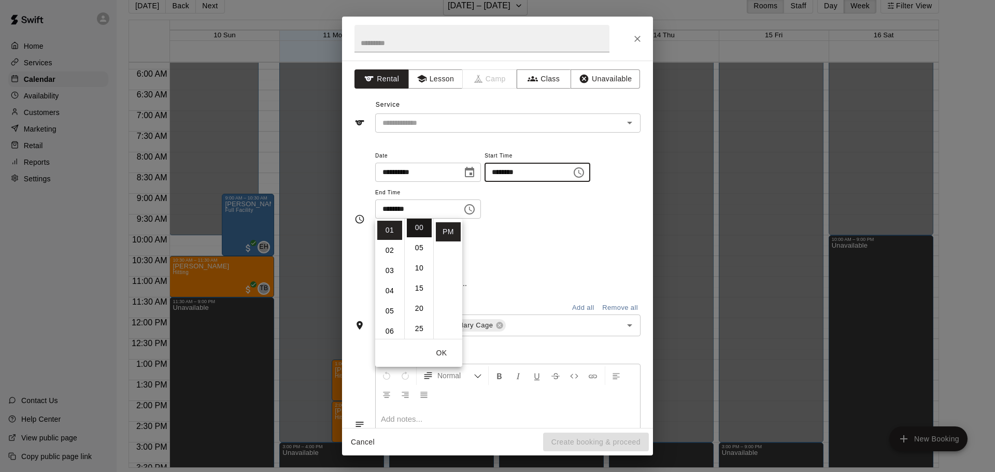
scroll to position [0, 0]
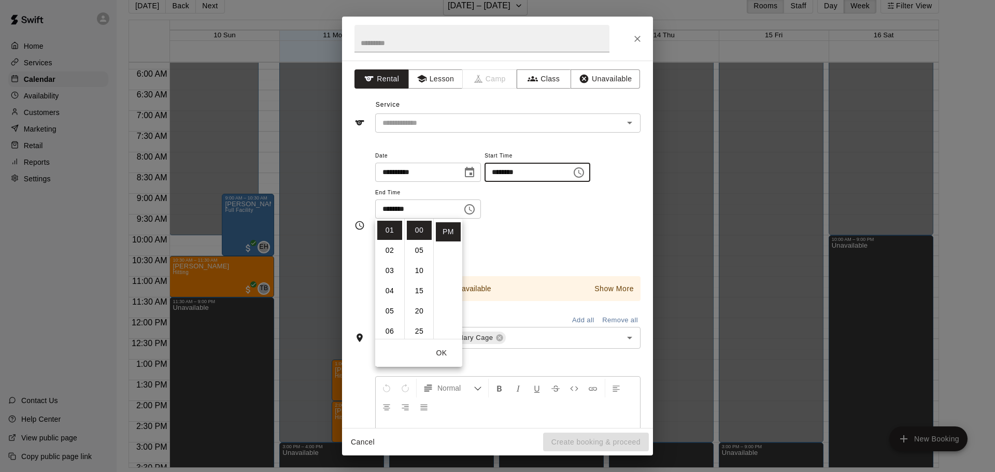
click at [499, 262] on div "Repeats No Yes" at bounding box center [507, 245] width 265 height 33
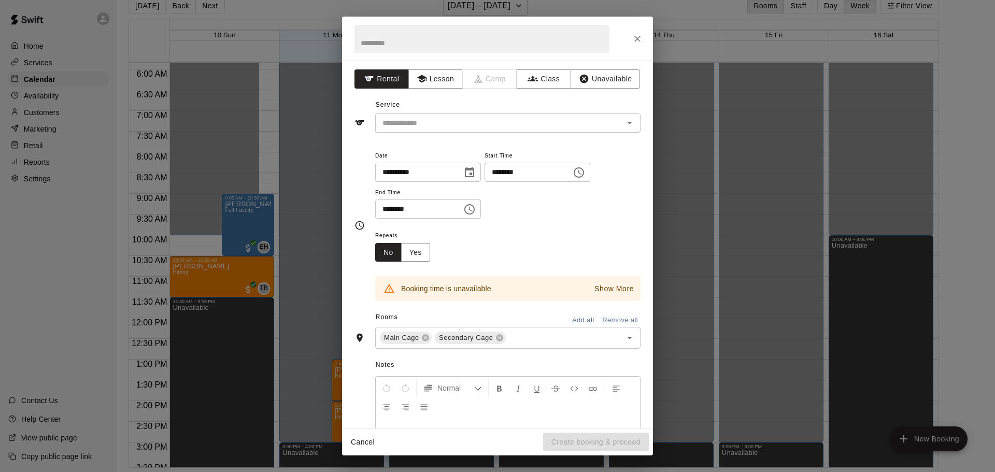
click at [383, 219] on input "********" at bounding box center [415, 208] width 80 height 19
click at [476, 215] on icon "Choose time, selected time is 3:00 PM" at bounding box center [469, 209] width 12 height 12
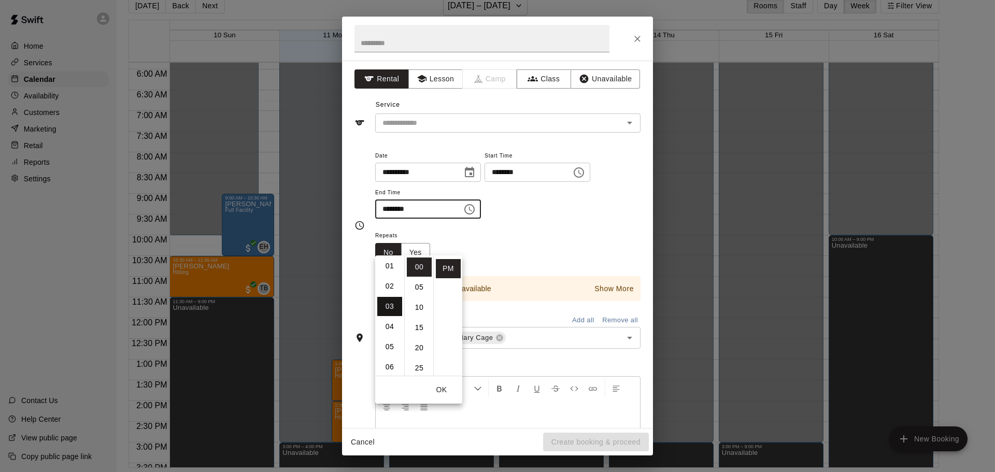
scroll to position [21, 0]
click at [386, 283] on li "02" at bounding box center [389, 286] width 25 height 19
type input "********"
click at [530, 229] on div "**********" at bounding box center [507, 189] width 265 height 80
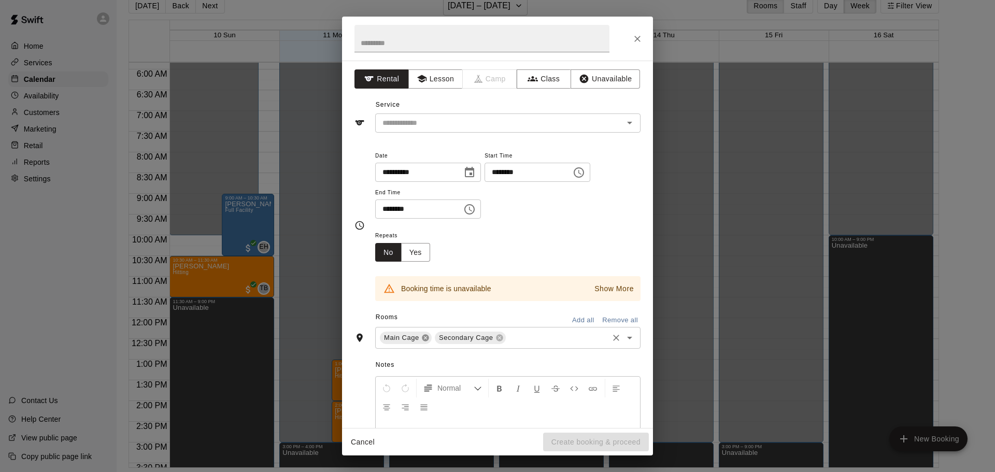
click at [423, 342] on icon at bounding box center [425, 338] width 8 height 8
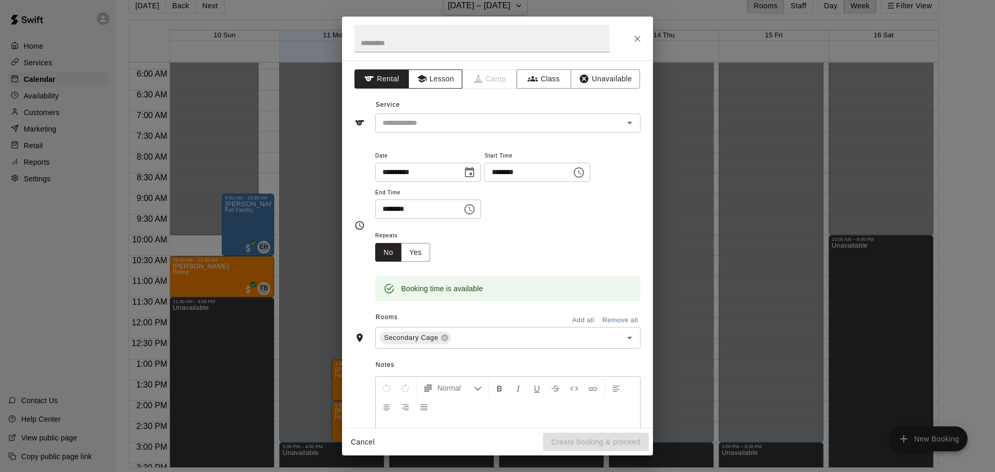
click at [439, 75] on button "Lesson" at bounding box center [435, 78] width 54 height 19
click at [629, 121] on icon "Open" at bounding box center [629, 123] width 12 height 12
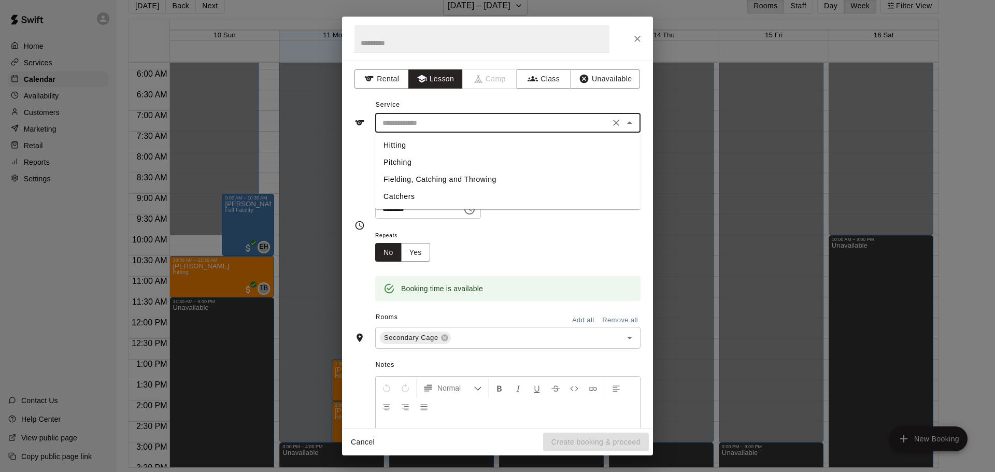
click at [405, 164] on li "Pitching" at bounding box center [507, 162] width 265 height 17
type input "********"
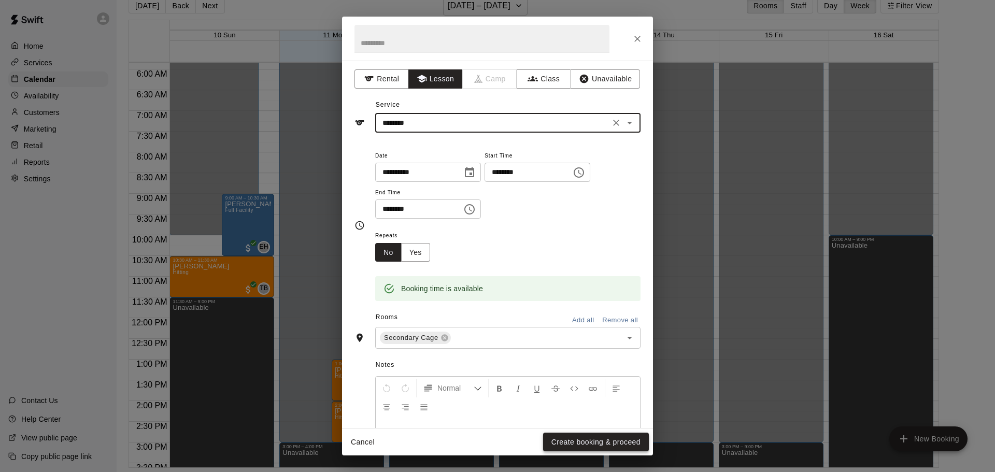
click at [571, 442] on button "Create booking & proceed" at bounding box center [596, 442] width 106 height 19
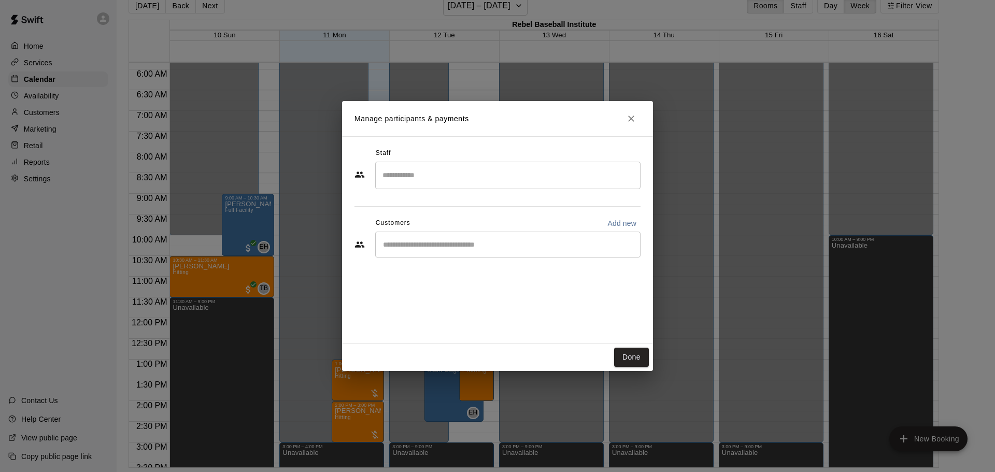
click at [448, 249] on input "Start typing to search customers..." at bounding box center [508, 244] width 256 height 10
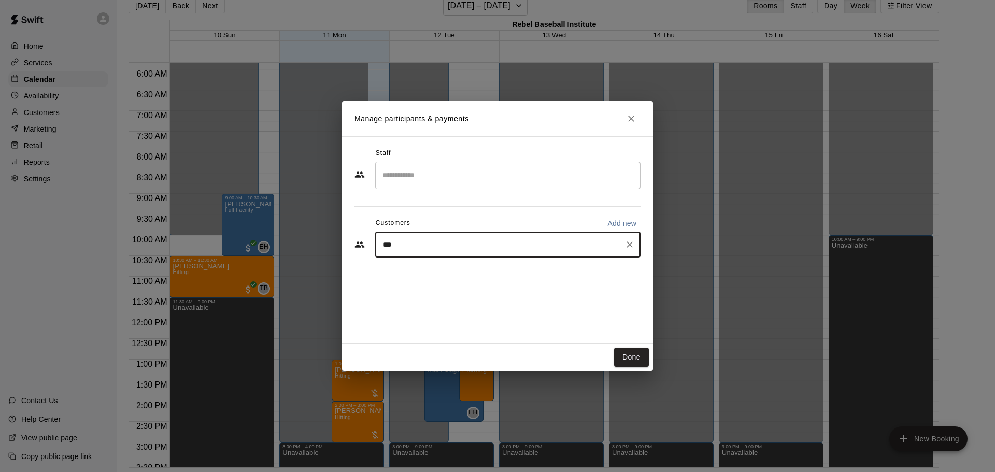
type input "****"
click at [426, 270] on p "[PERSON_NAME]" at bounding box center [435, 268] width 63 height 11
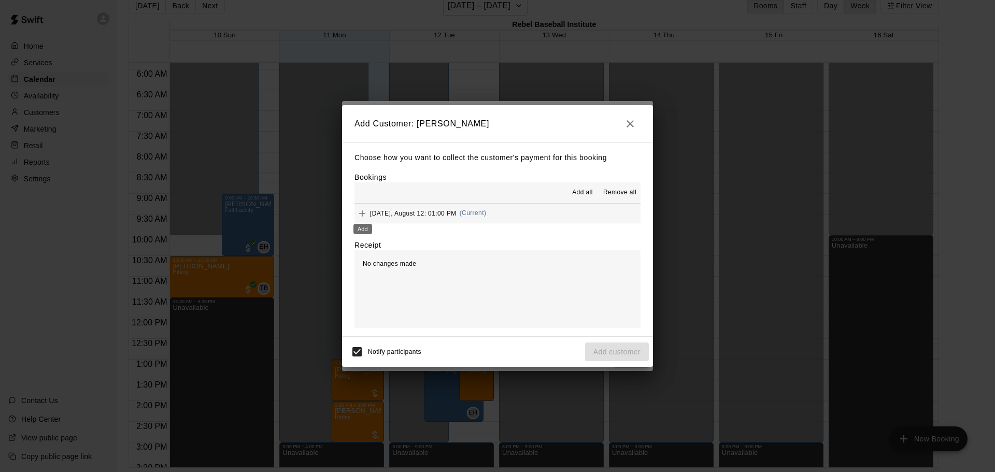
click at [365, 212] on icon "Add" at bounding box center [362, 213] width 10 height 10
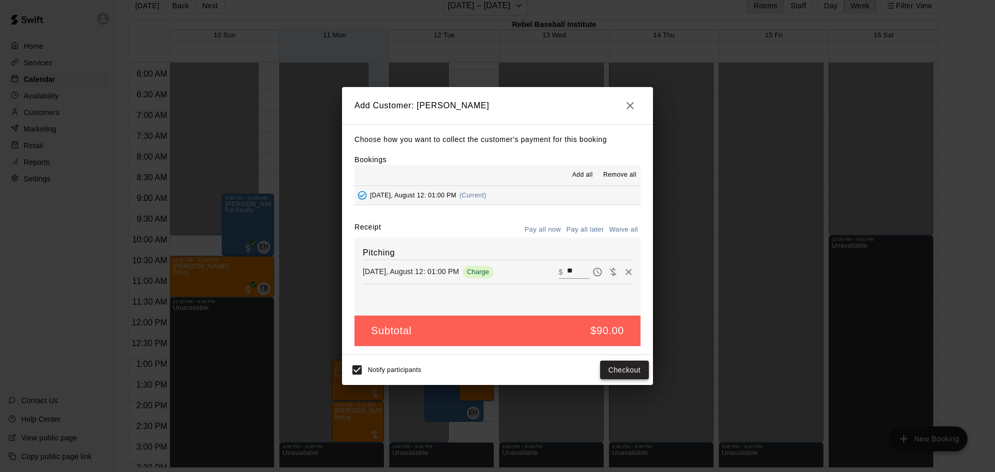
click at [622, 367] on button "Checkout" at bounding box center [624, 370] width 49 height 19
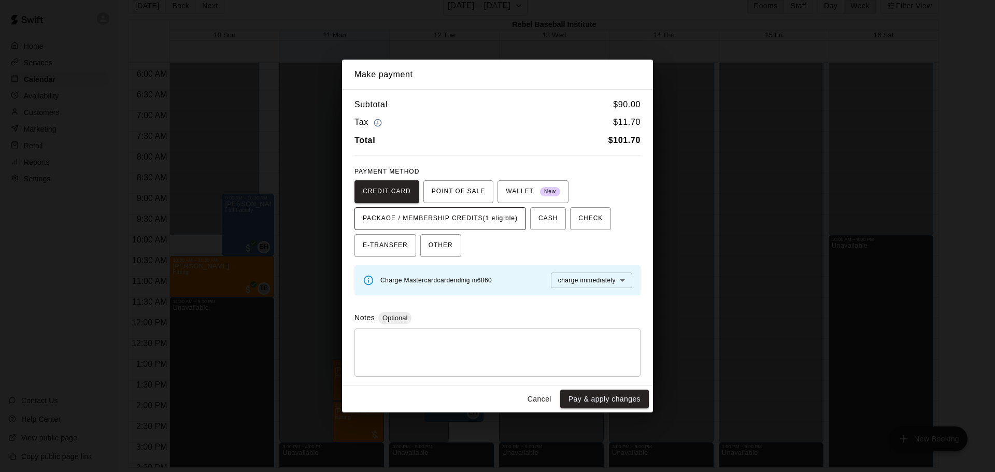
click at [488, 219] on span "PACKAGE / MEMBERSHIP CREDITS (1 eligible)" at bounding box center [440, 218] width 155 height 17
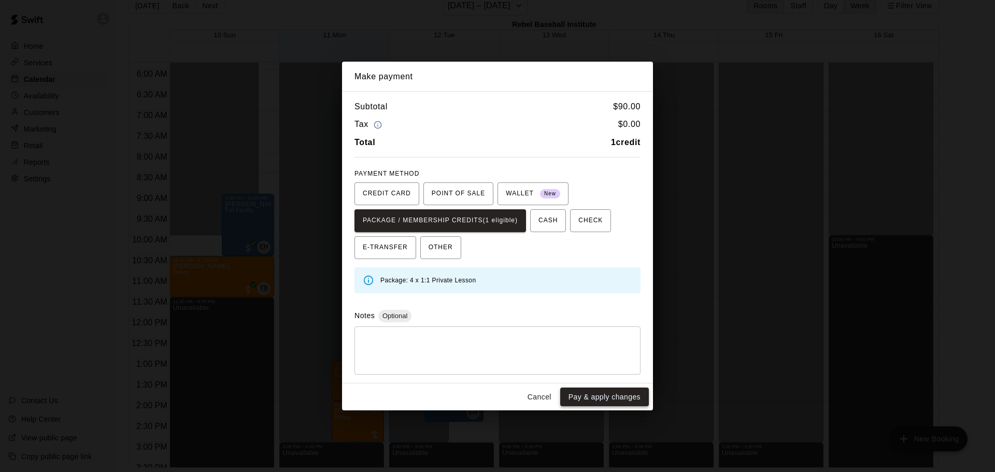
click at [597, 393] on button "Pay & apply changes" at bounding box center [604, 396] width 89 height 19
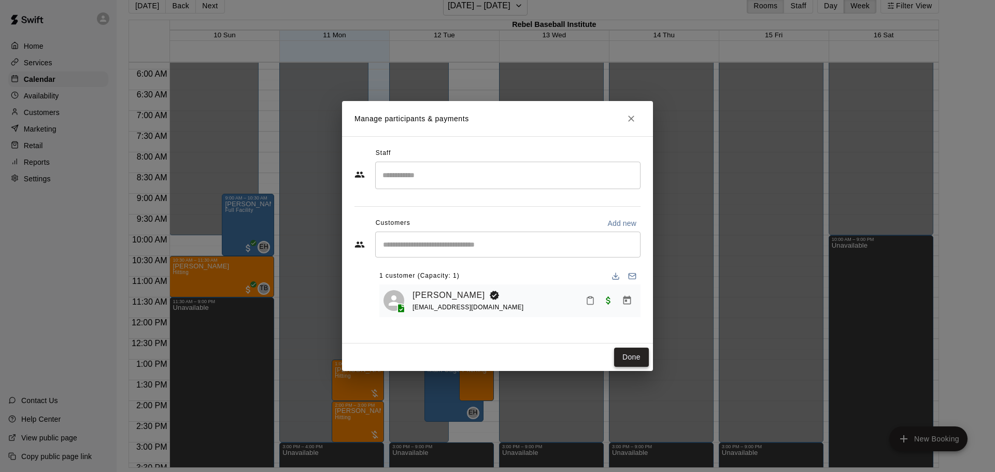
click at [636, 353] on button "Done" at bounding box center [631, 357] width 35 height 19
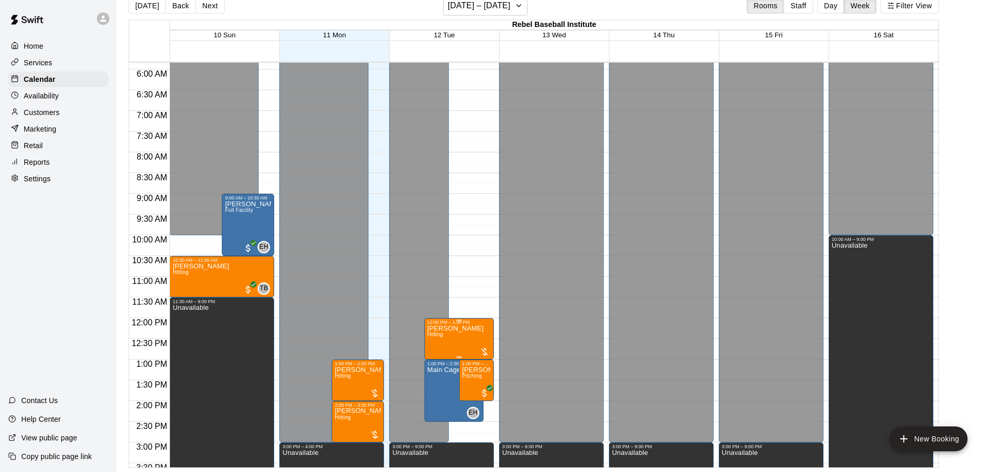
click at [472, 328] on p "[PERSON_NAME]" at bounding box center [455, 328] width 56 height 0
click at [438, 361] on img "edit" at bounding box center [437, 363] width 12 height 12
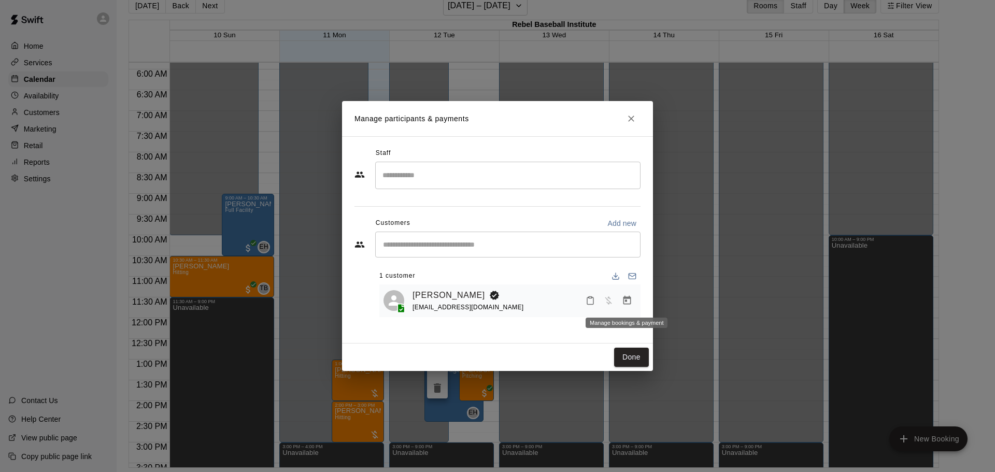
click at [626, 302] on icon "Manage bookings & payment" at bounding box center [627, 300] width 8 height 9
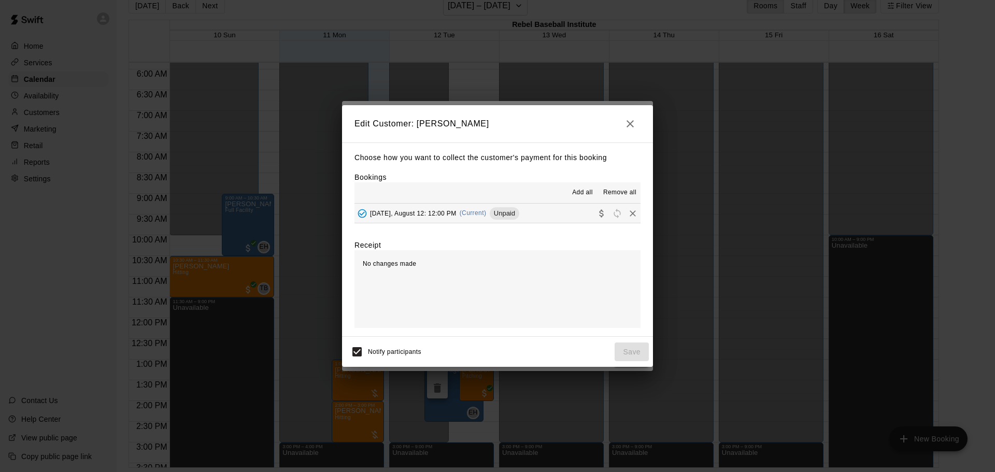
click at [394, 211] on span "[DATE], August 12: 12:00 PM" at bounding box center [413, 212] width 87 height 7
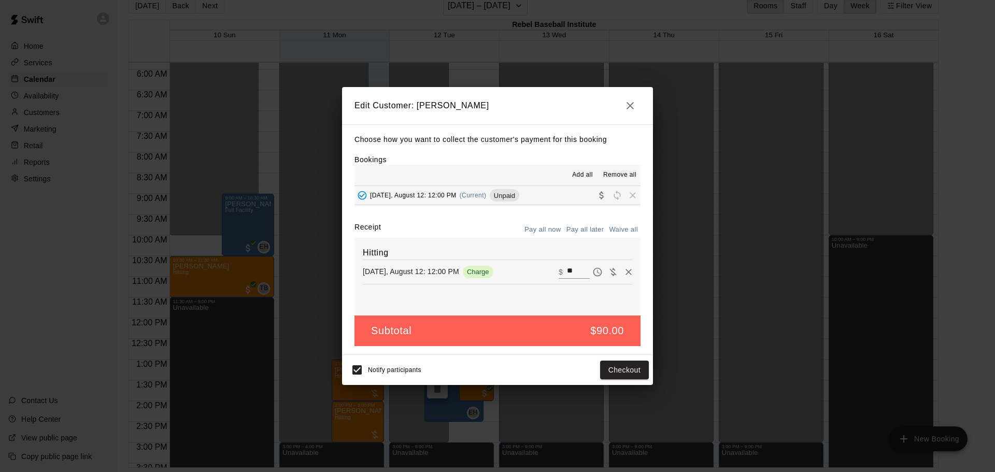
click at [629, 109] on icon "button" at bounding box center [630, 105] width 12 height 12
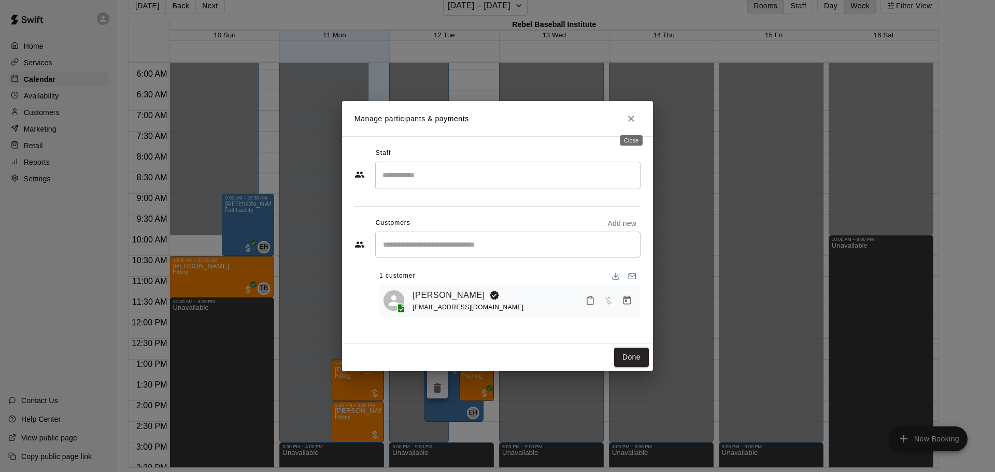
click at [632, 122] on icon "Close" at bounding box center [631, 118] width 10 height 10
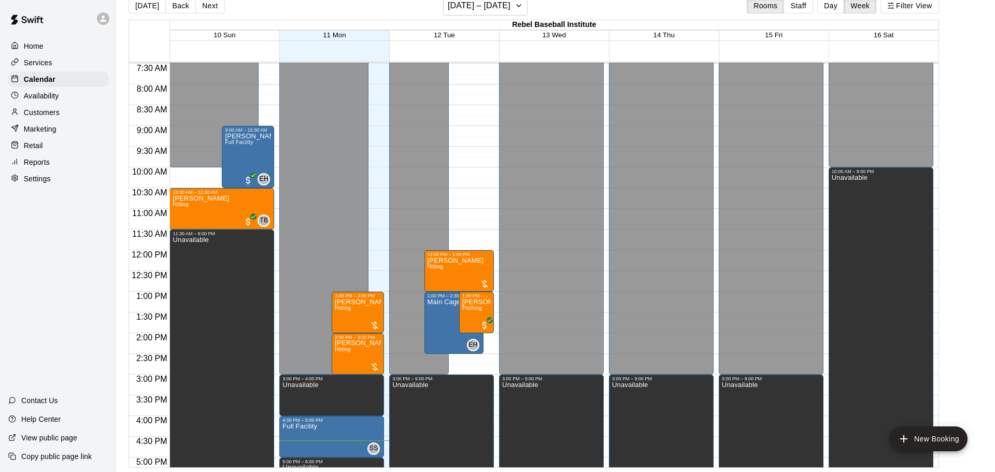
scroll to position [304, 0]
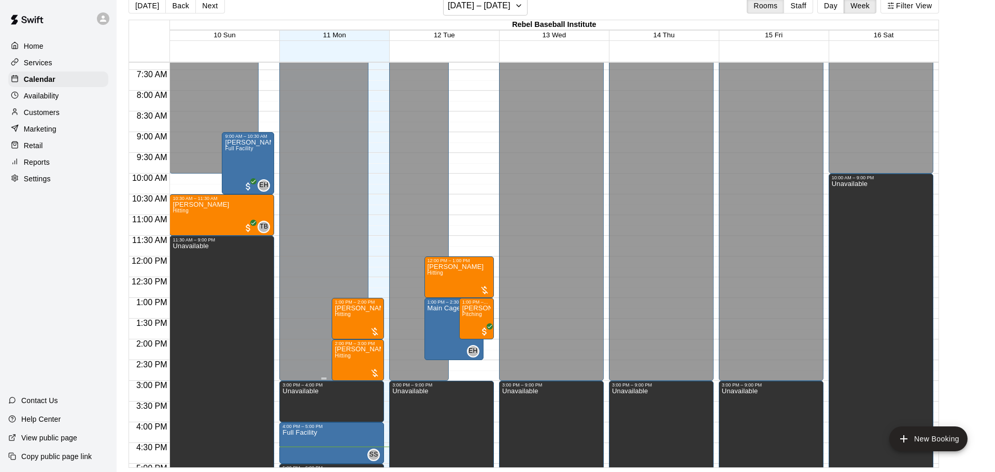
drag, startPoint x: 448, startPoint y: 283, endPoint x: 363, endPoint y: 279, distance: 84.5
click at [363, 279] on div "12:00 AM 12:30 AM 1:00 AM 1:30 AM 2:00 AM 2:30 AM 3:00 AM 3:30 AM 4:00 AM 4:30 …" at bounding box center [533, 265] width 809 height 406
drag, startPoint x: 451, startPoint y: 269, endPoint x: 369, endPoint y: 271, distance: 82.4
click at [369, 271] on div "12:00 AM 12:30 AM 1:00 AM 1:30 AM 2:00 AM 2:30 AM 3:00 AM 3:30 AM 4:00 AM 4:30 …" at bounding box center [533, 265] width 809 height 406
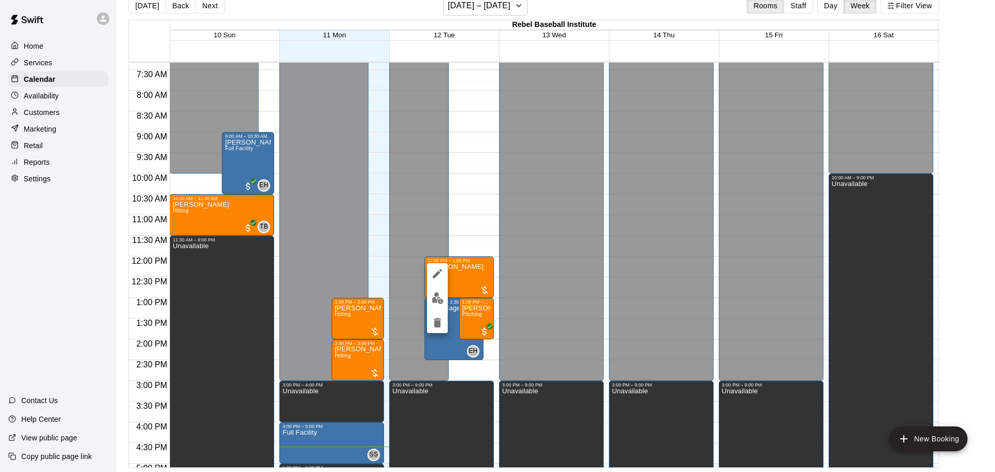
click at [466, 276] on div at bounding box center [497, 236] width 995 height 472
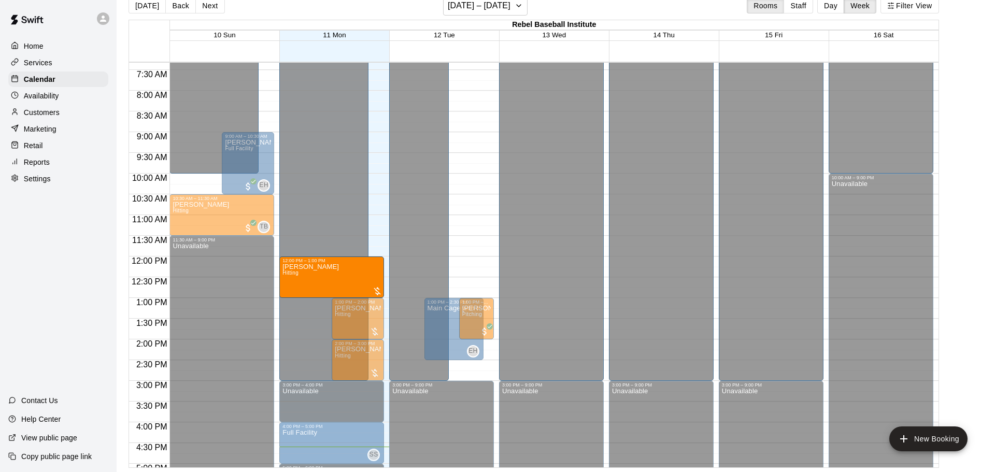
drag, startPoint x: 451, startPoint y: 269, endPoint x: 368, endPoint y: 277, distance: 83.2
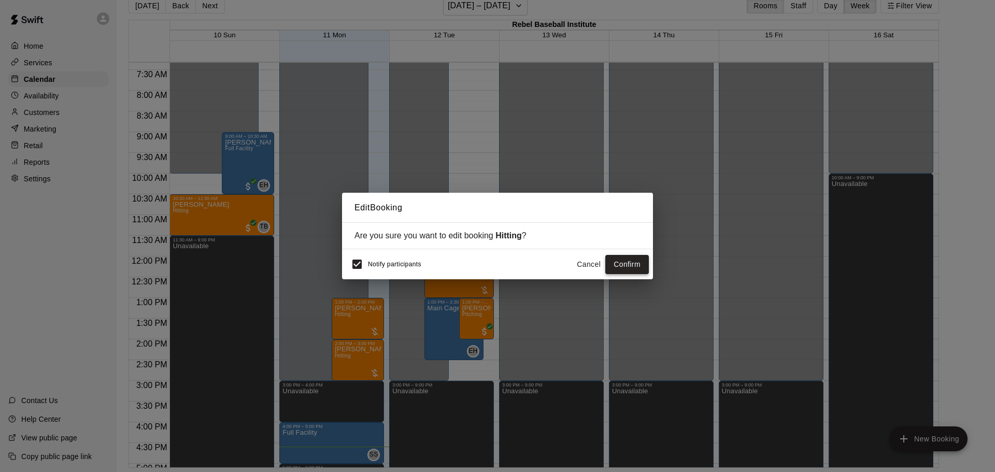
click at [615, 266] on button "Confirm" at bounding box center [627, 264] width 44 height 19
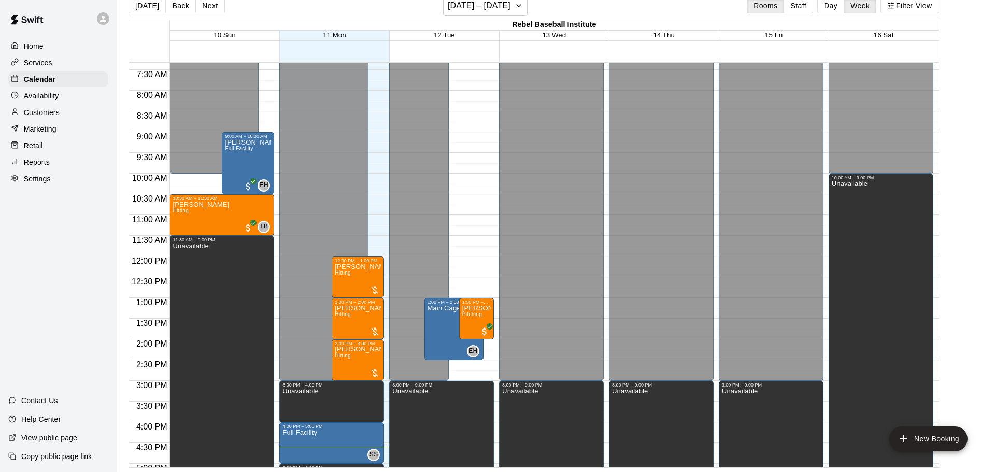
click at [467, 261] on div "12:00 AM – 3:00 PM Closed 3:00 PM – 9:00 PM Unavailable 1:00 PM – 2:30 PM Main …" at bounding box center [441, 256] width 105 height 995
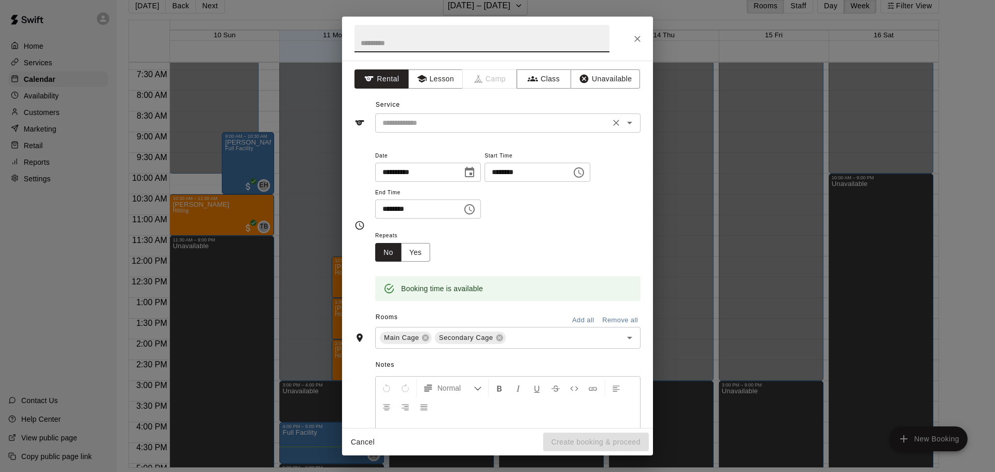
click at [630, 121] on icon "Open" at bounding box center [629, 123] width 12 height 12
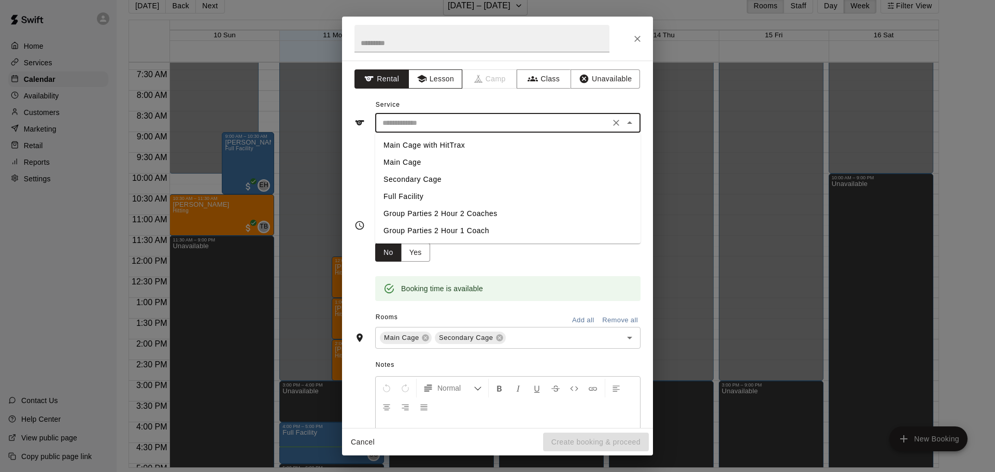
click at [435, 80] on button "Lesson" at bounding box center [435, 78] width 54 height 19
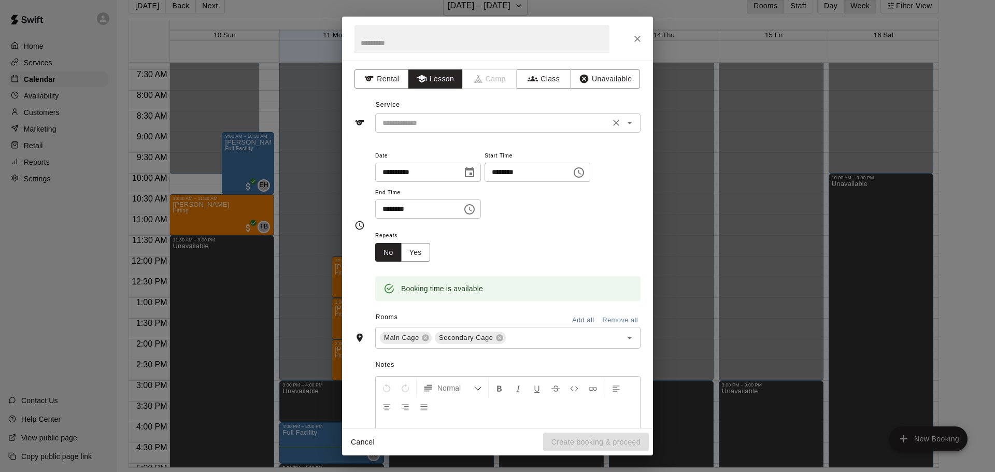
click at [630, 122] on icon "Open" at bounding box center [629, 123] width 5 height 3
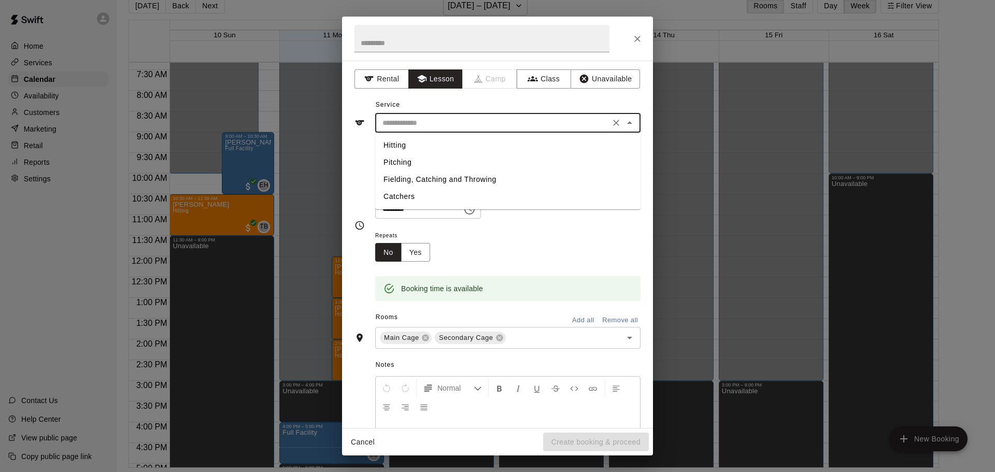
click at [390, 145] on li "Hitting" at bounding box center [507, 145] width 265 height 17
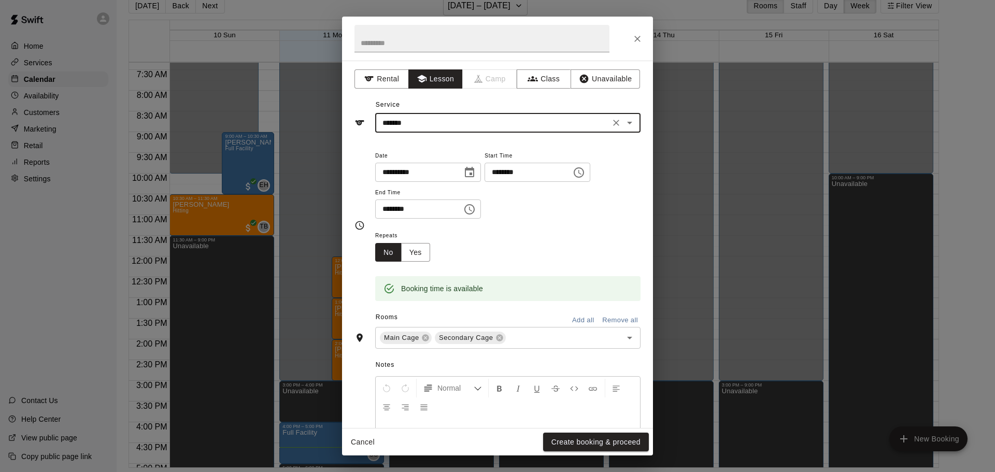
type input "*******"
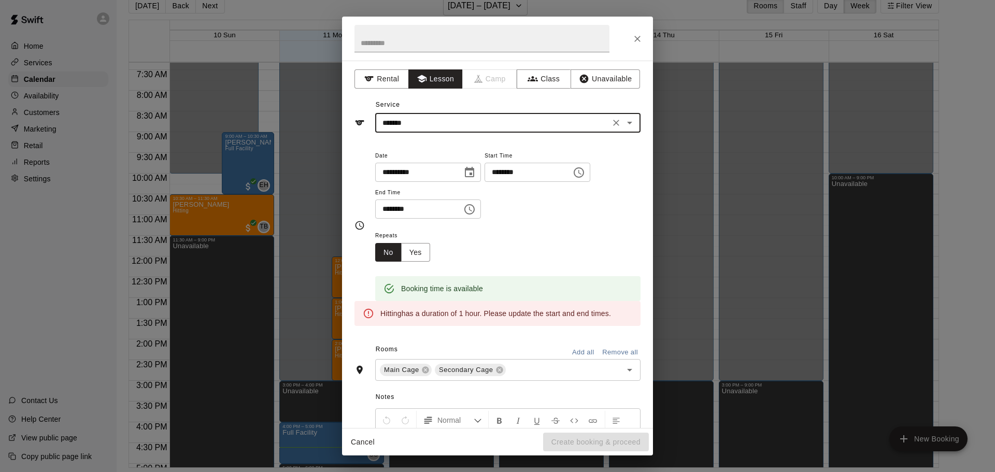
click at [476, 215] on icon "Choose time, selected time is 12:30 PM" at bounding box center [469, 209] width 12 height 12
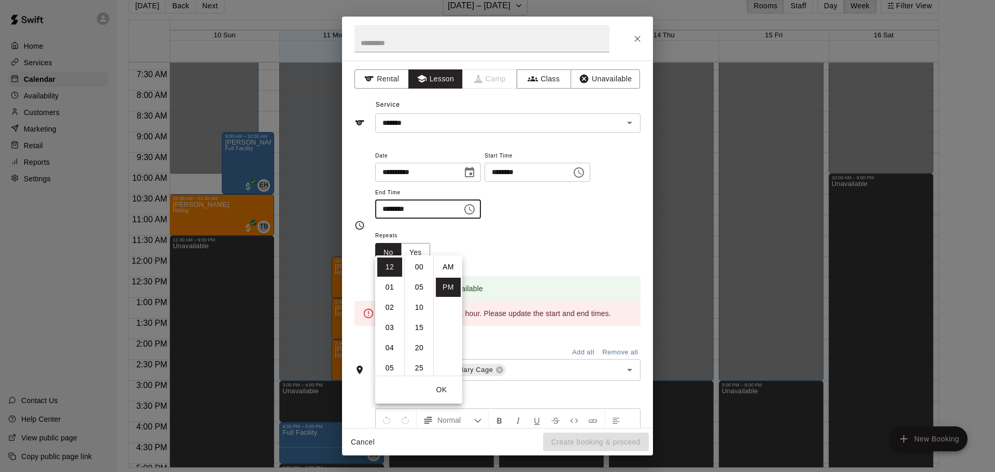
scroll to position [19, 0]
click at [391, 282] on li "01" at bounding box center [389, 287] width 25 height 19
click at [420, 265] on li "00" at bounding box center [419, 266] width 25 height 19
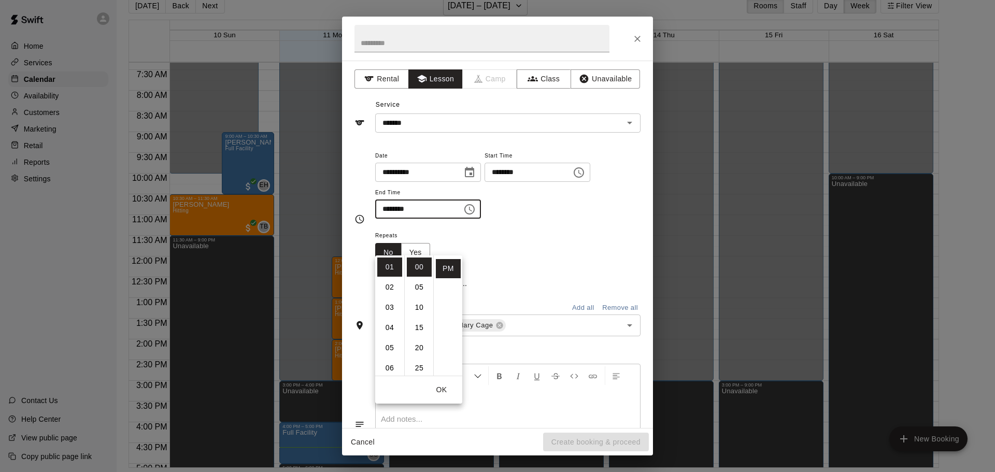
type input "********"
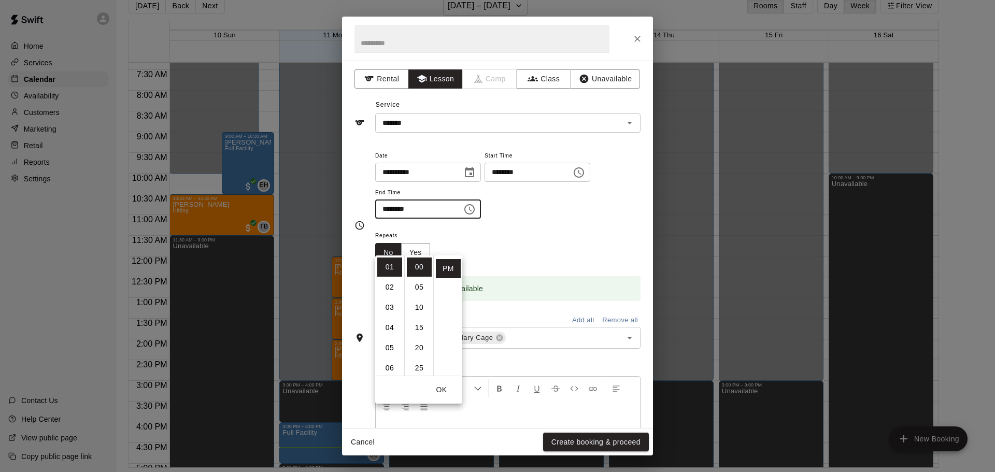
click at [583, 219] on div "**********" at bounding box center [507, 184] width 265 height 70
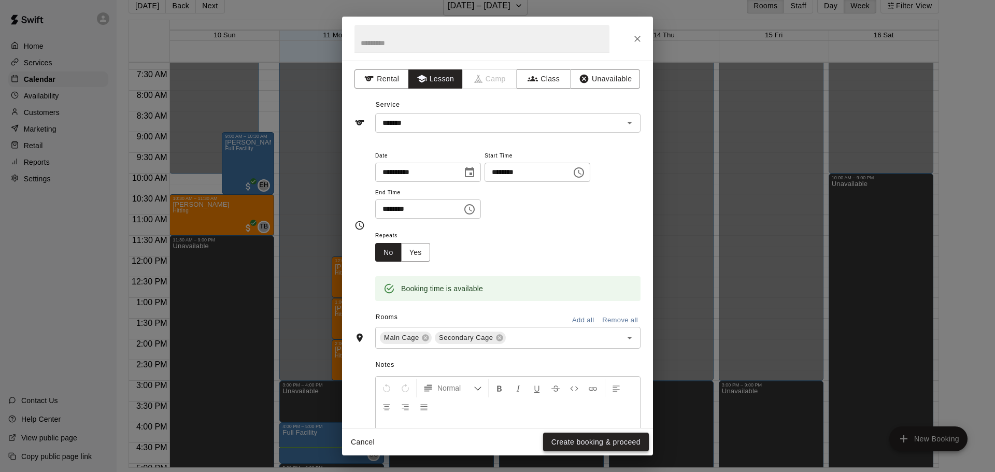
click at [578, 439] on button "Create booking & proceed" at bounding box center [596, 442] width 106 height 19
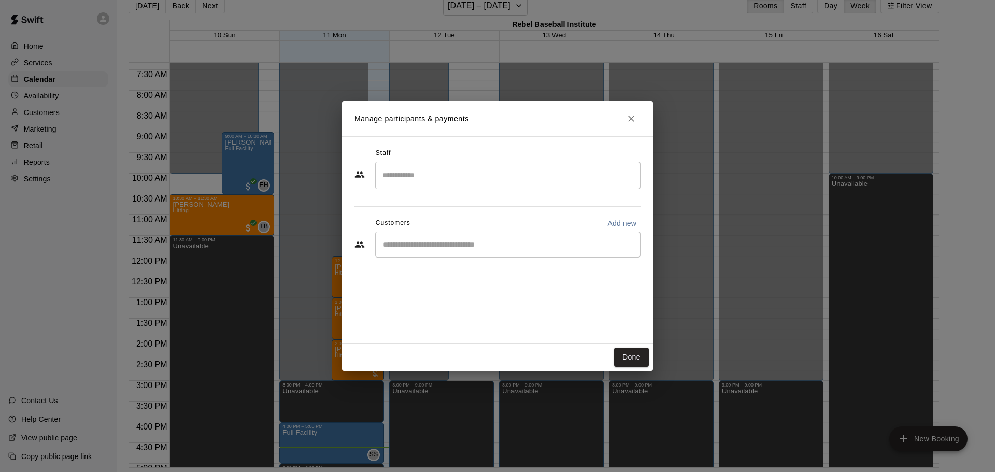
click at [426, 248] on input "Start typing to search customers..." at bounding box center [508, 244] width 256 height 10
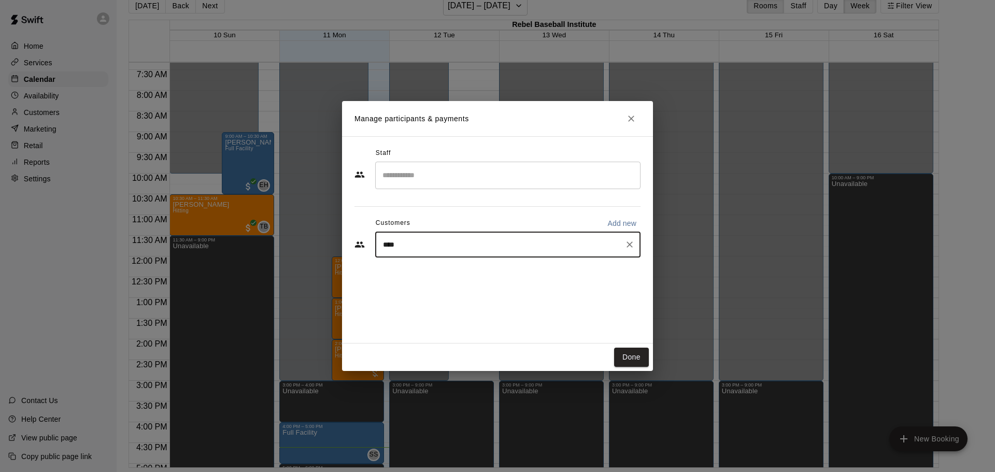
type input "*****"
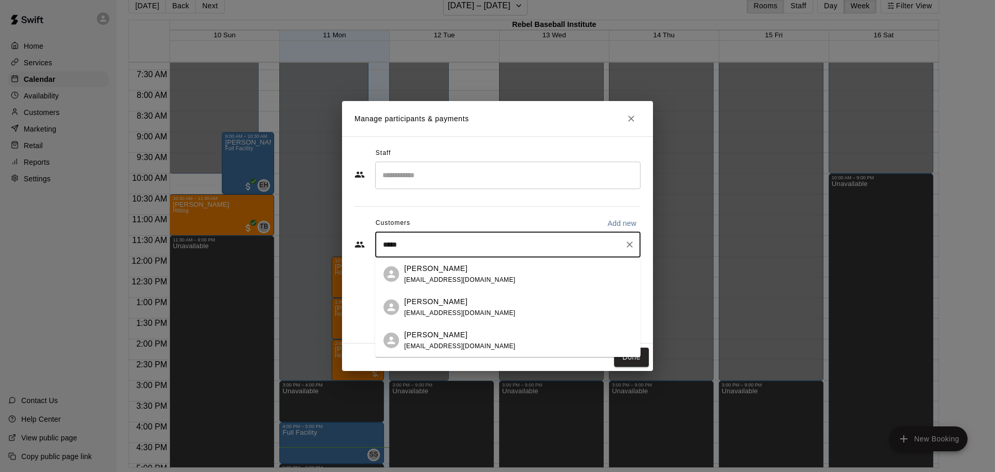
click at [451, 305] on p "[PERSON_NAME]" at bounding box center [435, 301] width 63 height 11
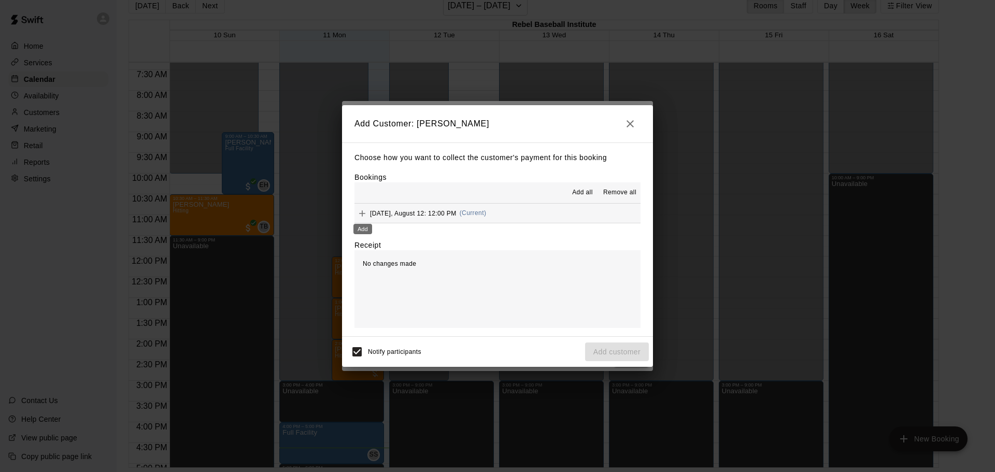
click at [364, 212] on icon "Add" at bounding box center [362, 213] width 6 height 6
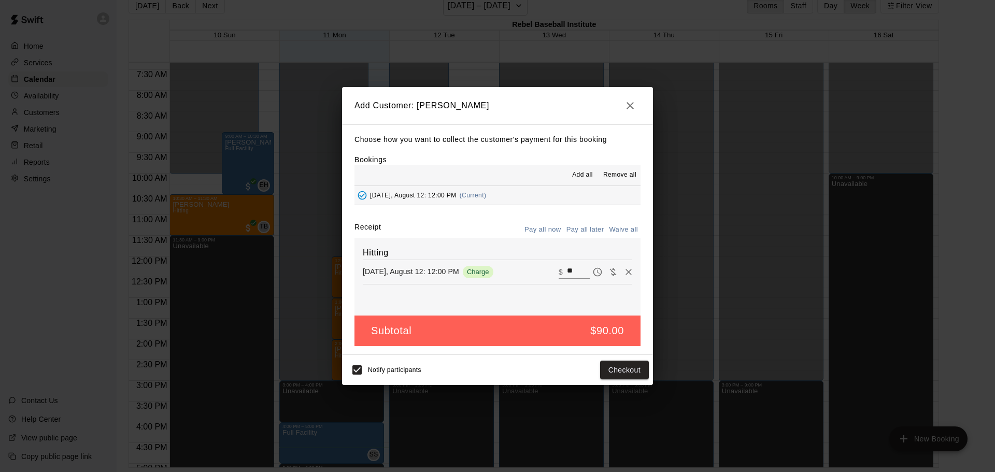
click at [583, 227] on button "Pay all later" at bounding box center [585, 230] width 43 height 16
click at [592, 233] on button "Pay all later" at bounding box center [585, 230] width 43 height 16
click at [552, 229] on button "Pay all now" at bounding box center [543, 230] width 42 height 16
click at [576, 270] on input "**" at bounding box center [578, 271] width 23 height 13
type input "*"
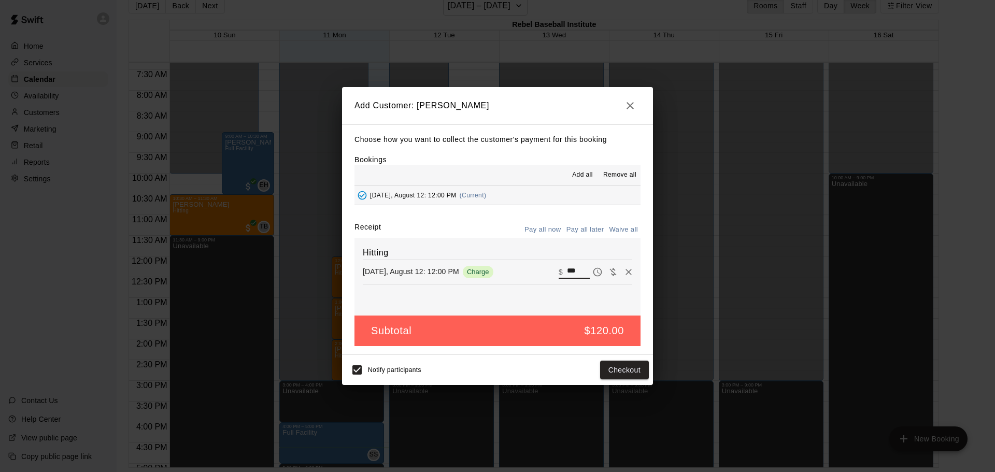
type input "***"
click at [587, 229] on button "Pay all later" at bounding box center [585, 230] width 43 height 16
click at [624, 372] on button "Add customer" at bounding box center [617, 370] width 64 height 19
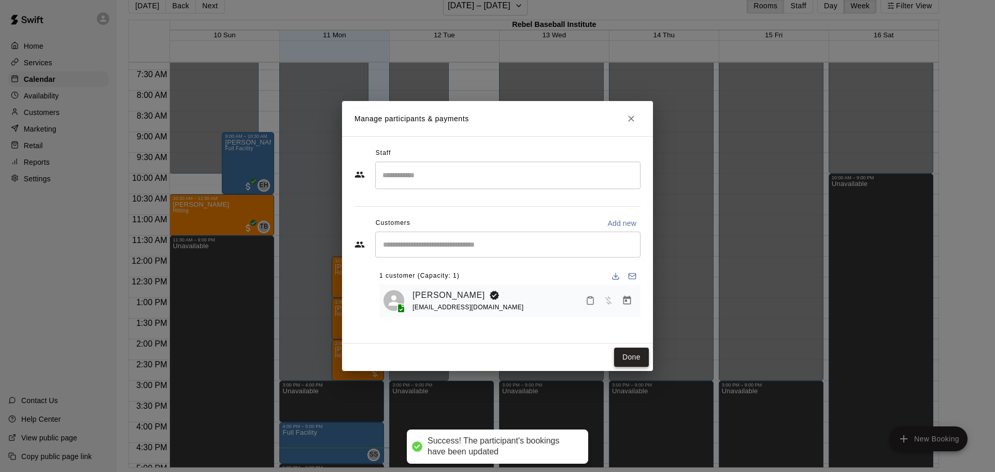
click at [628, 359] on button "Done" at bounding box center [631, 357] width 35 height 19
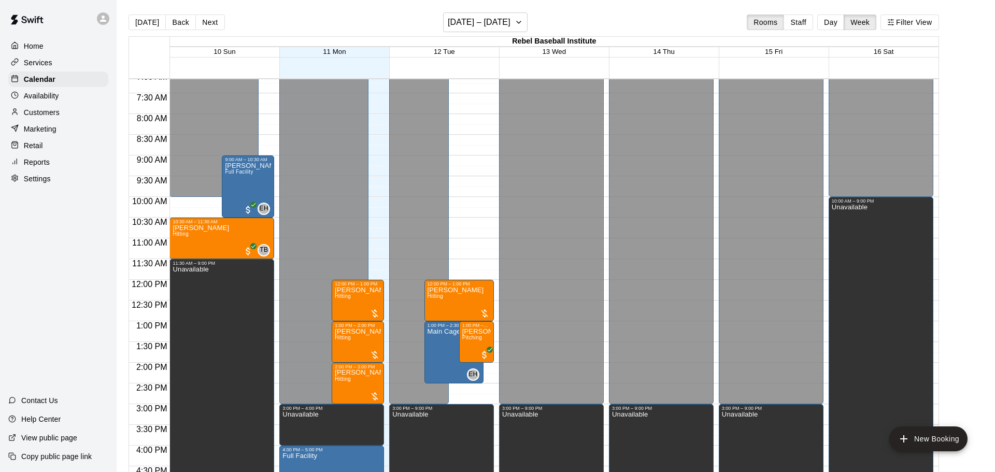
scroll to position [298, 0]
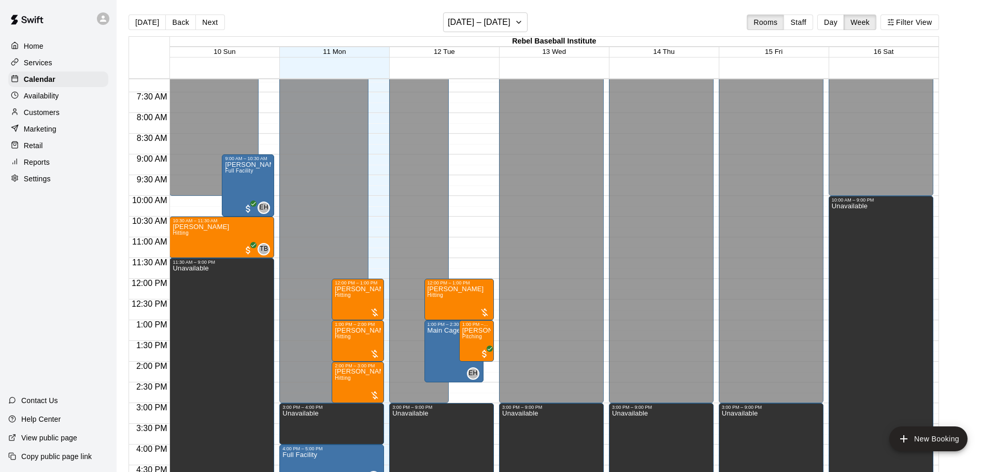
click at [487, 364] on div "12:00 AM – 3:00 PM Closed 3:00 PM – 9:00 PM Unavailable 12:00 PM – 1:00 PM [PER…" at bounding box center [441, 278] width 105 height 995
click at [410, 363] on div "Closed" at bounding box center [418, 97] width 53 height 618
click at [487, 366] on div "12:00 AM – 3:00 PM Closed 3:00 PM – 9:00 PM Unavailable 12:00 PM – 1:00 PM [PER…" at bounding box center [441, 278] width 105 height 995
click at [406, 362] on div "Closed" at bounding box center [418, 97] width 53 height 618
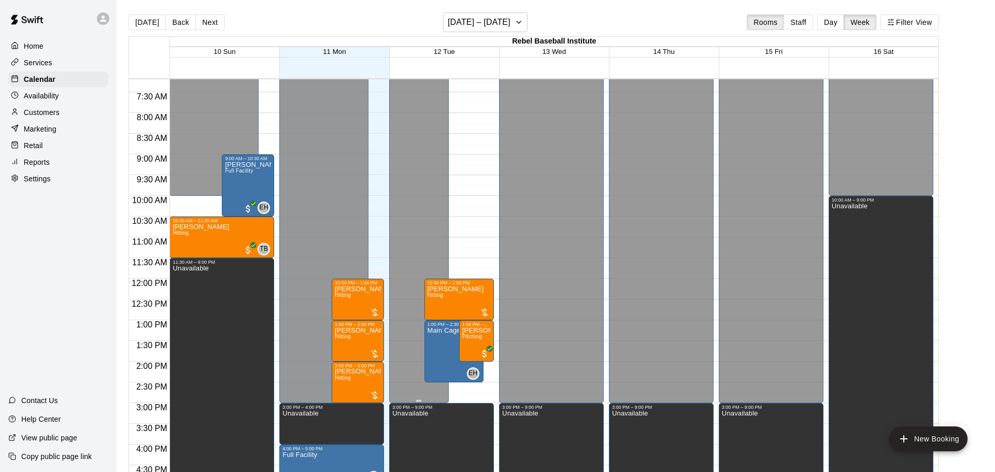
click at [405, 363] on div "Closed" at bounding box center [418, 97] width 53 height 618
click at [493, 363] on div at bounding box center [444, 367] width 109 height 10
click at [465, 386] on div "12:00 AM – 3:00 PM Closed 3:00 PM – 9:00 PM Unavailable 12:00 PM – 1:00 PM [PER…" at bounding box center [441, 278] width 105 height 995
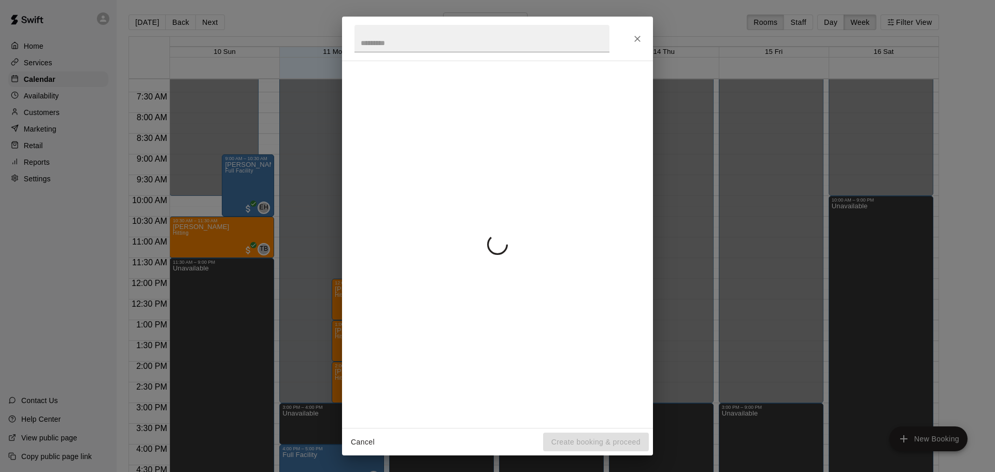
click at [465, 386] on div at bounding box center [497, 244] width 286 height 350
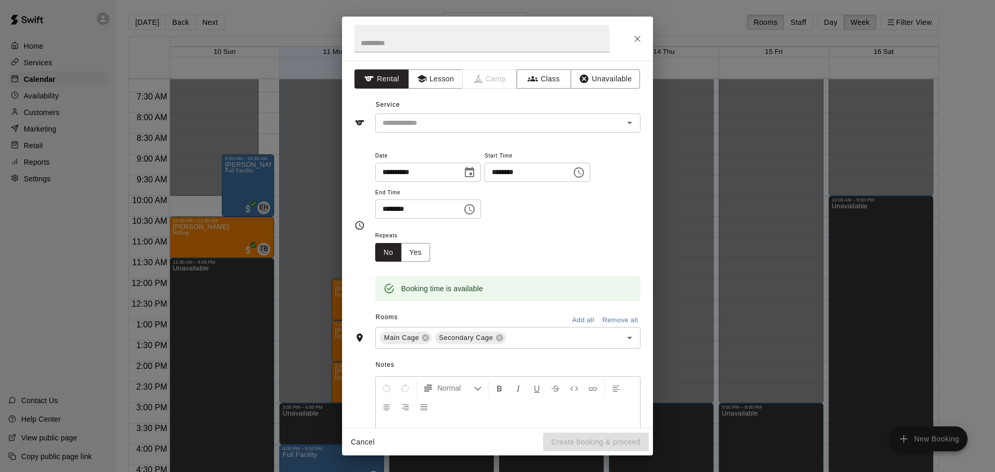
click at [572, 179] on icon "Choose time, selected time is 2:30 PM" at bounding box center [578, 172] width 12 height 12
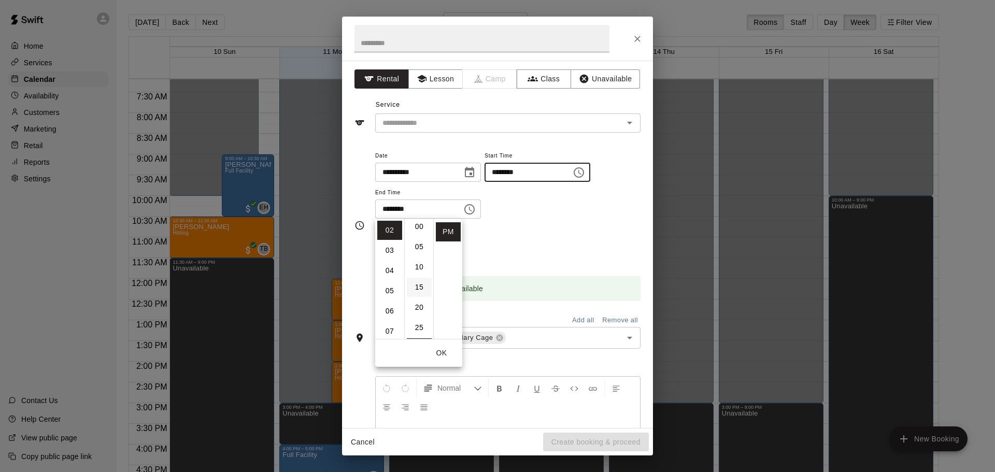
scroll to position [0, 0]
click at [419, 226] on li "00" at bounding box center [419, 230] width 25 height 19
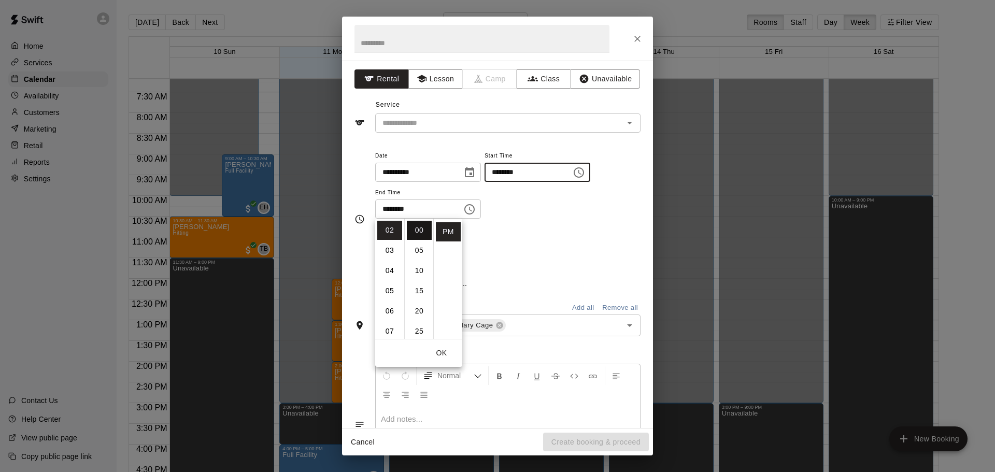
type input "********"
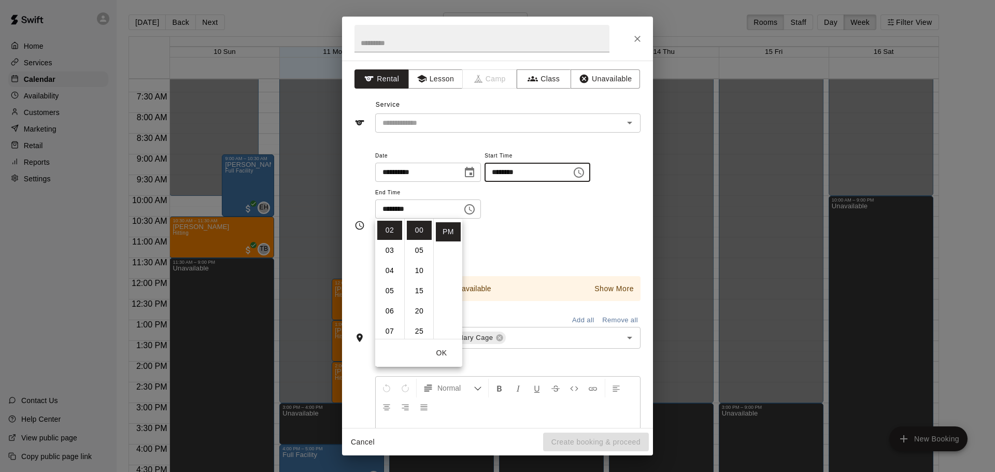
click at [539, 219] on div "**********" at bounding box center [507, 184] width 265 height 70
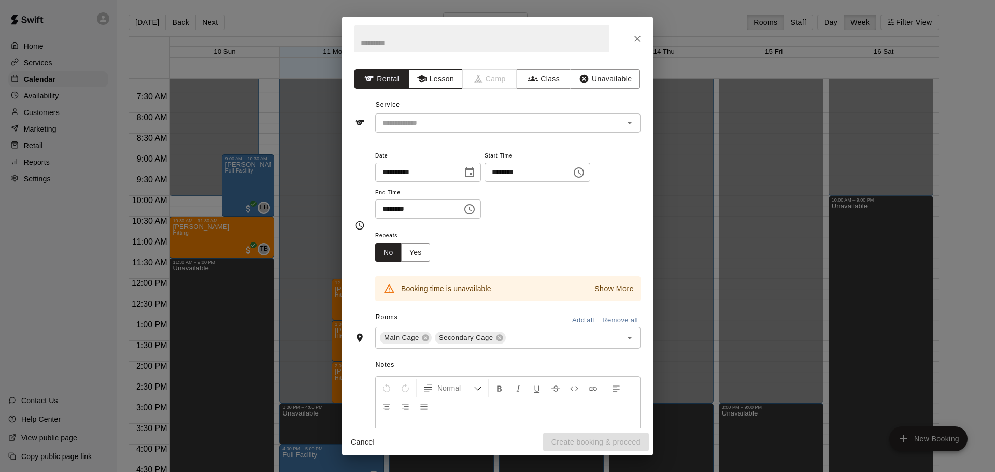
click at [440, 80] on button "Lesson" at bounding box center [435, 78] width 54 height 19
click at [629, 124] on icon "Open" at bounding box center [629, 123] width 12 height 12
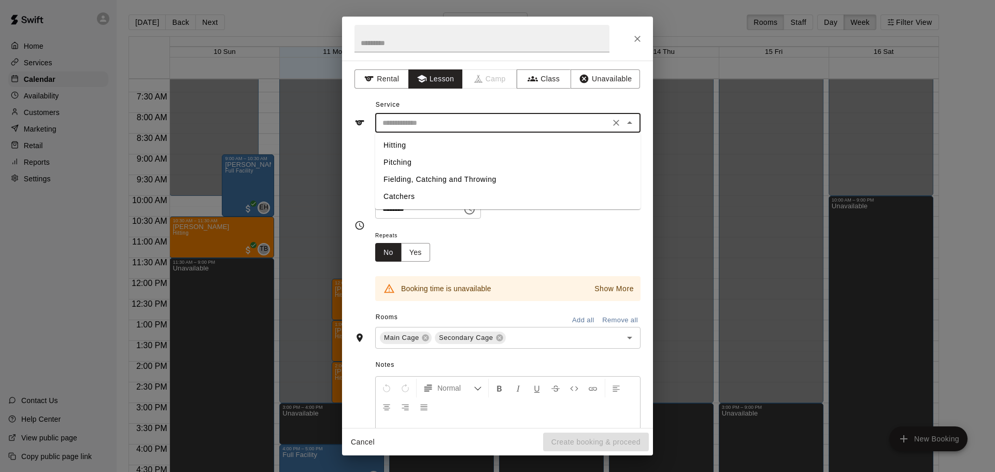
click at [398, 164] on li "Pitching" at bounding box center [507, 162] width 265 height 17
type input "********"
click at [550, 188] on div "**********" at bounding box center [507, 184] width 265 height 70
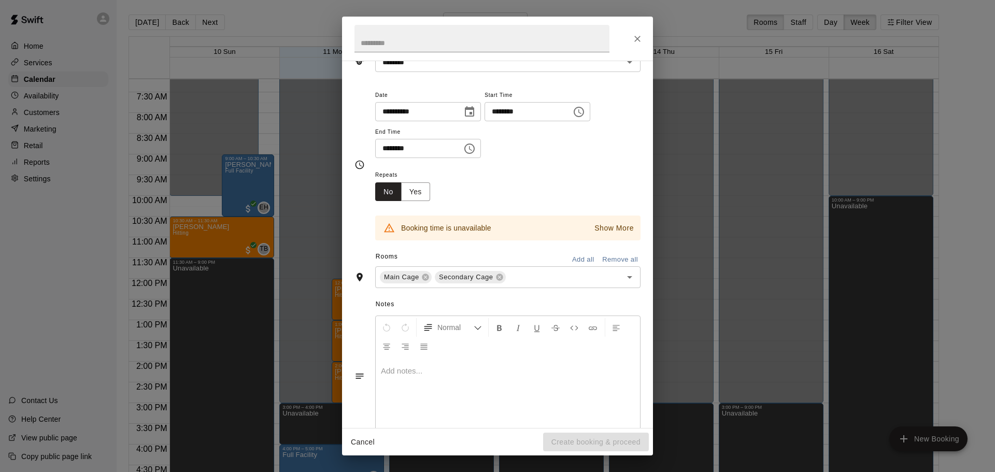
scroll to position [65, 0]
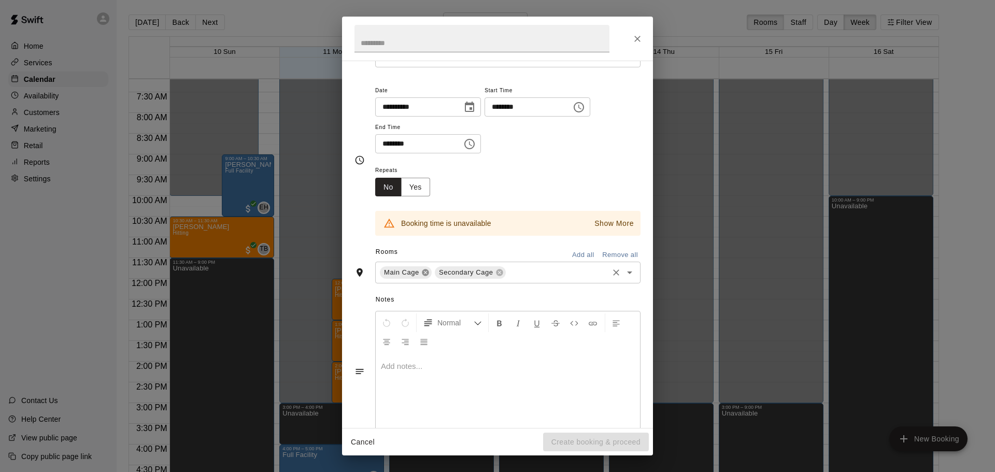
click at [424, 276] on icon at bounding box center [425, 272] width 7 height 7
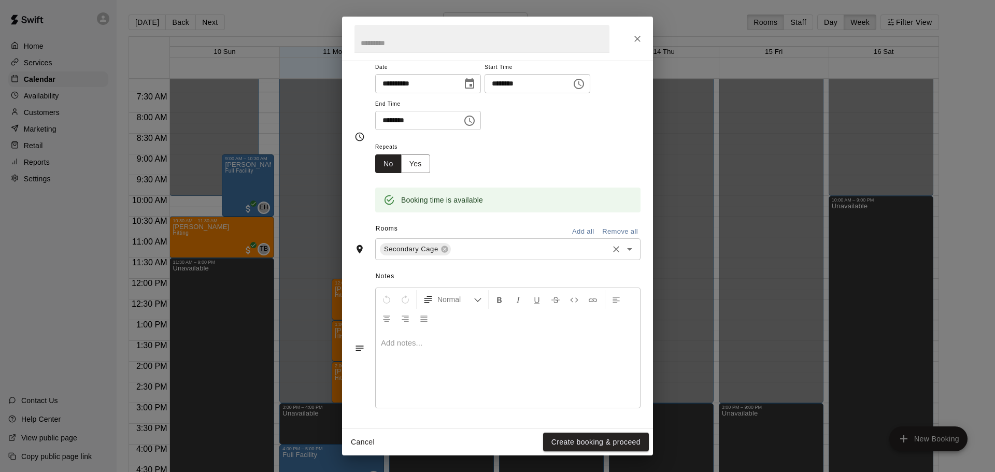
scroll to position [125, 0]
click at [587, 440] on button "Create booking & proceed" at bounding box center [596, 442] width 106 height 19
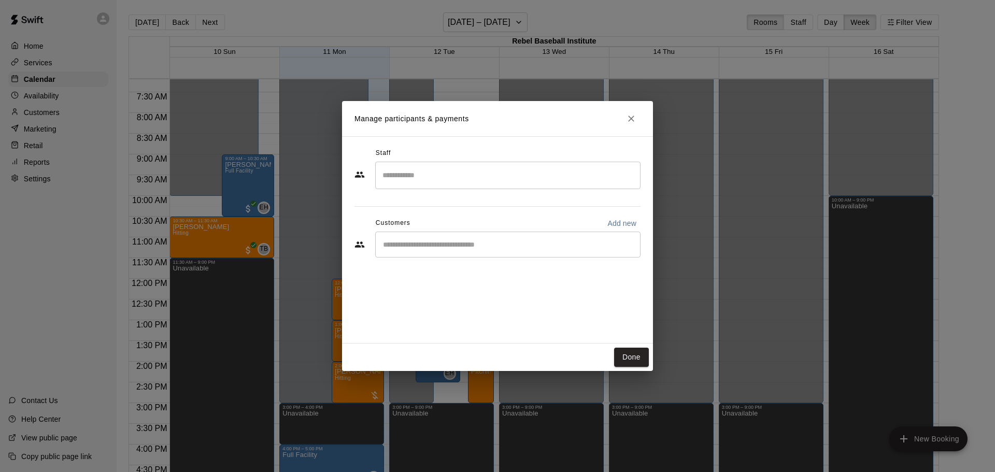
click at [467, 252] on div "​" at bounding box center [507, 245] width 265 height 26
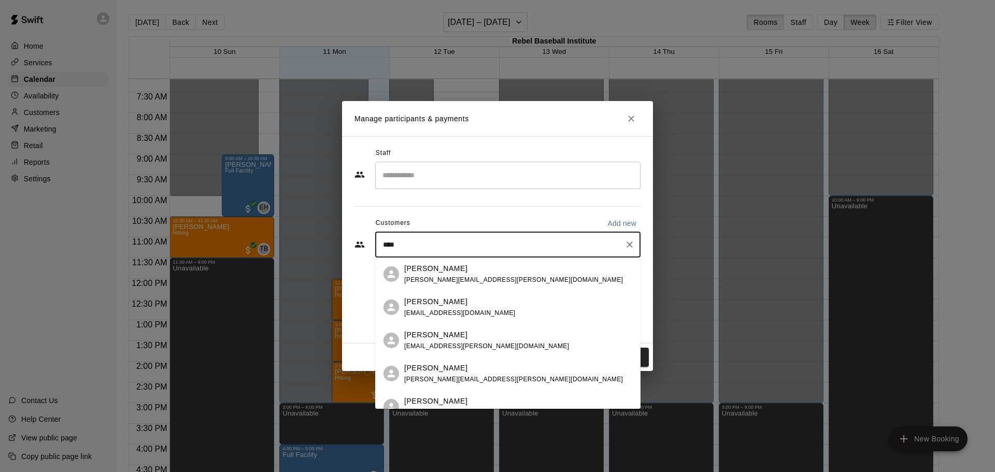
click at [423, 235] on div "**** ​" at bounding box center [507, 245] width 265 height 26
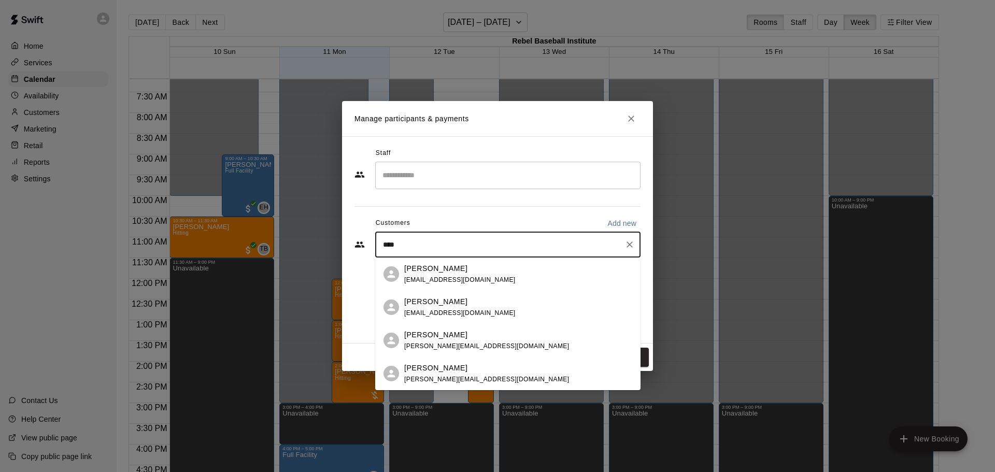
click at [400, 243] on input "****" at bounding box center [500, 244] width 240 height 10
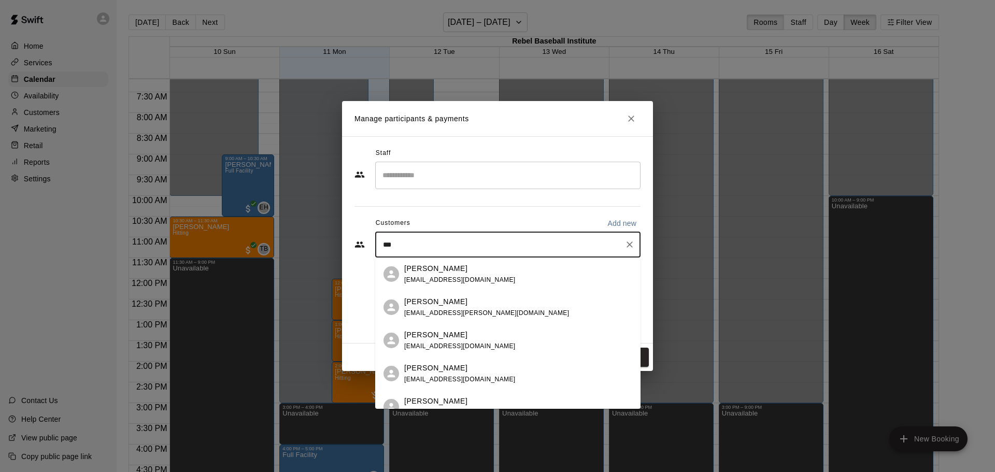
type input "****"
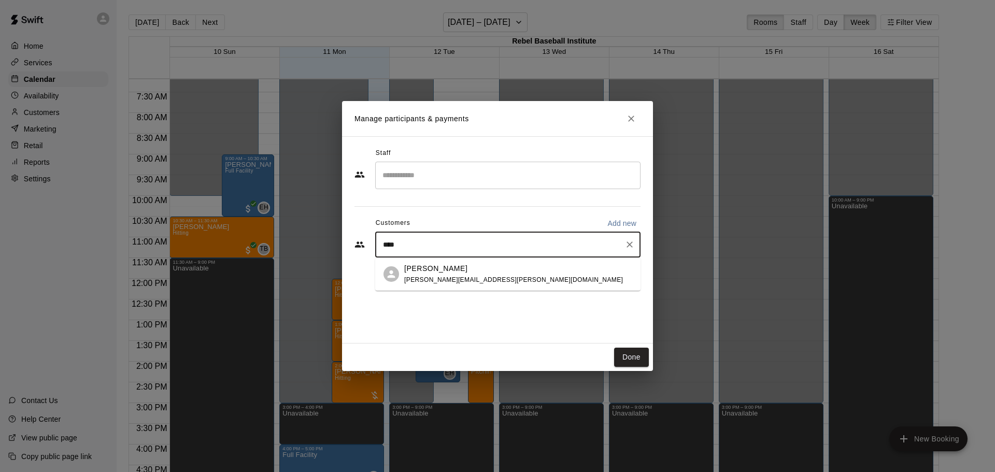
click at [423, 270] on p "[PERSON_NAME]" at bounding box center [435, 268] width 63 height 11
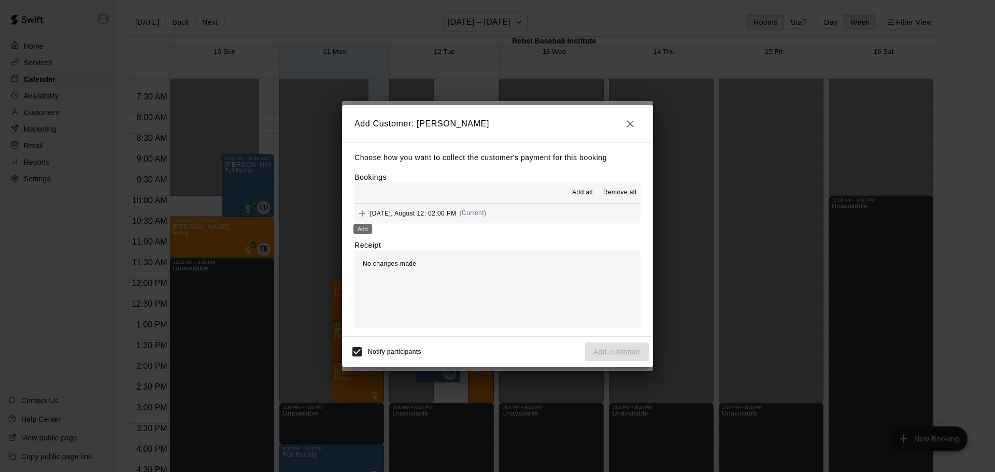
click at [364, 212] on icon "Add" at bounding box center [362, 213] width 10 height 10
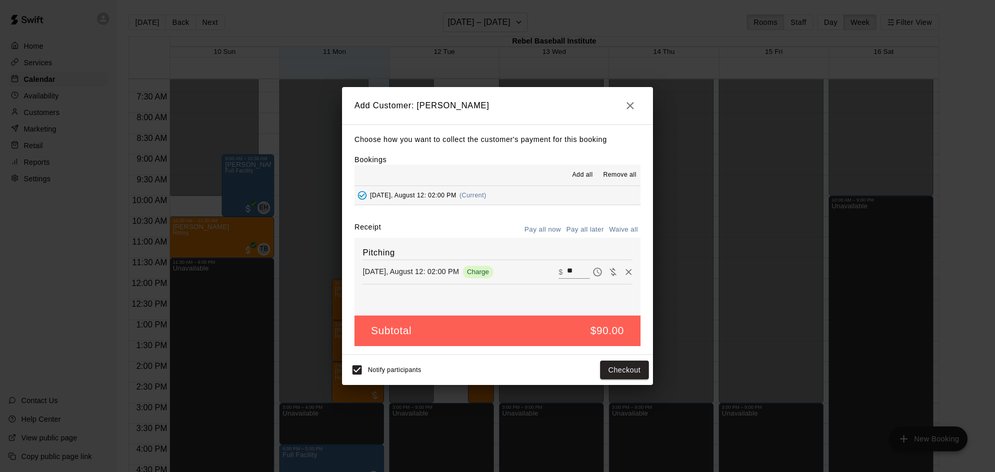
click at [577, 268] on input "**" at bounding box center [578, 271] width 23 height 13
type input "*"
type input "***"
click at [595, 226] on button "Pay all later" at bounding box center [585, 230] width 43 height 16
click at [617, 369] on button "Add customer" at bounding box center [617, 370] width 64 height 19
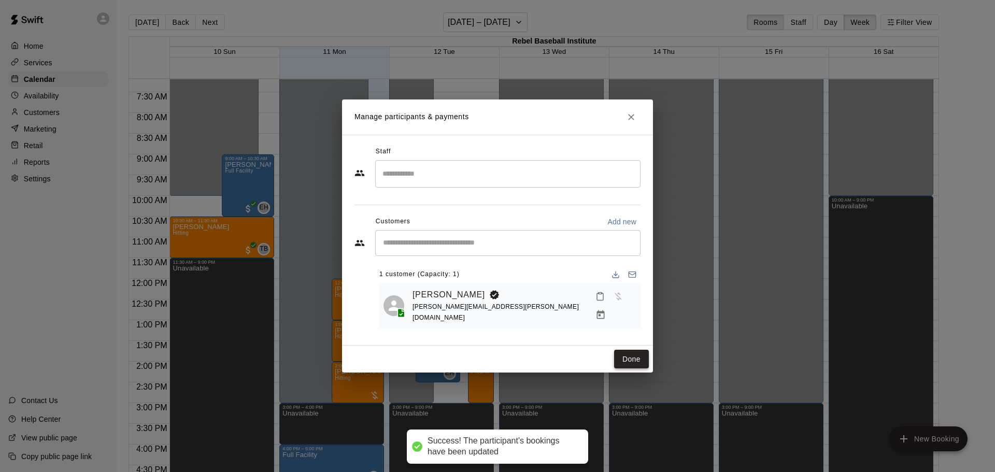
click at [636, 357] on button "Done" at bounding box center [631, 359] width 35 height 19
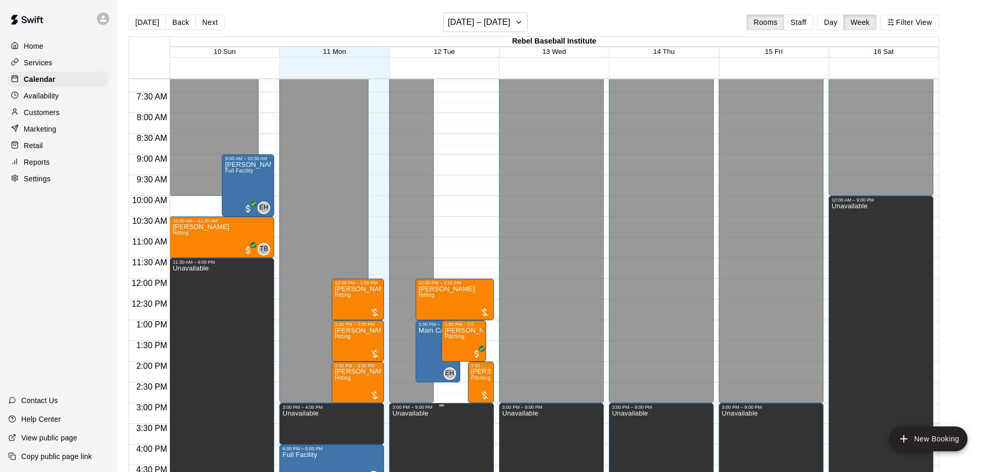
click at [402, 420] on icon "edit" at bounding box center [402, 419] width 9 height 9
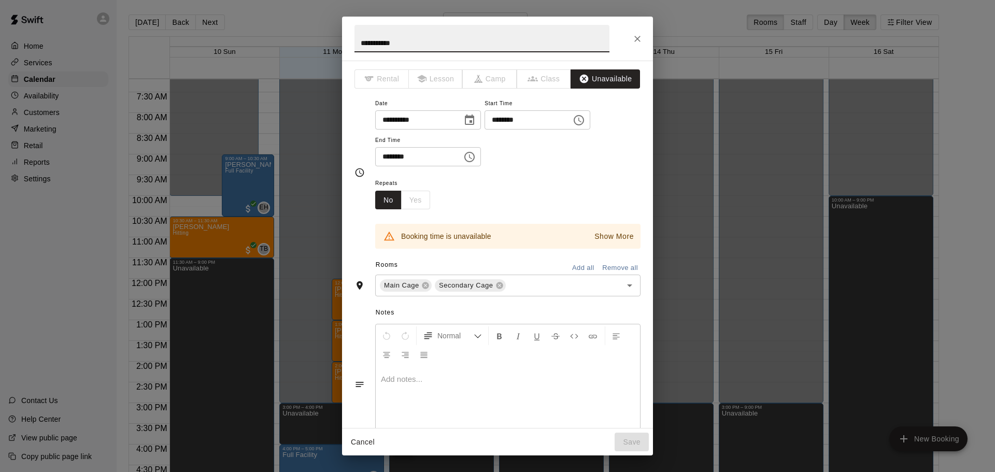
click at [572, 126] on icon "Choose time, selected time is 3:00 PM" at bounding box center [578, 120] width 12 height 12
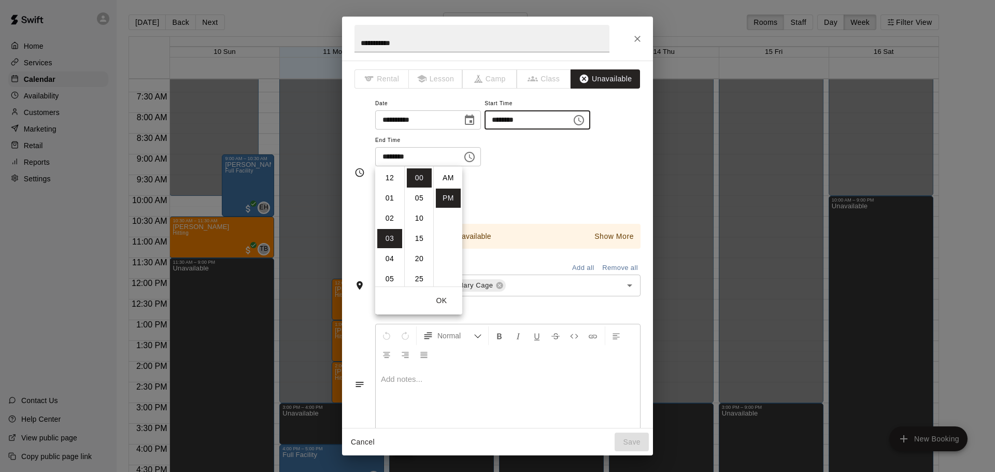
scroll to position [19, 0]
click at [390, 198] on li "04" at bounding box center [389, 198] width 25 height 19
type input "********"
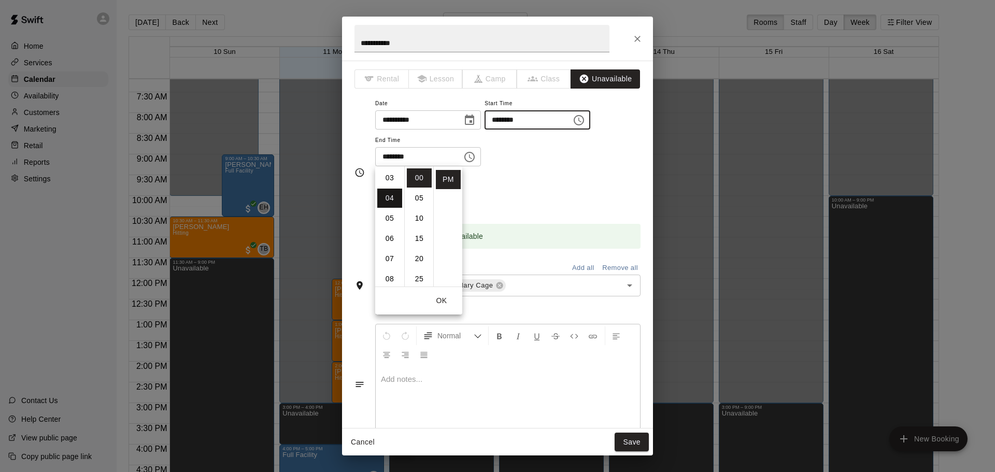
scroll to position [81, 0]
click at [543, 167] on div "**********" at bounding box center [507, 132] width 265 height 70
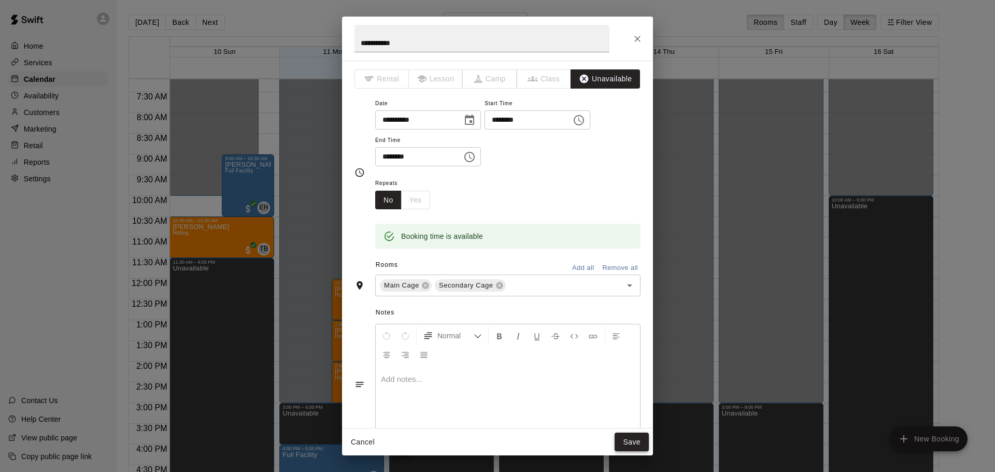
click at [629, 440] on button "Save" at bounding box center [631, 442] width 34 height 19
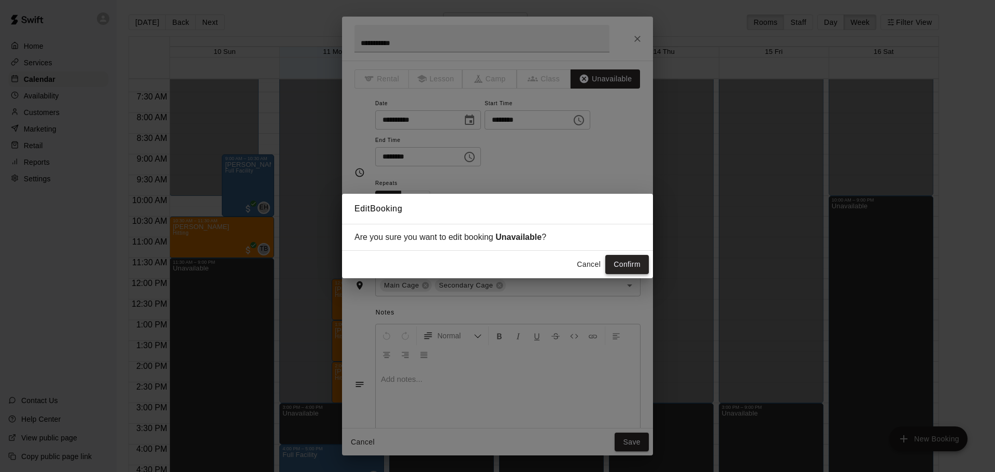
click at [626, 261] on button "Confirm" at bounding box center [627, 264] width 44 height 19
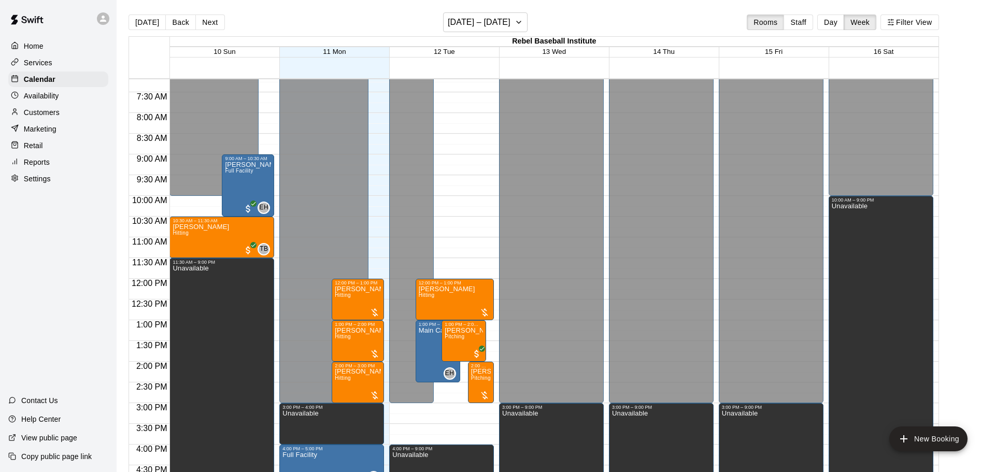
click at [466, 408] on div "12:00 AM – 3:00 PM Closed 4:00 PM – 9:00 PM Unavailable 12:00 PM – 1:00 PM [PER…" at bounding box center [441, 278] width 105 height 995
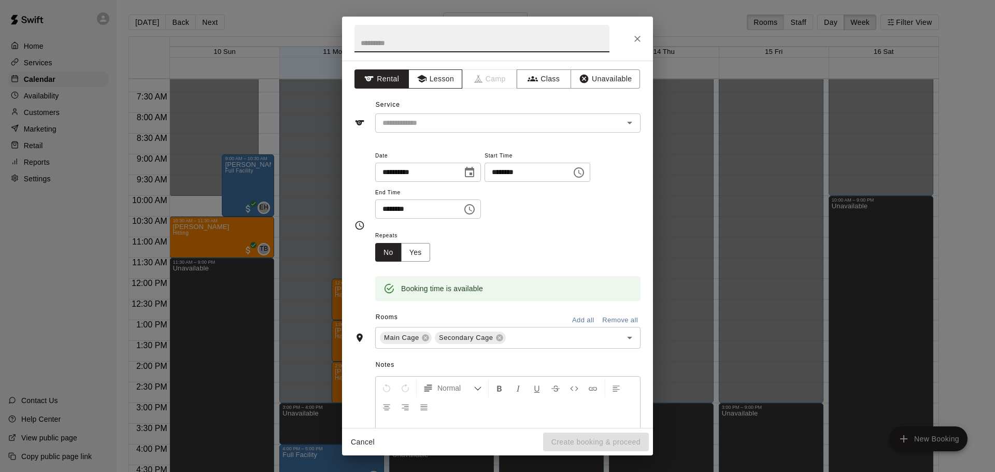
click at [444, 79] on button "Lesson" at bounding box center [435, 78] width 54 height 19
click at [630, 119] on icon "Open" at bounding box center [629, 123] width 12 height 12
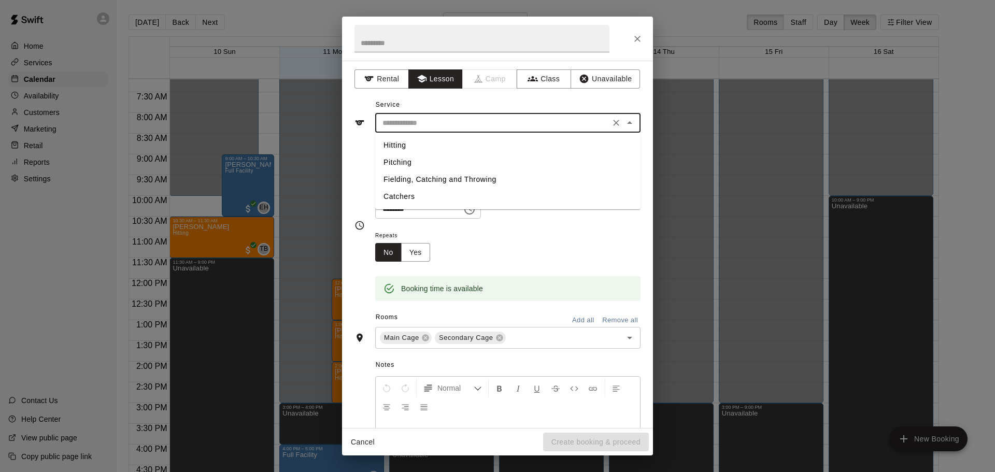
click at [409, 143] on li "Hitting" at bounding box center [507, 145] width 265 height 17
type input "*******"
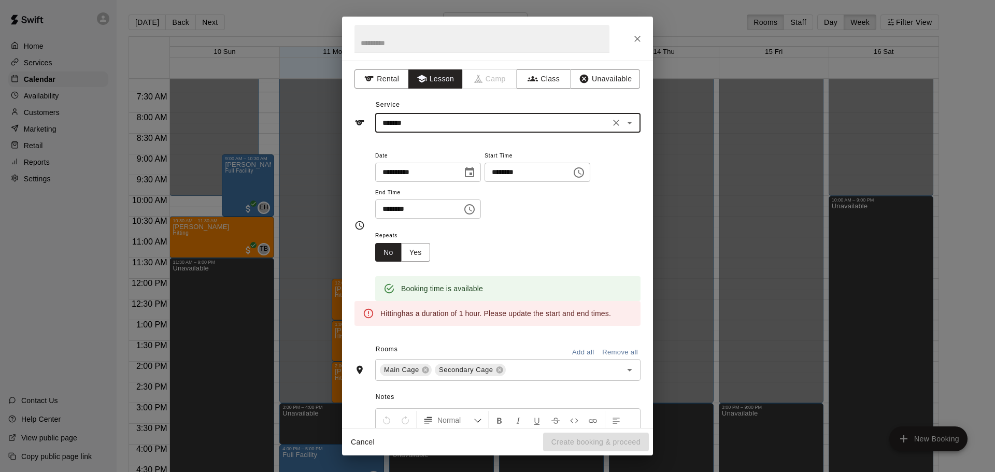
click at [476, 215] on icon "Choose time, selected time is 3:30 PM" at bounding box center [469, 209] width 12 height 12
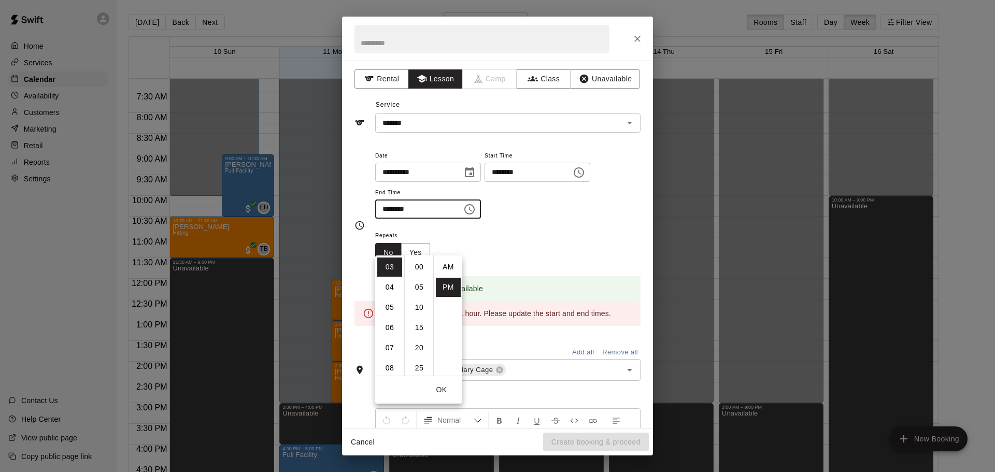
scroll to position [19, 0]
click at [388, 285] on li "04" at bounding box center [389, 287] width 25 height 19
click at [416, 268] on li "00" at bounding box center [419, 266] width 25 height 19
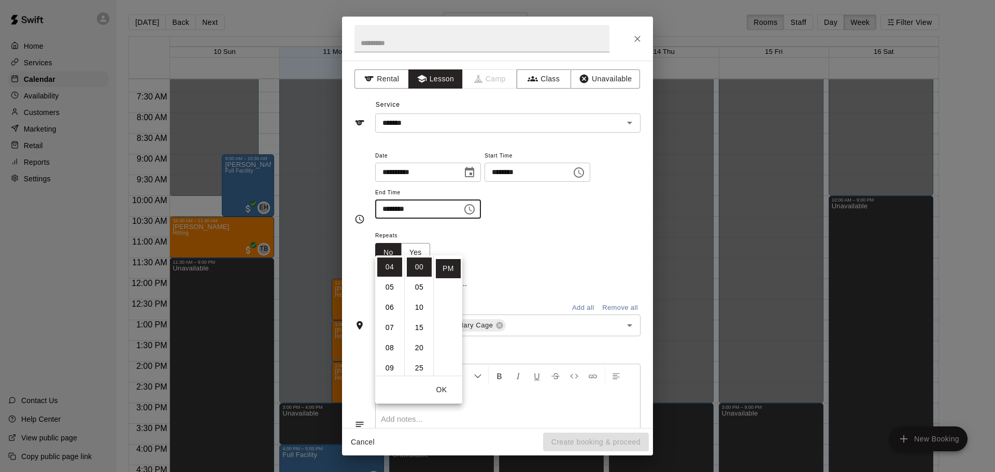
type input "********"
click at [529, 229] on div "**********" at bounding box center [507, 189] width 265 height 80
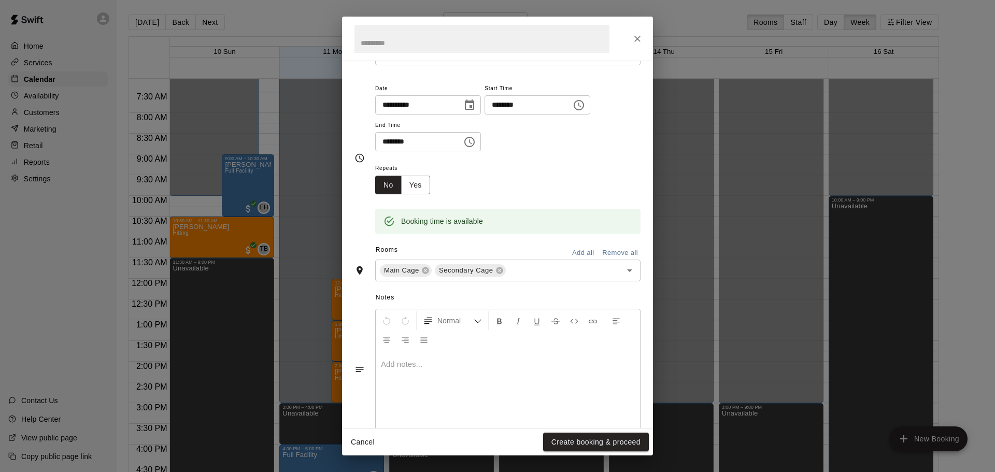
scroll to position [71, 0]
click at [589, 440] on button "Create booking & proceed" at bounding box center [596, 442] width 106 height 19
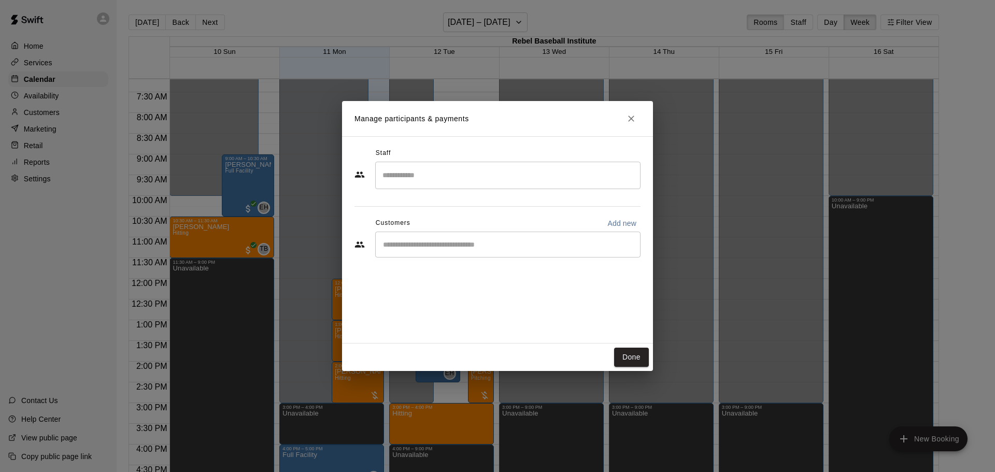
click at [414, 243] on input "Start typing to search customers..." at bounding box center [508, 244] width 256 height 10
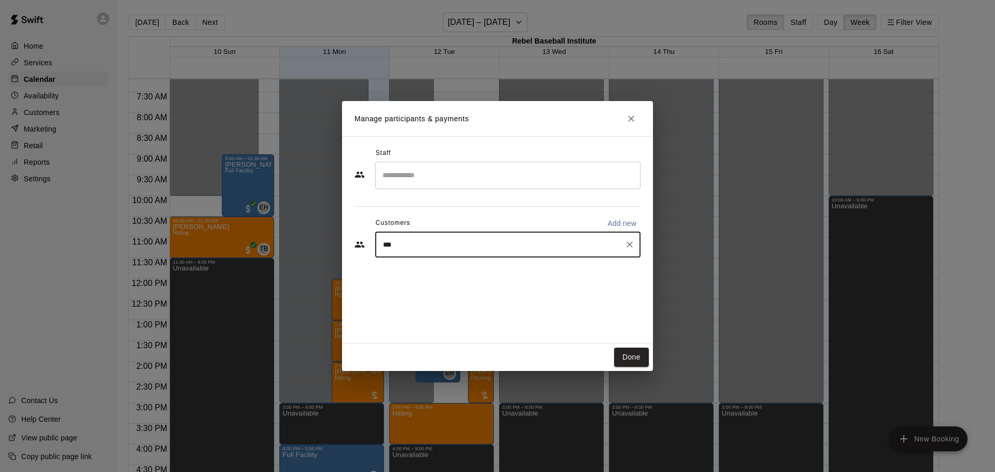
type input "****"
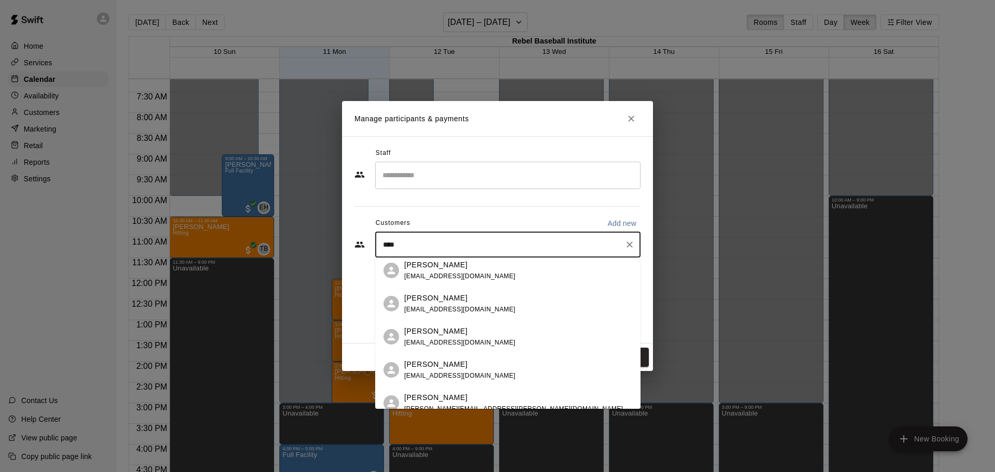
scroll to position [114, 0]
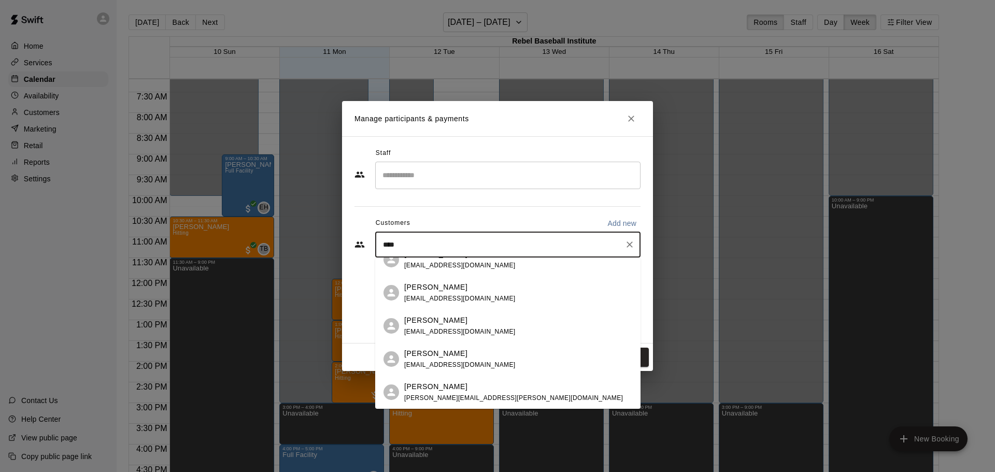
click at [454, 400] on span "[PERSON_NAME][EMAIL_ADDRESS][PERSON_NAME][DOMAIN_NAME]" at bounding box center [513, 397] width 219 height 7
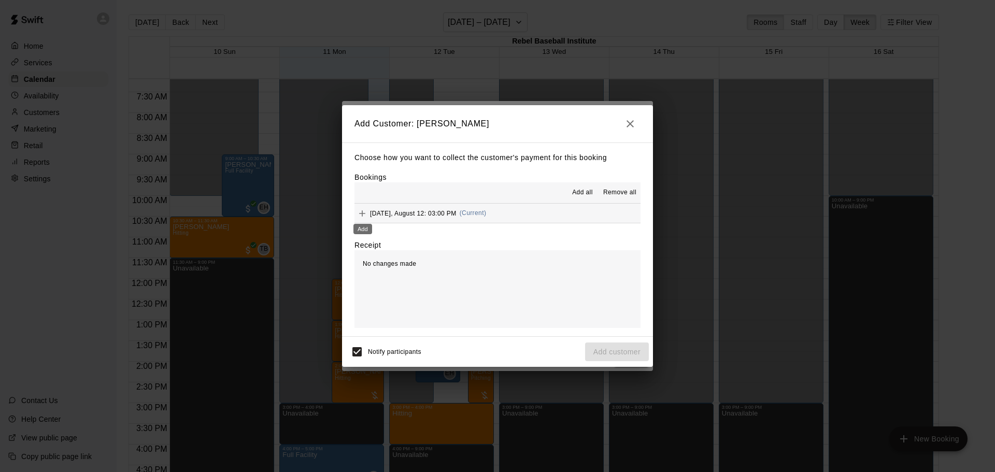
click at [362, 214] on icon "Add" at bounding box center [362, 213] width 6 height 6
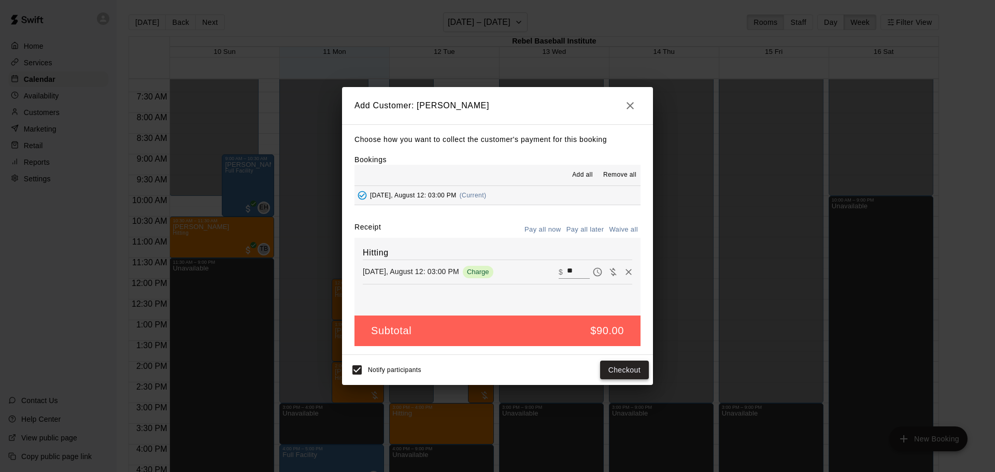
click at [616, 368] on button "Checkout" at bounding box center [624, 370] width 49 height 19
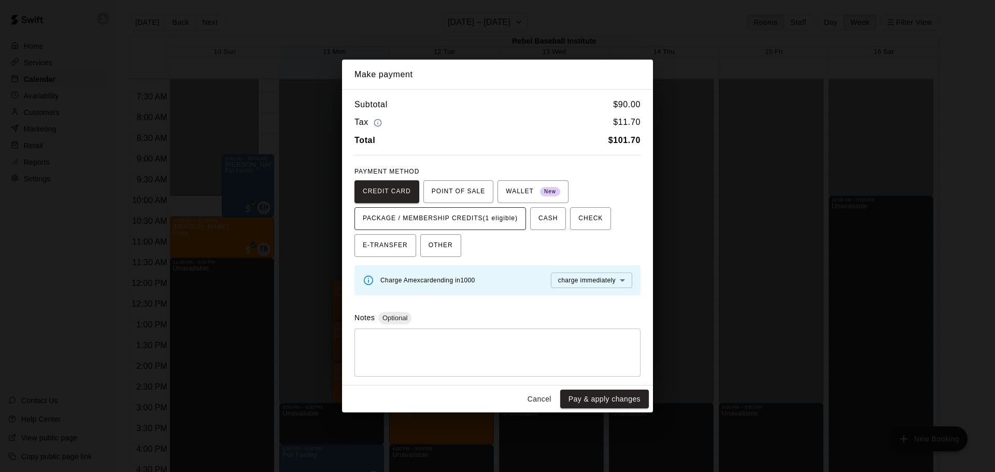
click at [498, 218] on span "PACKAGE / MEMBERSHIP CREDITS (1 eligible)" at bounding box center [440, 218] width 155 height 17
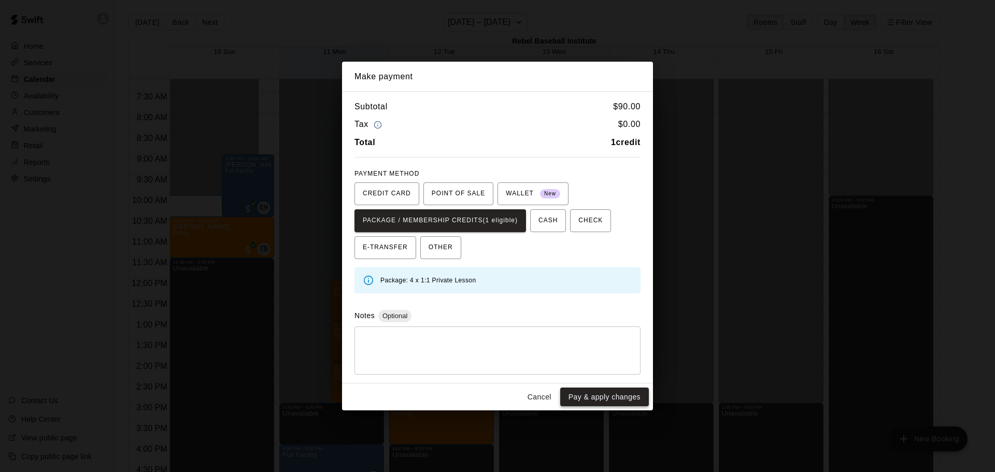
click at [613, 399] on button "Pay & apply changes" at bounding box center [604, 396] width 89 height 19
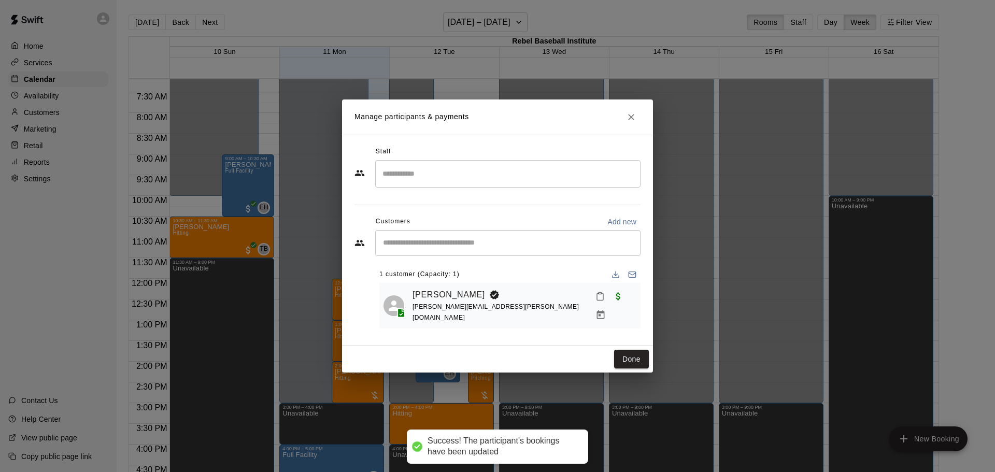
click at [473, 176] on input "Search staff" at bounding box center [508, 174] width 256 height 18
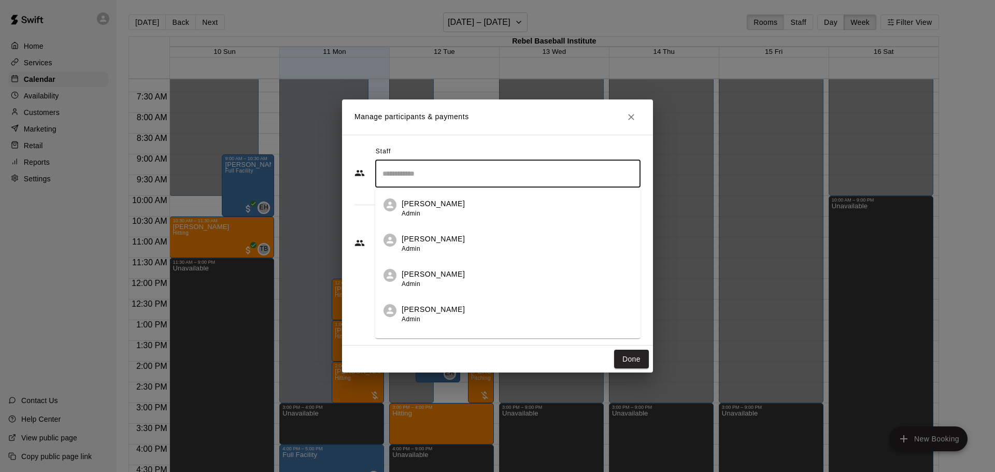
scroll to position [25, 0]
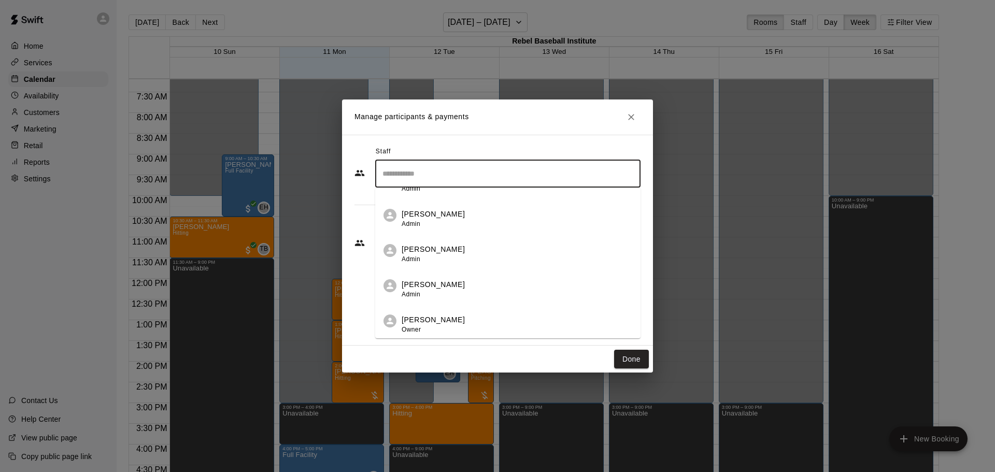
click at [449, 321] on p "[PERSON_NAME]" at bounding box center [432, 319] width 63 height 11
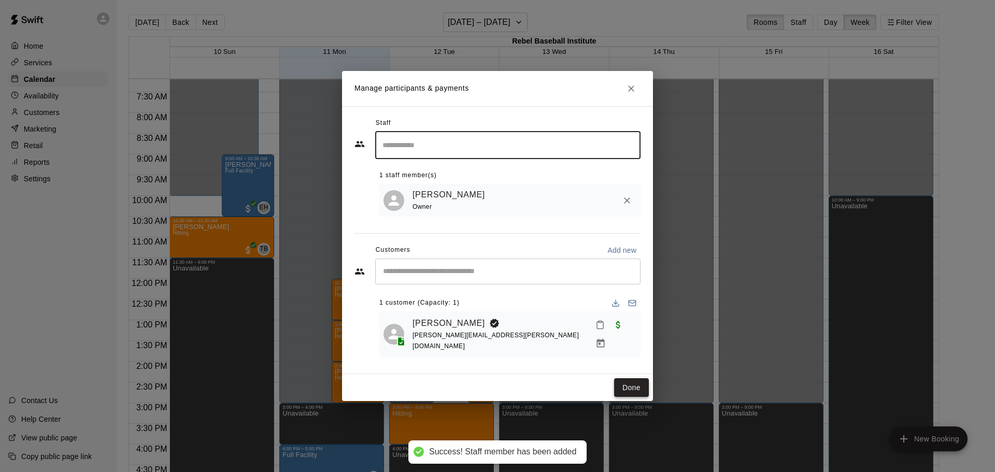
click at [632, 379] on button "Done" at bounding box center [631, 387] width 35 height 19
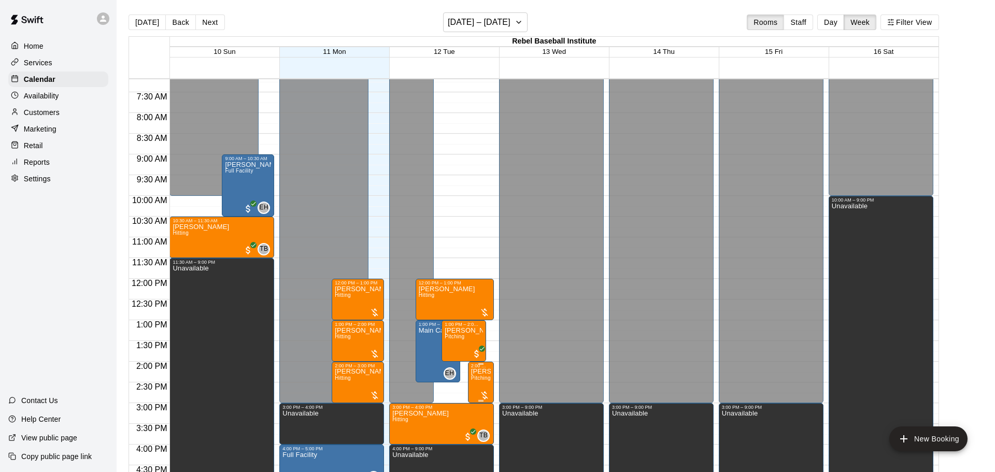
click at [484, 371] on p "[PERSON_NAME]" at bounding box center [481, 371] width 20 height 0
click at [482, 406] on img "edit" at bounding box center [481, 407] width 12 height 12
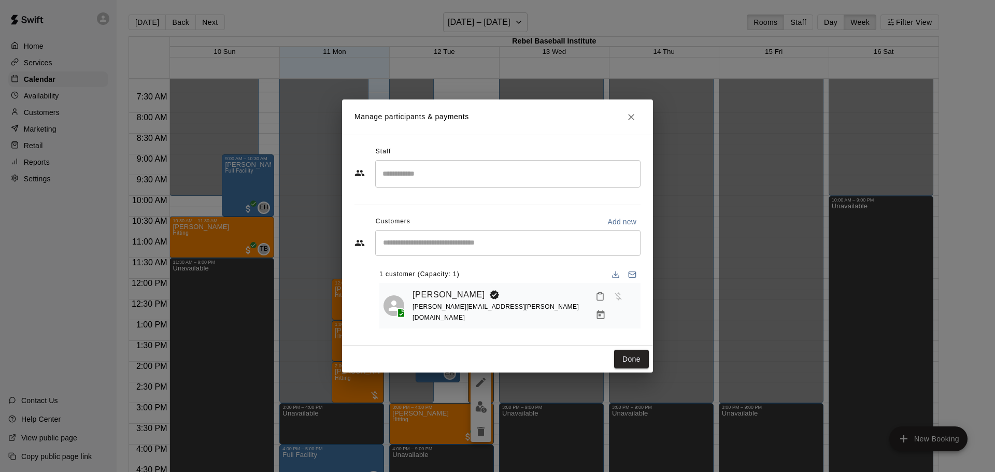
click at [471, 181] on input "Search staff" at bounding box center [508, 174] width 256 height 18
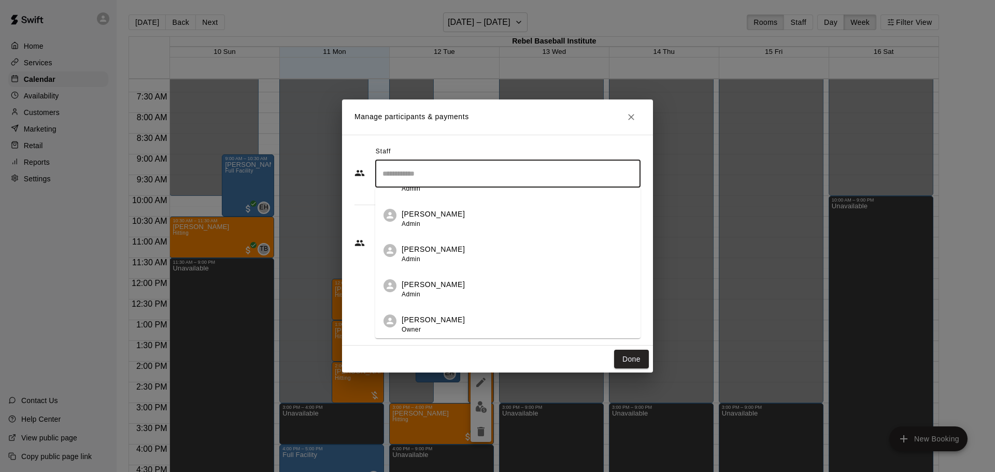
click at [447, 313] on li "[PERSON_NAME] Owner" at bounding box center [507, 321] width 265 height 35
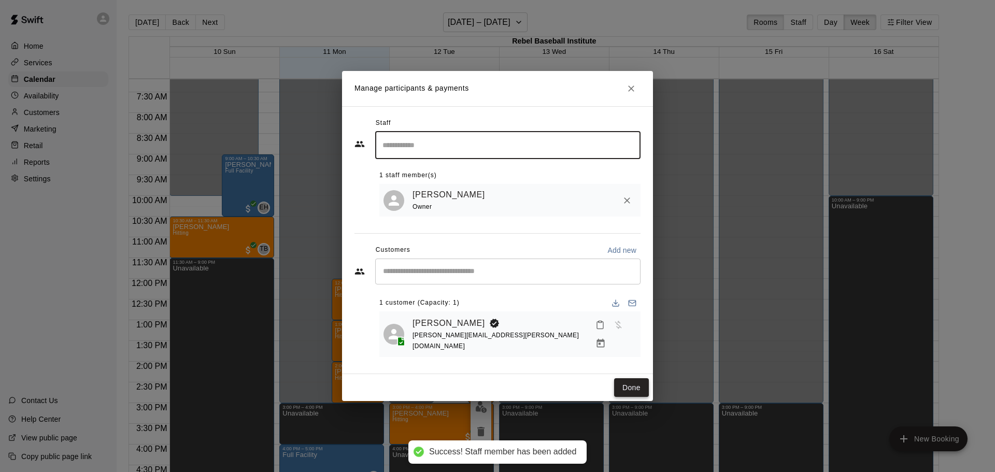
click at [632, 378] on button "Done" at bounding box center [631, 387] width 35 height 19
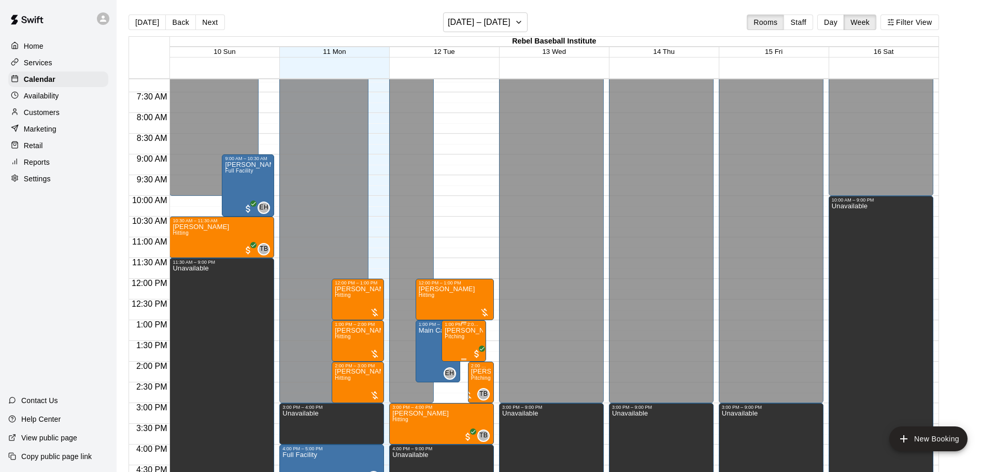
click at [459, 366] on img "edit" at bounding box center [455, 362] width 12 height 12
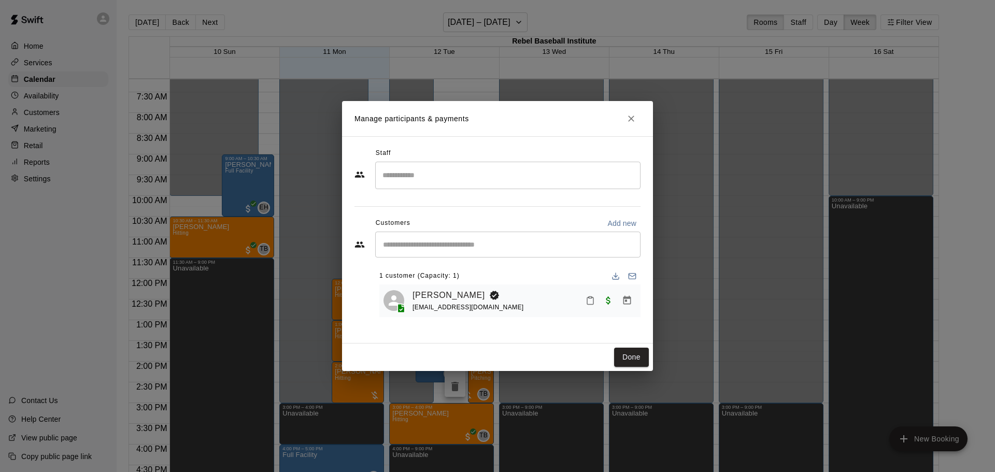
click at [461, 176] on input "Search staff" at bounding box center [508, 175] width 256 height 18
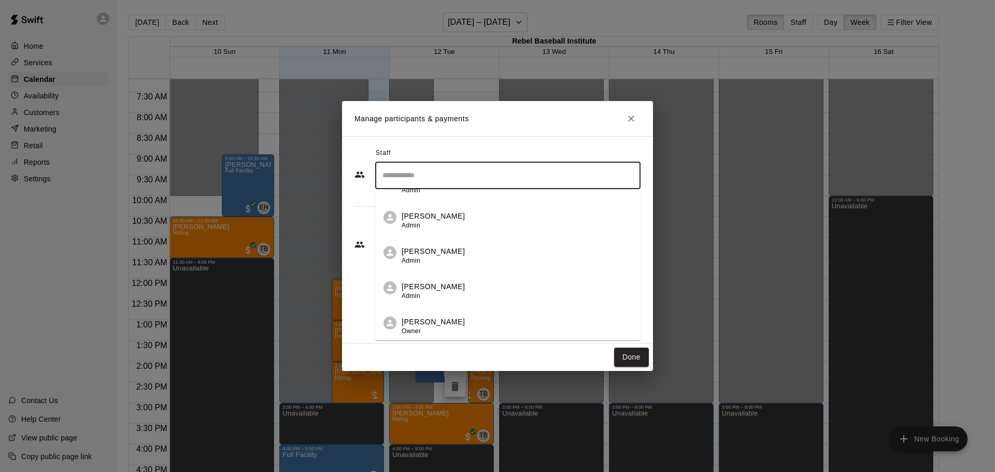
click at [435, 320] on p "[PERSON_NAME]" at bounding box center [432, 321] width 63 height 11
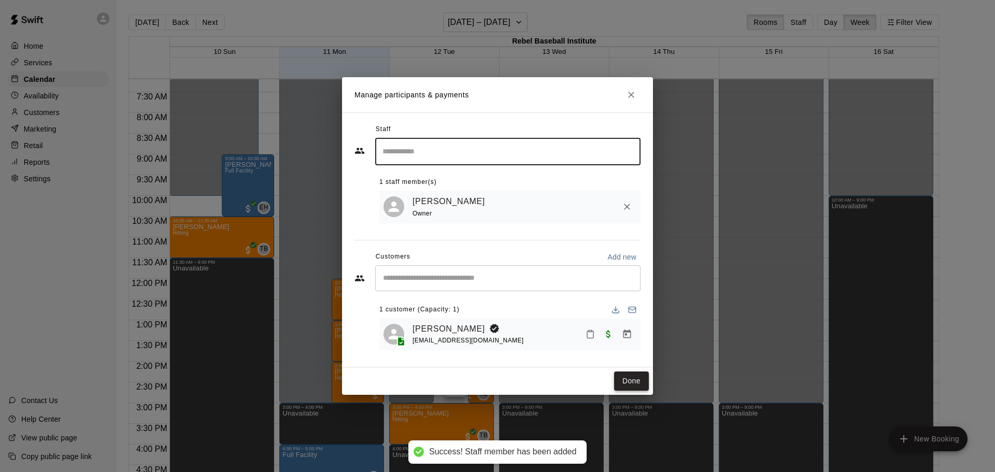
click at [626, 381] on button "Done" at bounding box center [631, 380] width 35 height 19
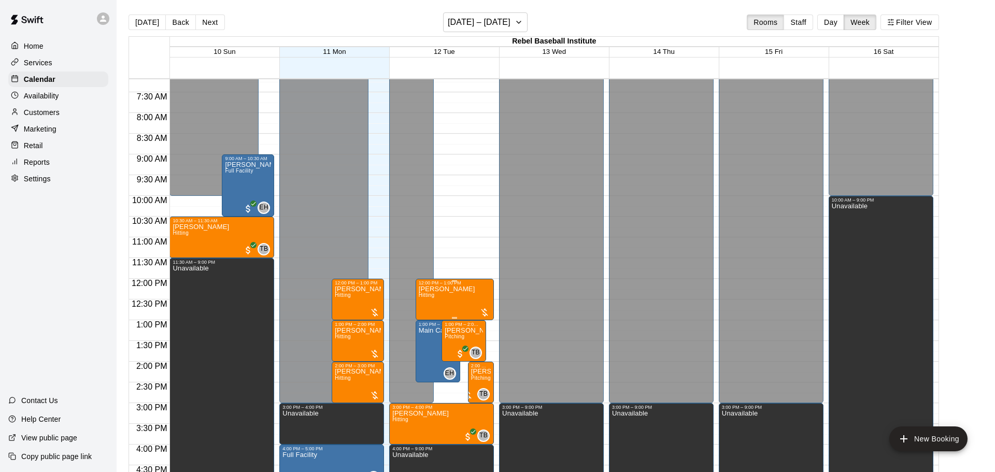
click at [425, 319] on img "edit" at bounding box center [429, 320] width 12 height 12
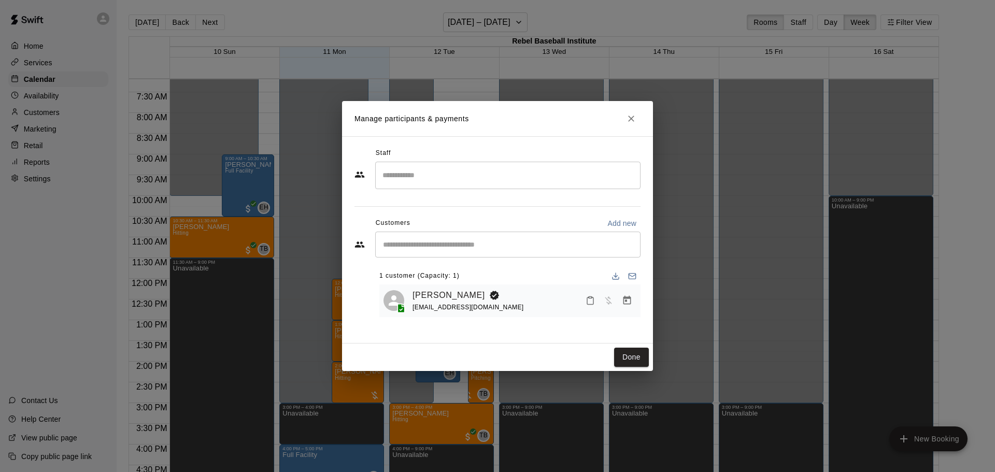
click at [505, 168] on input "Search staff" at bounding box center [508, 175] width 256 height 18
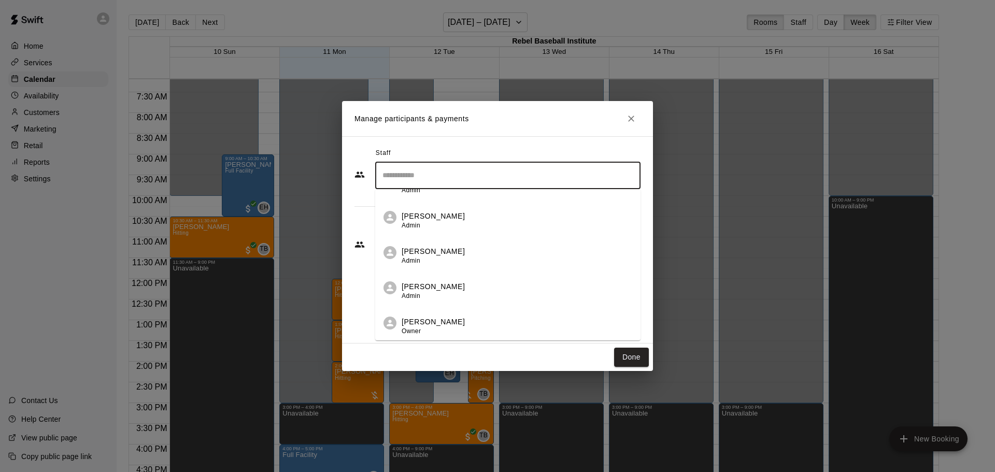
click at [438, 318] on p "[PERSON_NAME]" at bounding box center [432, 321] width 63 height 11
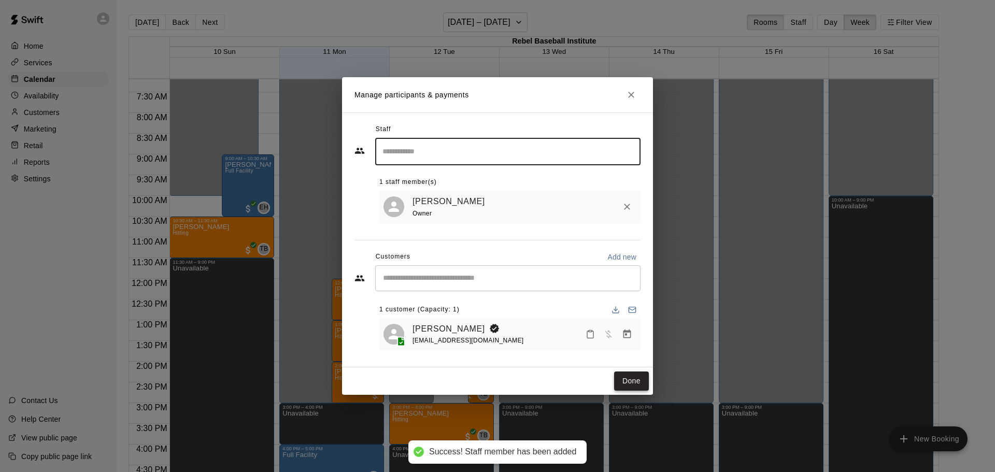
click at [627, 378] on button "Done" at bounding box center [631, 380] width 35 height 19
